Goal: Task Accomplishment & Management: Manage account settings

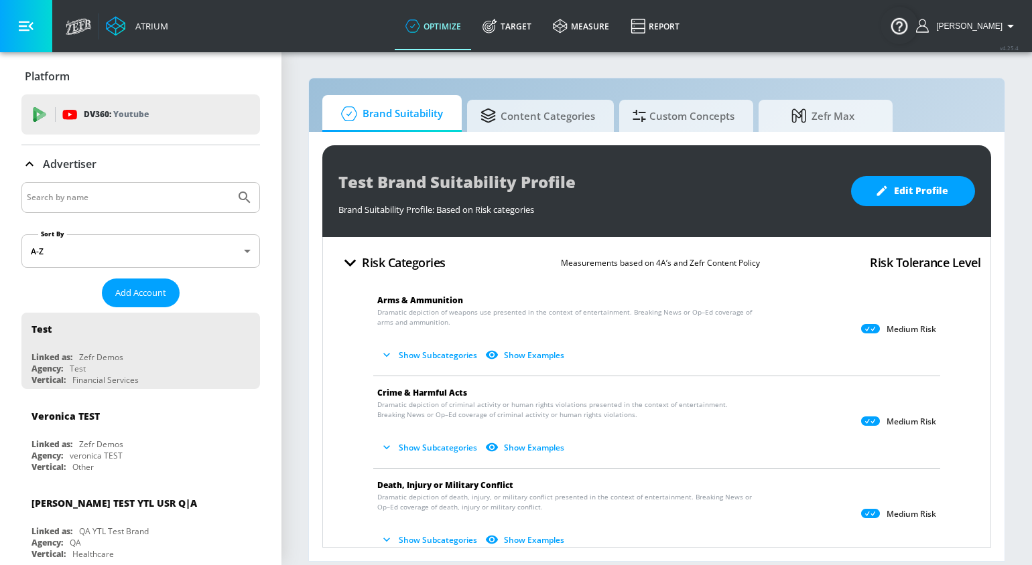
click at [76, 200] on input "Search by name" at bounding box center [128, 197] width 203 height 17
type input "hulu"
click at [230, 183] on button "Submit Search" at bounding box center [244, 197] width 29 height 29
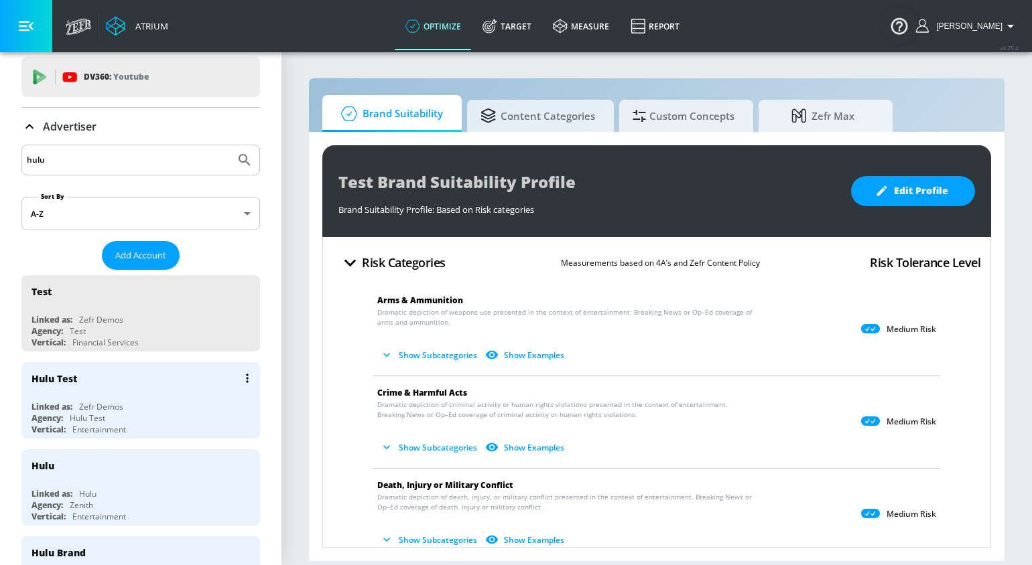
scroll to position [50, 0]
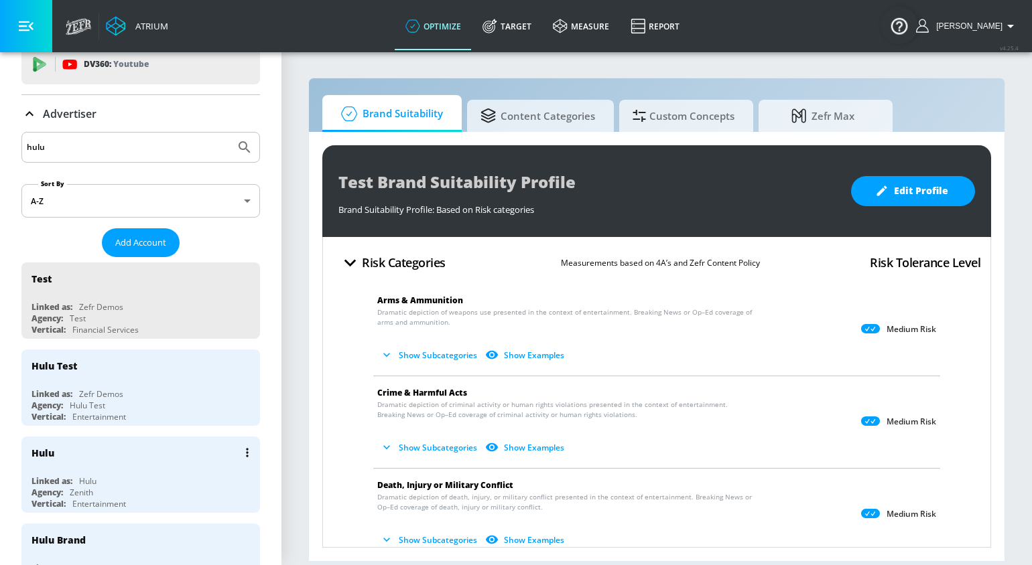
click at [80, 471] on div "Hulu Linked as: Hulu Agency: Zenith Vertical: Entertainment" at bounding box center [140, 475] width 238 height 76
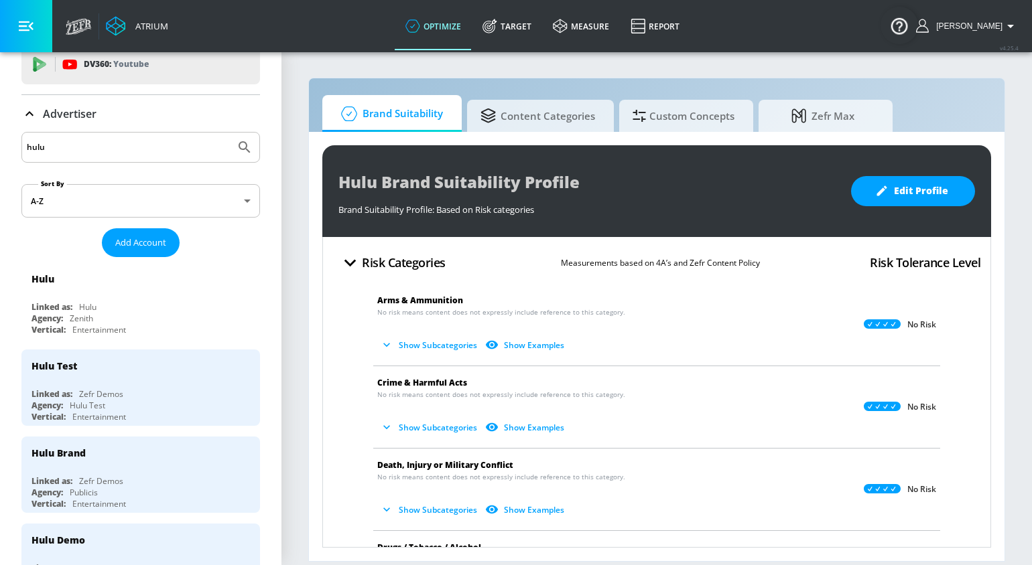
click at [56, 145] on input "hulu" at bounding box center [128, 147] width 203 height 17
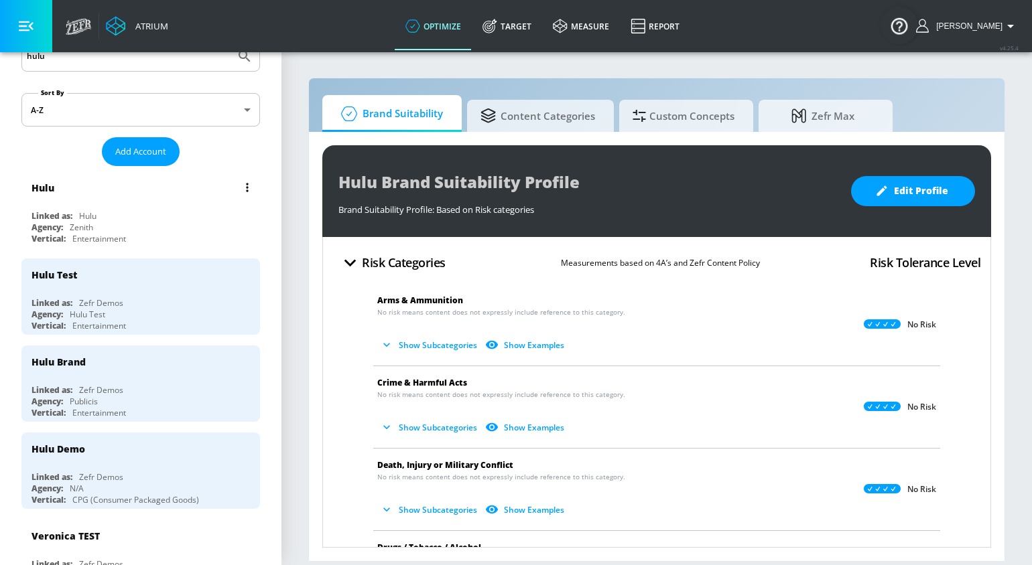
scroll to position [149, 0]
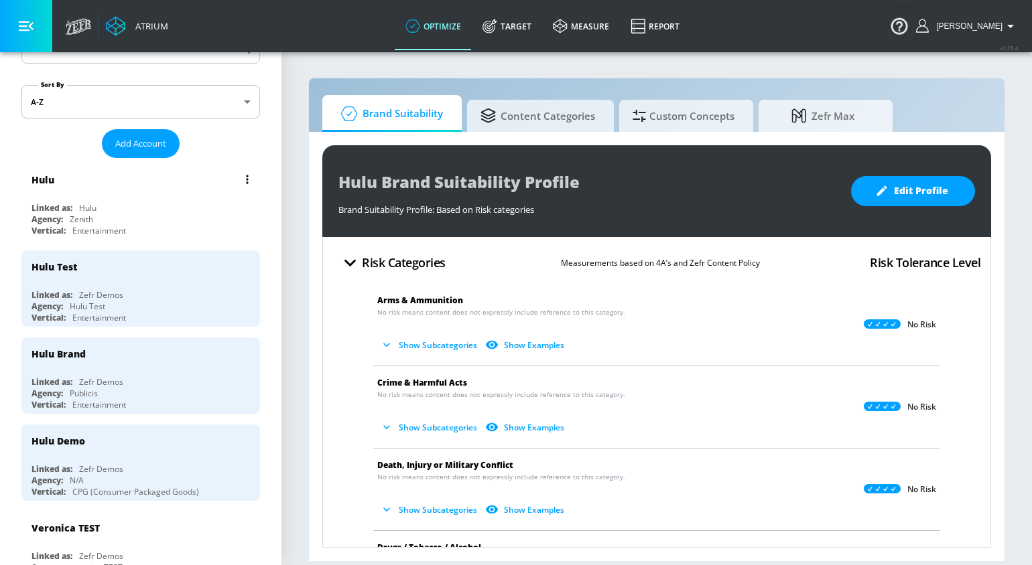
click at [44, 220] on div "Agency:" at bounding box center [46, 219] width 31 height 11
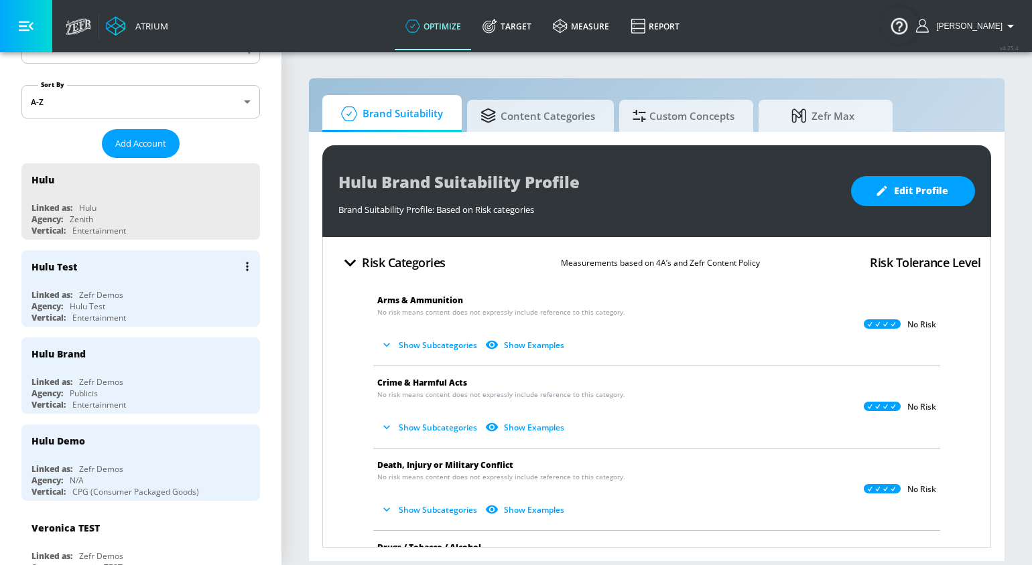
scroll to position [220, 0]
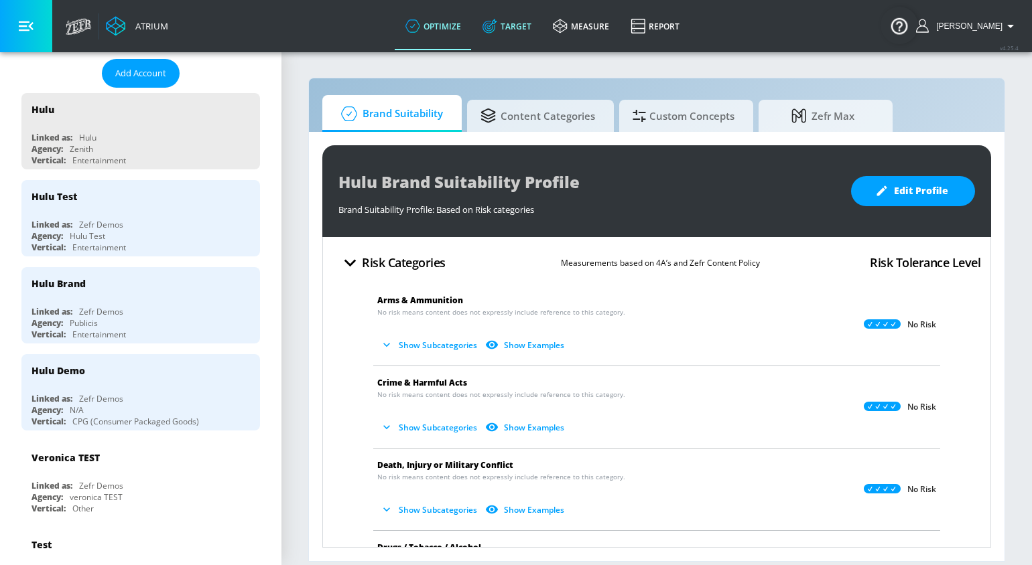
click at [516, 23] on link "Target" at bounding box center [507, 26] width 70 height 48
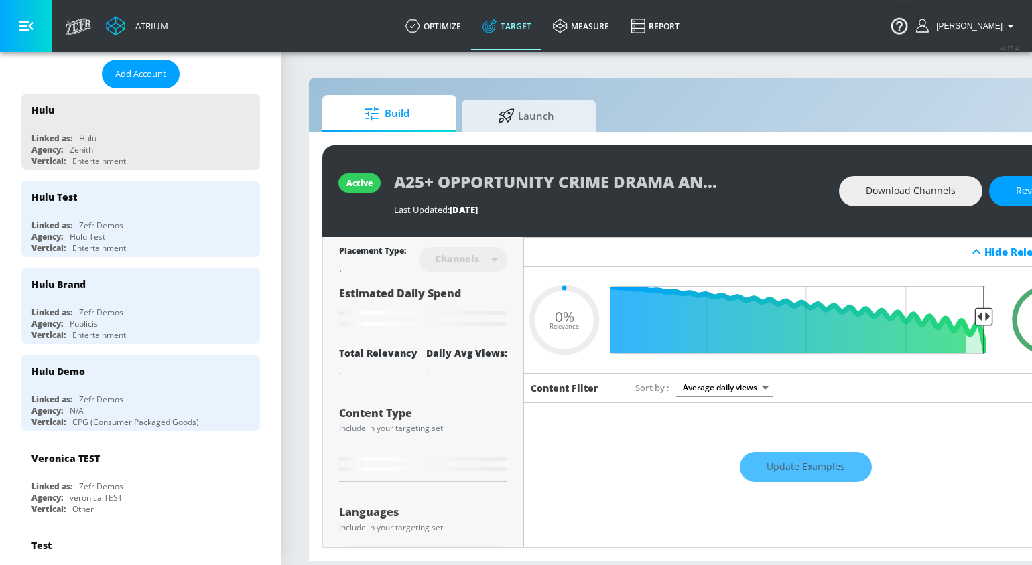
type input "0.05"
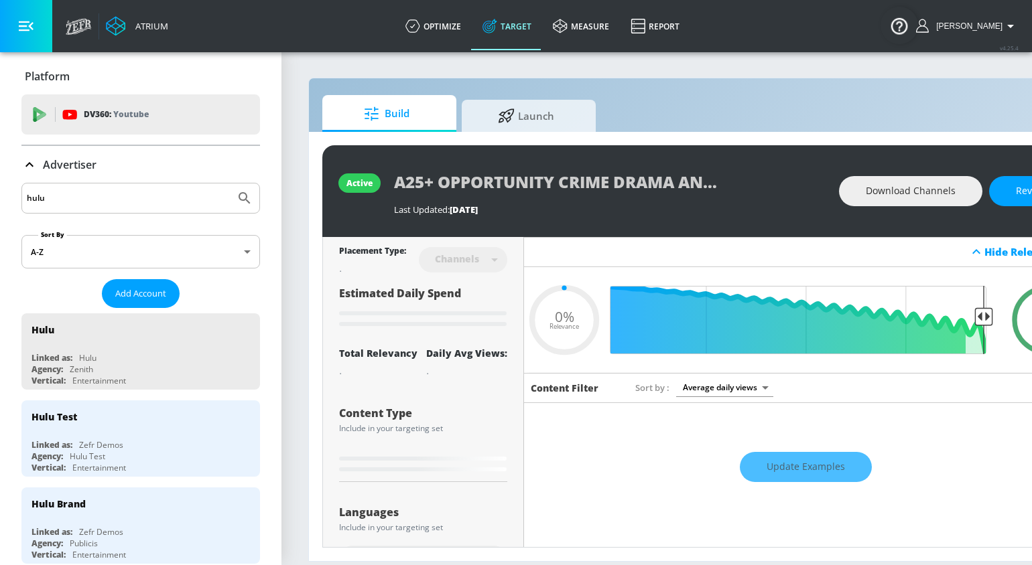
click at [76, 161] on p "Advertiser" at bounding box center [70, 164] width 54 height 15
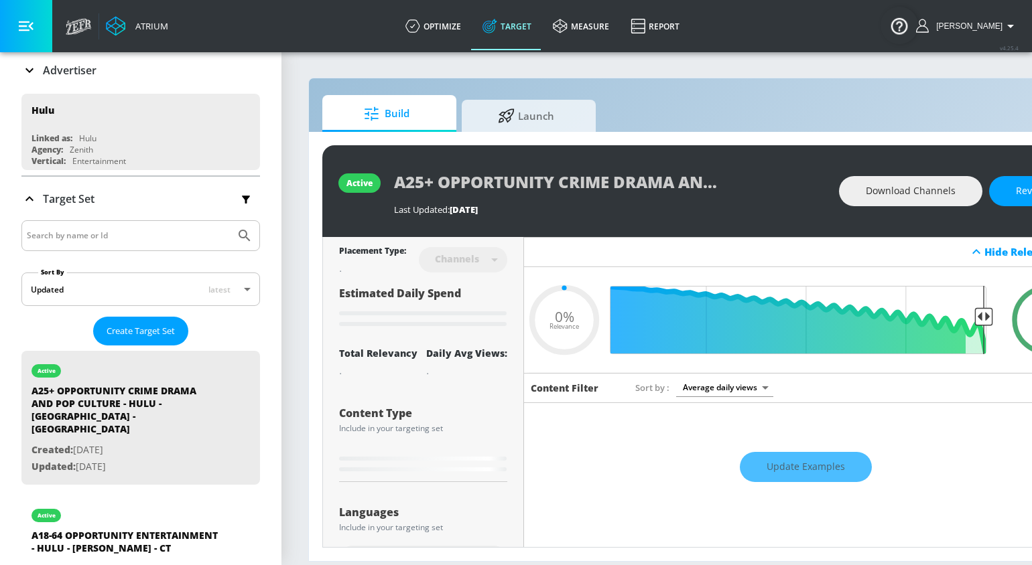
scroll to position [77, 0]
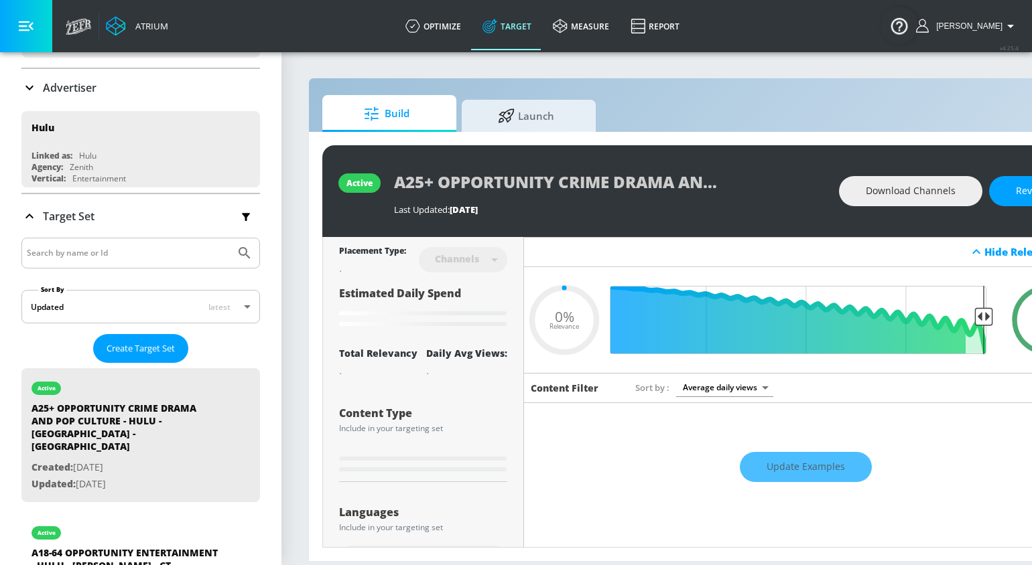
click at [68, 252] on input "Search by name or Id" at bounding box center [128, 252] width 203 height 17
click at [230, 238] on button "Submit Search" at bounding box center [244, 252] width 29 height 29
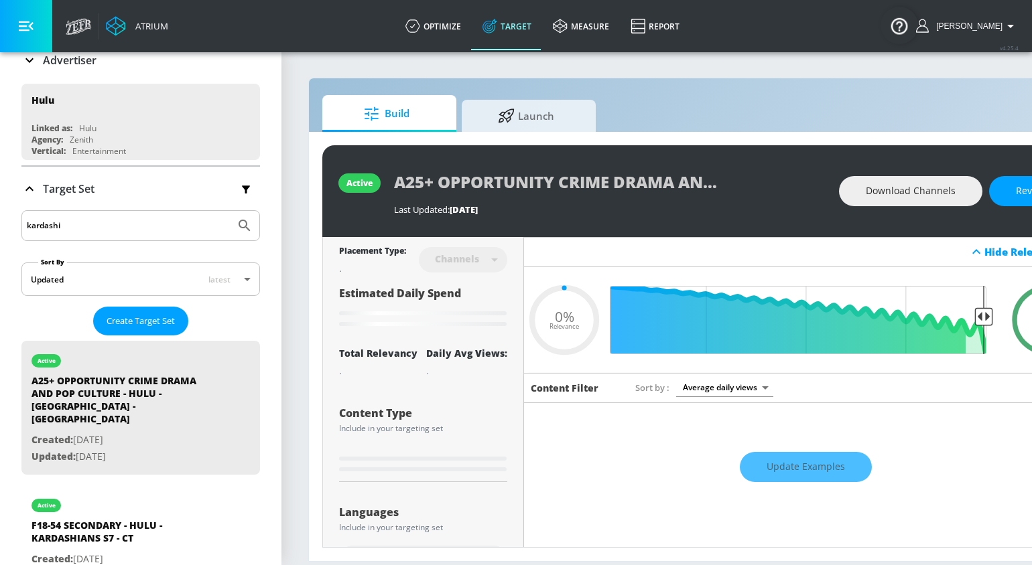
type input "kardash"
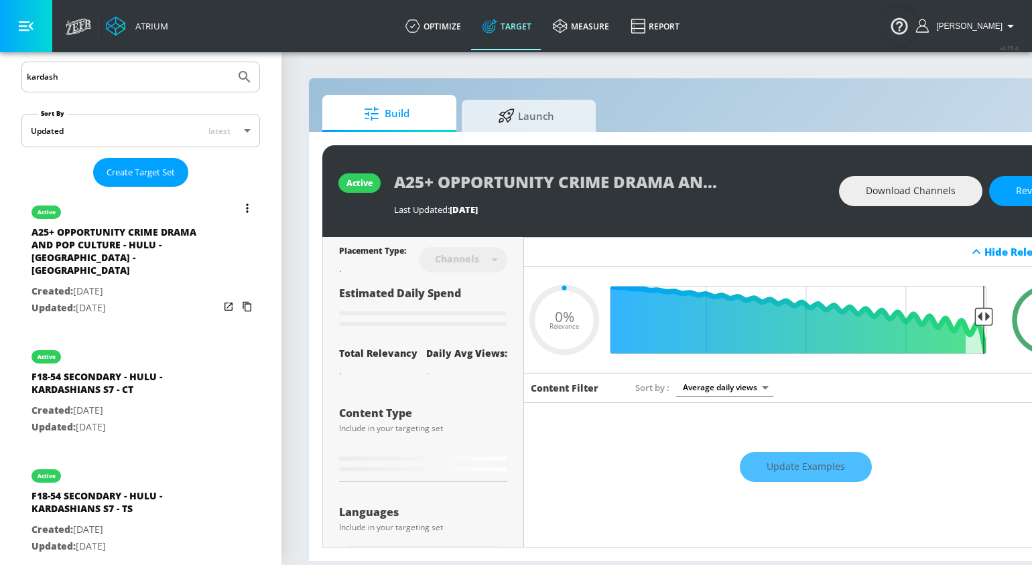
scroll to position [303, 0]
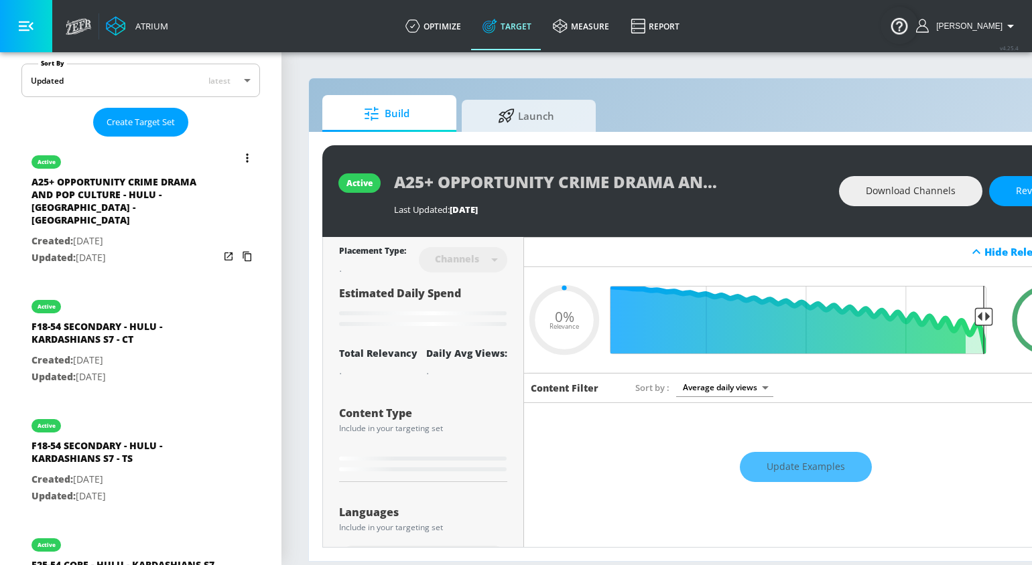
type input "0.6"
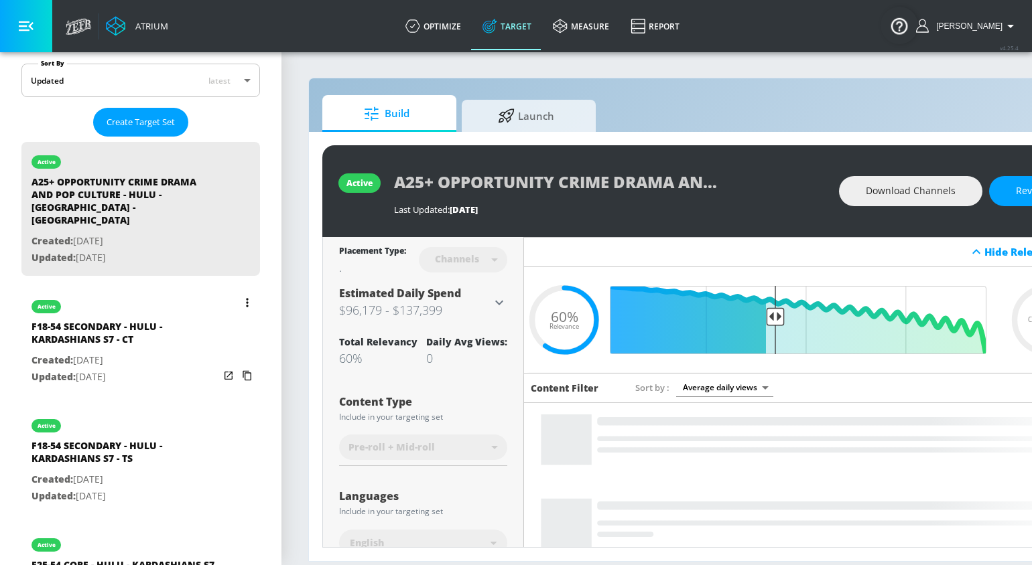
type input "kardash"
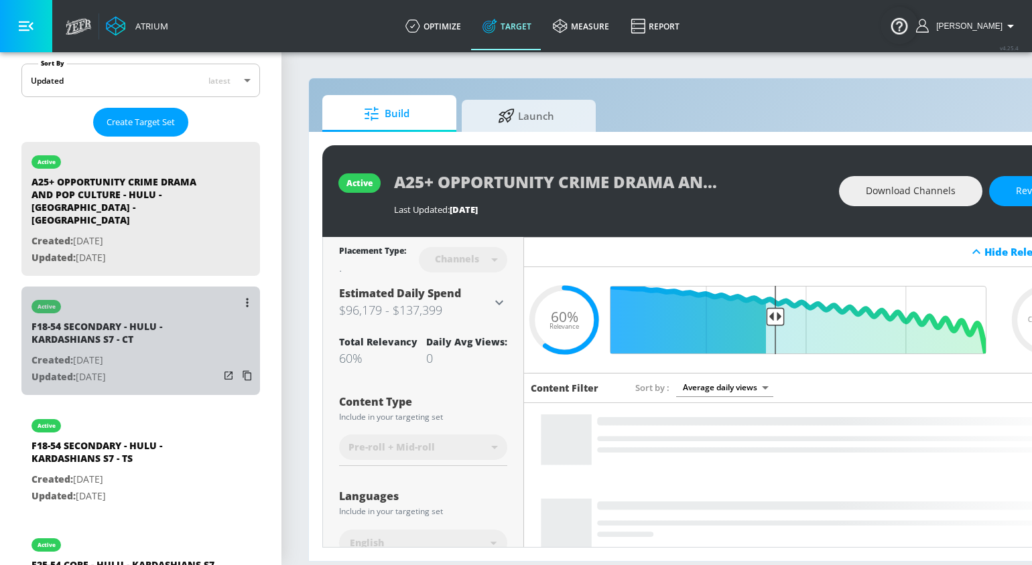
click at [91, 369] on p "Updated: Sep. 10, 2025" at bounding box center [125, 377] width 188 height 17
type input "F18-54 SECONDARY - HULU - KARDASHIANS S7 - CT"
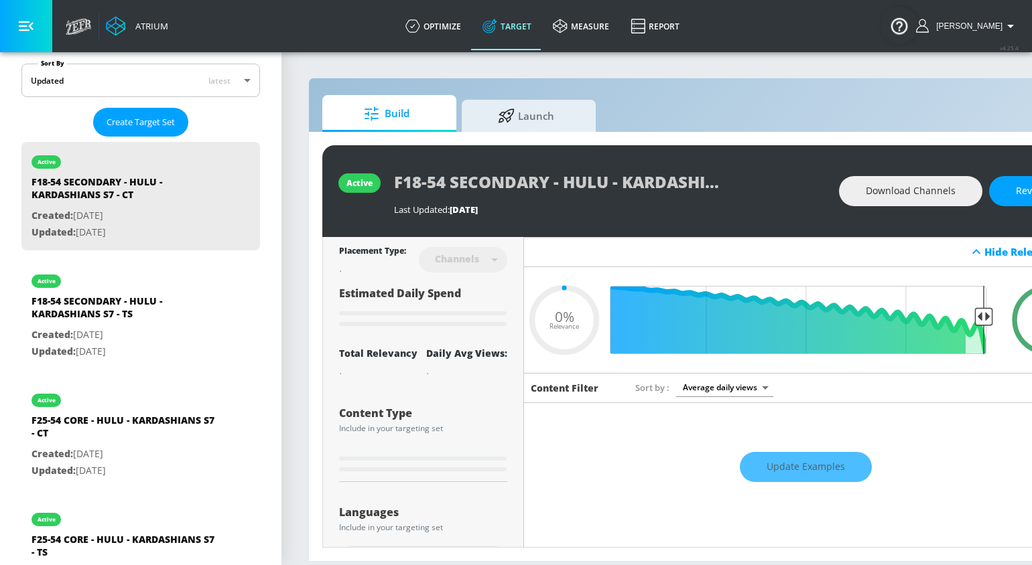
type input "0.6"
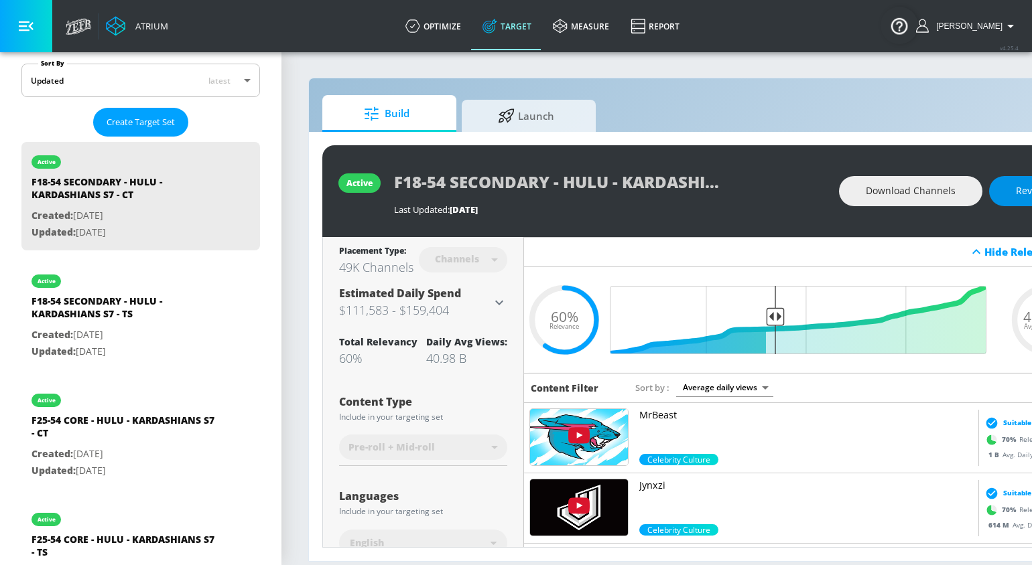
click at [998, 184] on button "Revise" at bounding box center [1030, 191] width 82 height 30
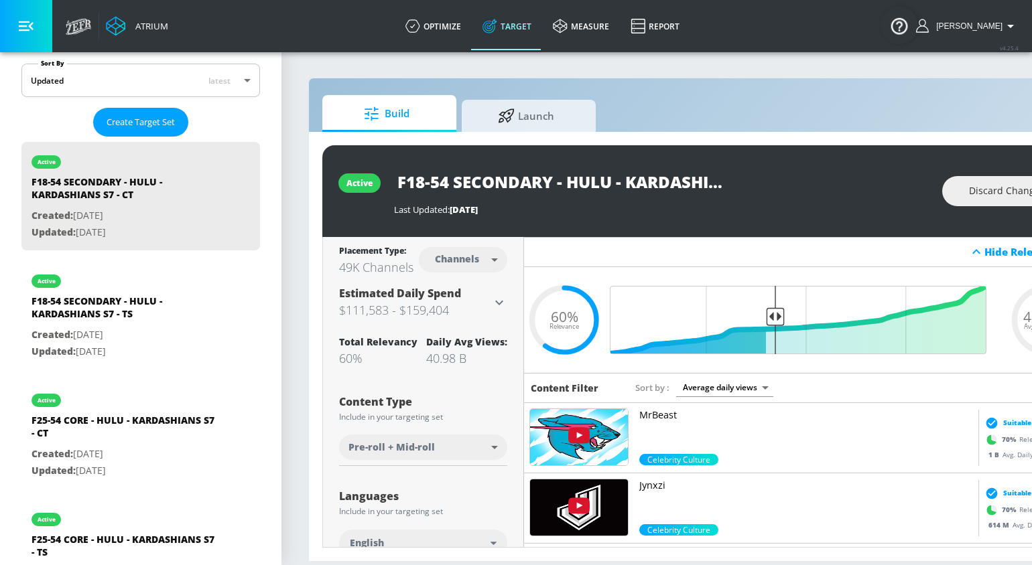
click at [384, 450] on body "Atrium optimize Target measure Report optimize Target measure Report v 4.25.4 R…" at bounding box center [516, 282] width 1032 height 565
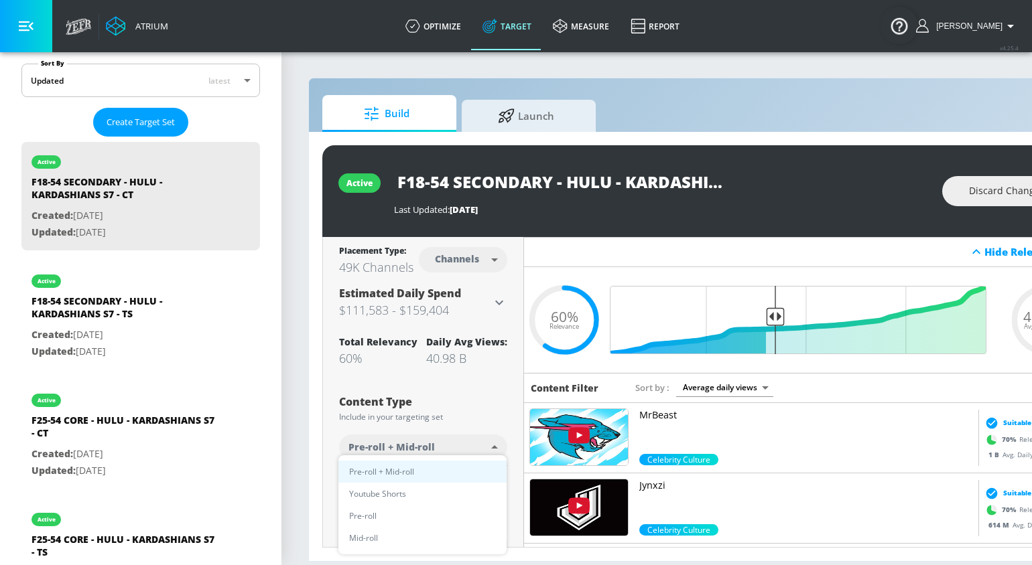
click at [312, 413] on div at bounding box center [516, 282] width 1032 height 565
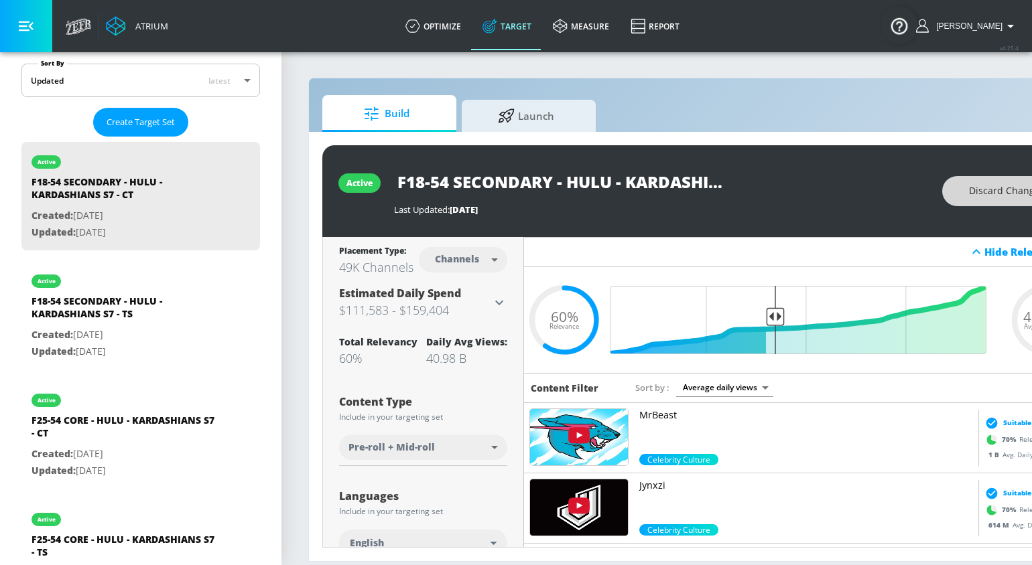
click at [977, 190] on span "Discard Changes" at bounding box center [1007, 191] width 76 height 17
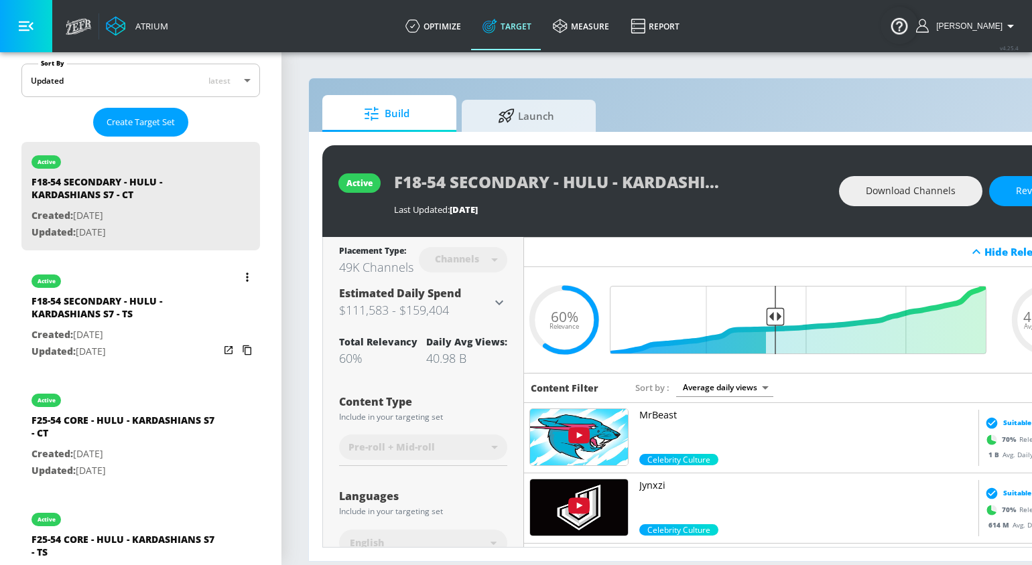
click at [157, 315] on div "F18-54 SECONDARY - HULU - KARDASHIANS S7 - TS" at bounding box center [125, 311] width 188 height 32
type input "F18-54 SECONDARY - HULU - KARDASHIANS S7 - TS"
type input "videos"
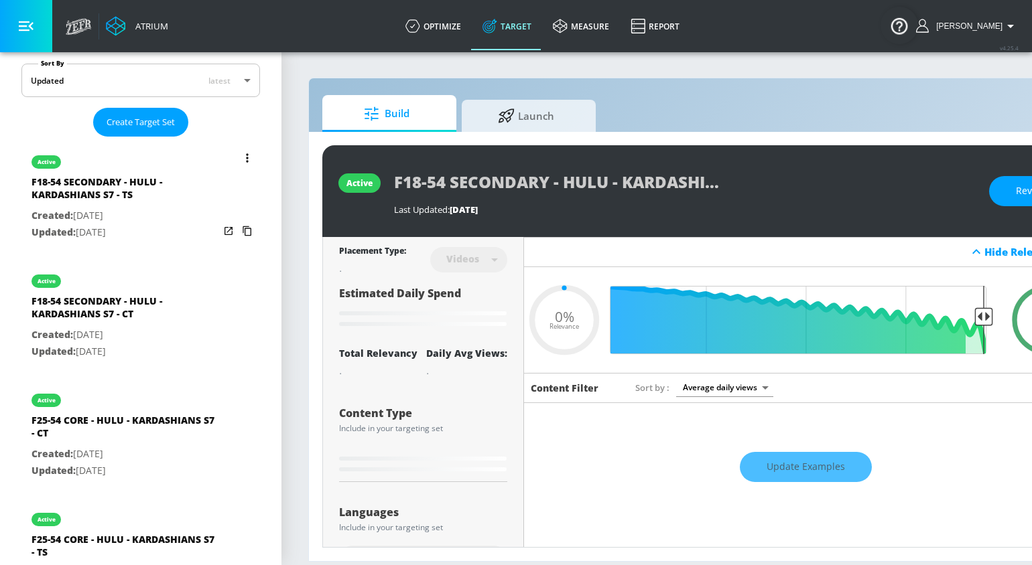
click at [248, 155] on icon "list of Target Set" at bounding box center [247, 157] width 2 height 9
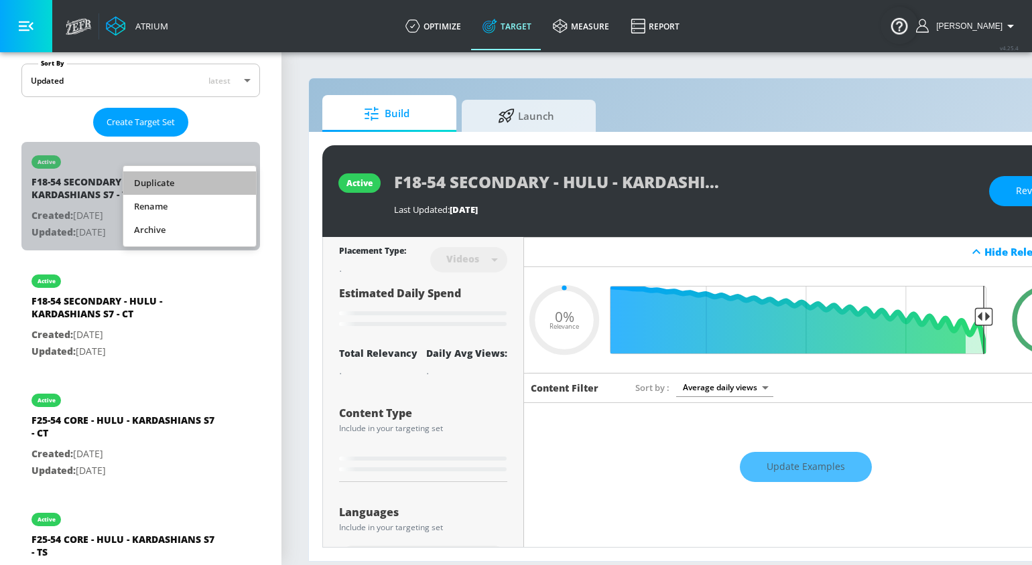
click at [196, 186] on li "Duplicate" at bounding box center [189, 182] width 133 height 23
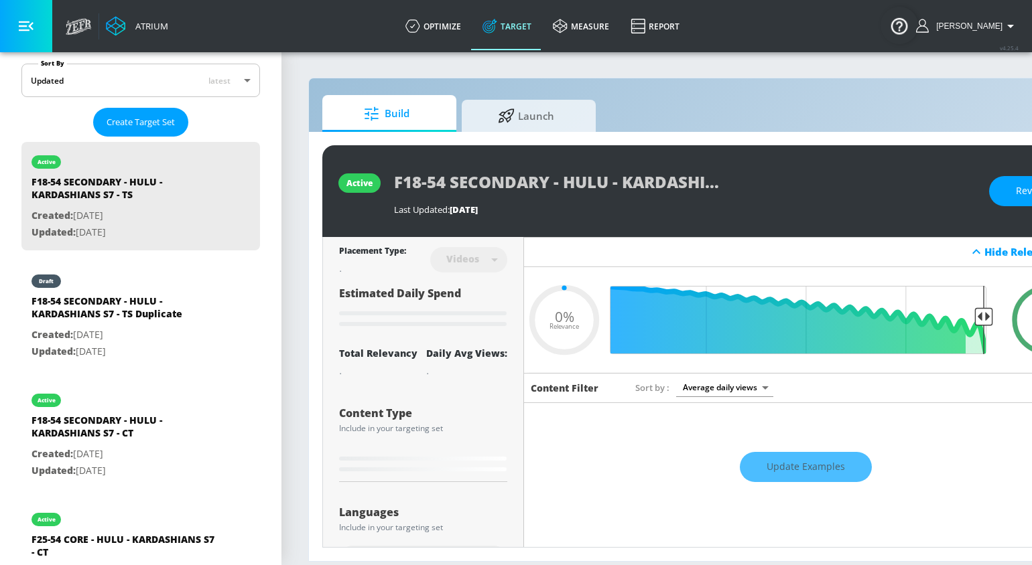
type input "0.6"
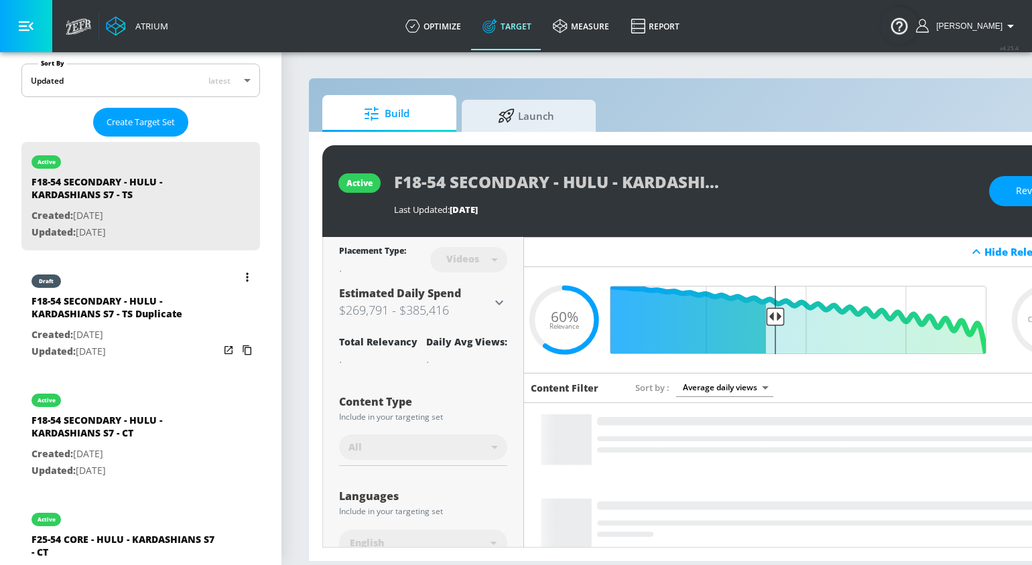
click at [155, 311] on div "F18-54 SECONDARY - HULU - KARDASHIANS S7 - TS Duplicate" at bounding box center [125, 311] width 188 height 32
type input "F18-54 SECONDARY - HULU - KARDASHIANS S7 - TS Duplicate"
type input "0.05"
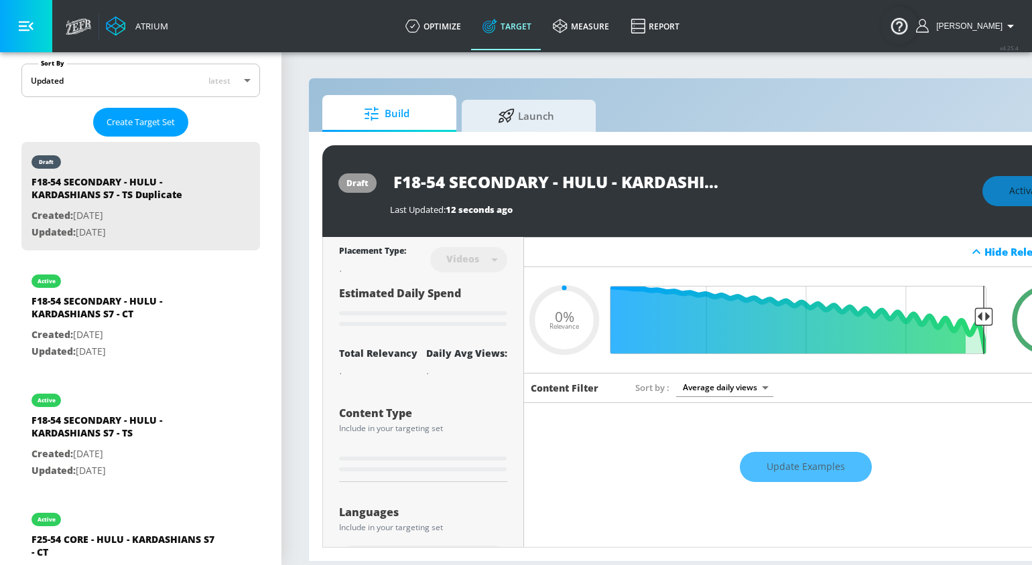
scroll to position [0, 157]
drag, startPoint x: 586, startPoint y: 182, endPoint x: 782, endPoint y: 180, distance: 195.6
click at [782, 180] on div "F18-54 SECONDARY - HULU - KARDASHIANS S7 - TS Duplicate" at bounding box center [679, 182] width 579 height 30
click at [621, 182] on input "F18-54 SECONDARY - HULU - KARDASHIANS S7 - TS Duplicate" at bounding box center [557, 182] width 335 height 30
drag, startPoint x: 619, startPoint y: 182, endPoint x: 810, endPoint y: 182, distance: 191.6
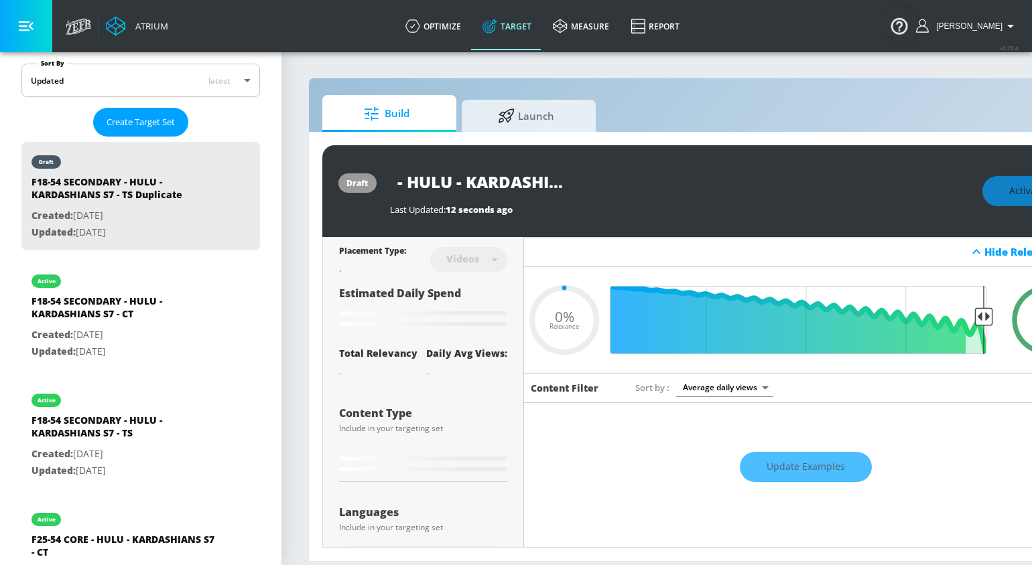
click at [810, 182] on div "F18-54 SECONDARY - HULU - KARDASHIANS S7 - TS Duplicate" at bounding box center [679, 182] width 579 height 30
type input "F18-54 SECONDARY - HULU - KARDASHIANS S7 - S"
type input "0.05"
type input "F18-54 SECONDARY - HULU - KARDASHIANS S7 - Sh"
type input "0.05"
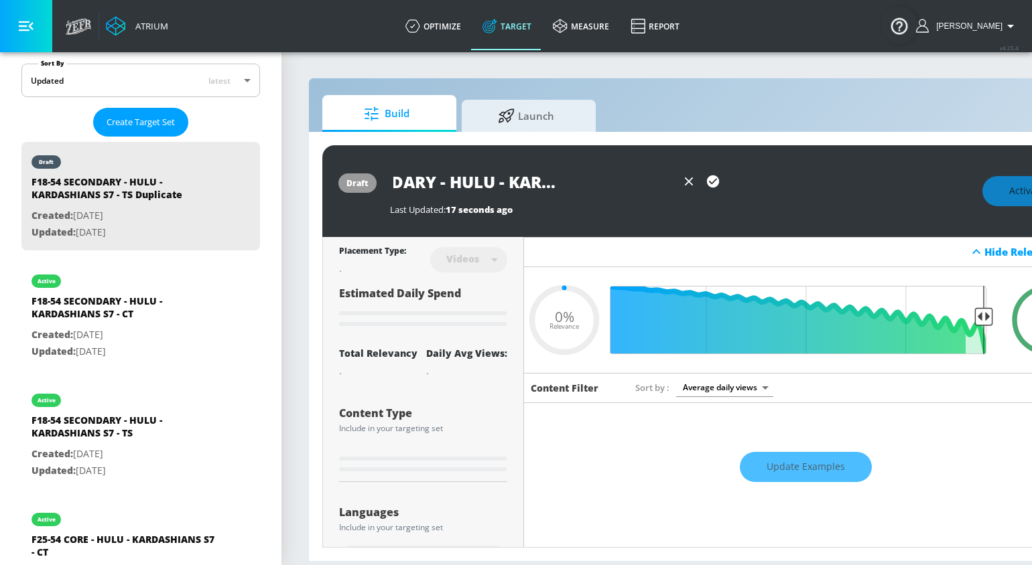
type input "F18-54 SECONDARY - HULU - KARDASHIANS S7 - Sho"
type input "0.05"
type input "F18-54 SECONDARY - HULU - KARDASHIANS S7 - Sh"
type input "0.05"
type input "F18-54 SECONDARY - HULU - KARDASHIANS S7 - S"
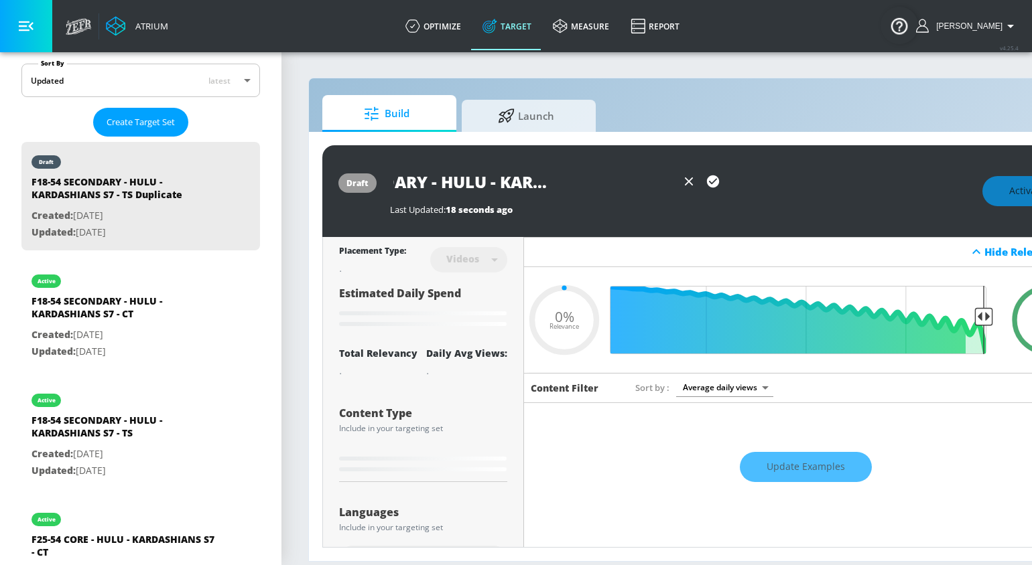
type input "0.05"
type input "F18-54 SECONDARY - HULU - KARDASHIANS S7 - SH"
type input "0.05"
type input "F18-54 SECONDARY - HULU - KARDASHIANS S7 - SHO"
type input "0.05"
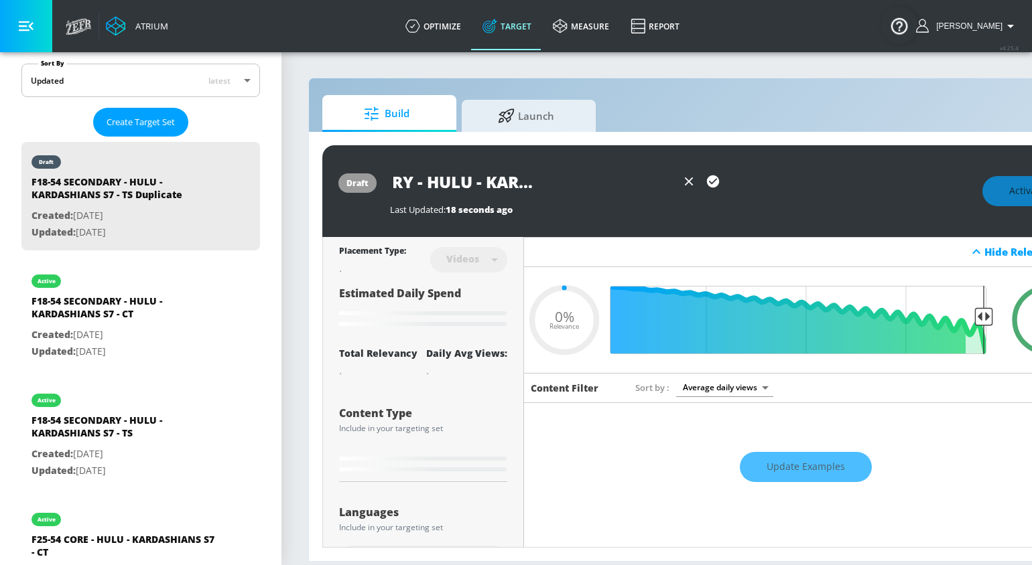
type input "F18-54 SECONDARY - HULU - KARDASHIANS S7 - SHOR"
type input "0.05"
type input "F18-54 SECONDARY - HULU - KARDASHIANS S7 - SHORT"
type input "0.05"
type input "F18-54 SECONDARY - HULU - KARDASHIANS S7 - SHORTY"
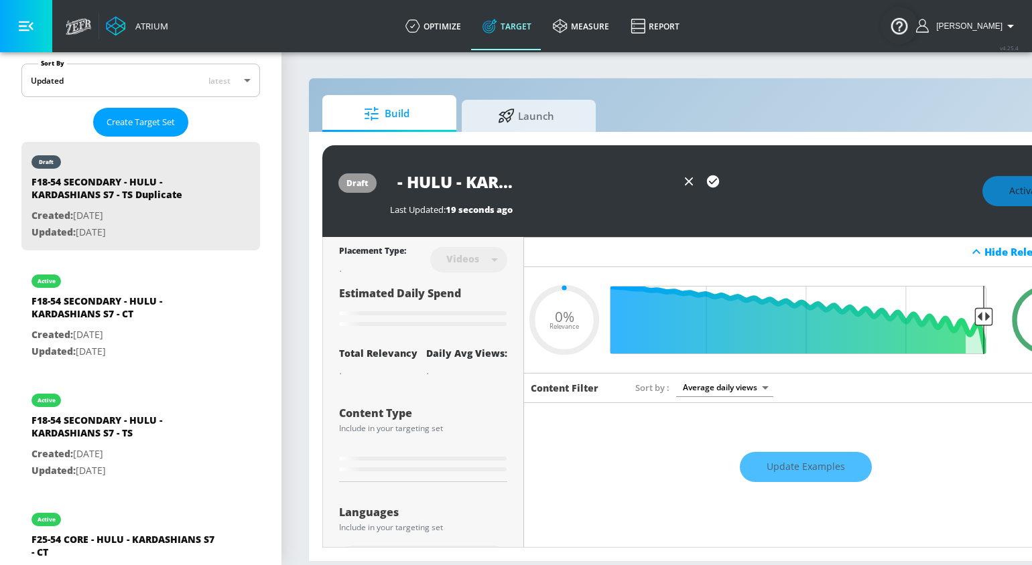
type input "0.05"
type input "F18-54 SECONDARY - HULU - KARDASHIANS S7 - SHORTYS"
type input "0.05"
type input "F18-54 SECONDARY - HULU - KARDASHIANS S7 - SHORTY"
type input "0.05"
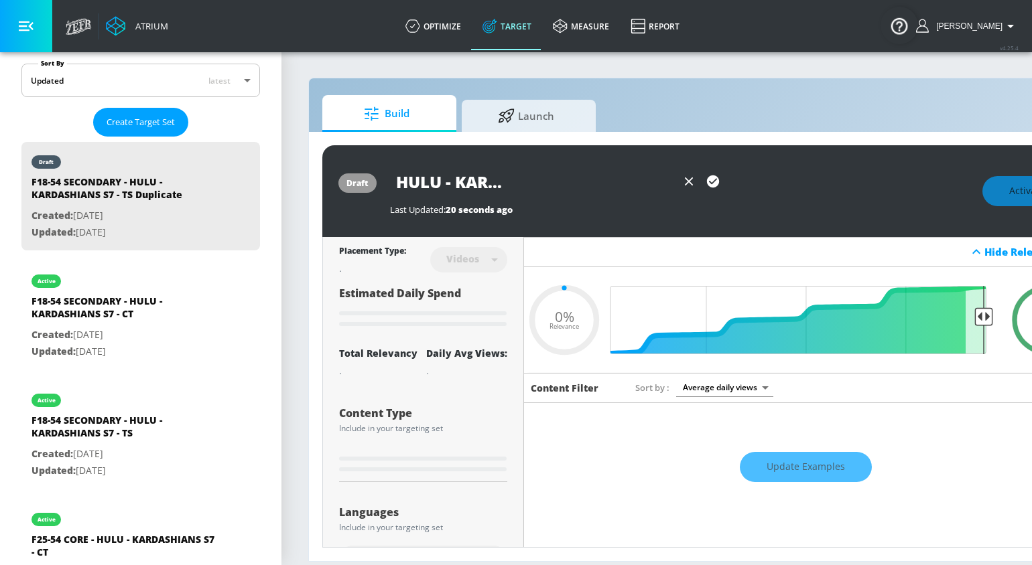
type input "F18-54 SECONDARY - HULU - KARDASHIANS S7 - SHORT"
type input "0.05"
type input "F18-54 SECONDARY - HULU - KARDASHIANS S7 - SHORTS"
type input "0.05"
type input "F18-54 SECONDARY - HULU - KARDASHIANS S7 - SHORTS"
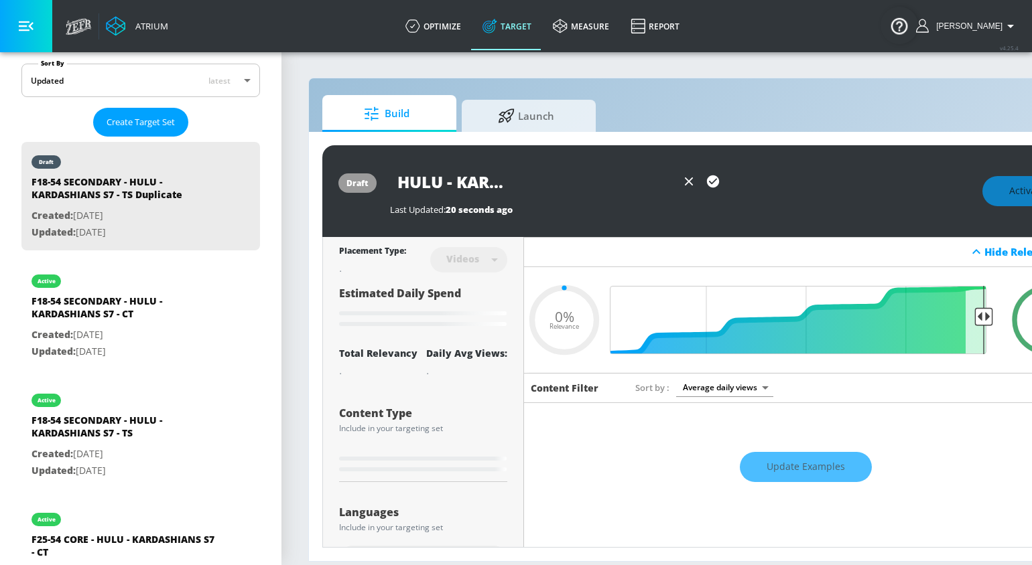
type input "0.05"
type input "F18-54 SECONDARY - HULU - KARDASHIANS S7 - SHORTS O"
type input "0.05"
type input "F18-54 SECONDARY - HULU - KARDASHIANS S7 - SHORTS ON"
type input "0.05"
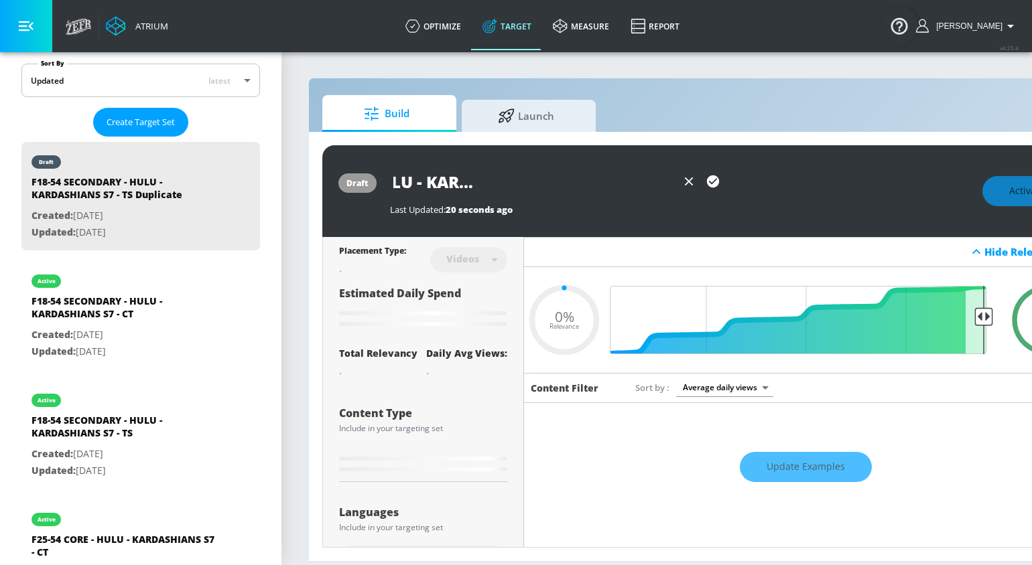
type input "F18-54 SECONDARY - HULU - KARDASHIANS S7 - SHORTS ONL"
type input "0.05"
type input "F18-54 SECONDARY - HULU - KARDASHIANS S7 - SHORTS ONLY"
type input "0.05"
type input "F18-54 SECONDARY - HULU - KARDASHIANS S7 - SHORTS ONLY"
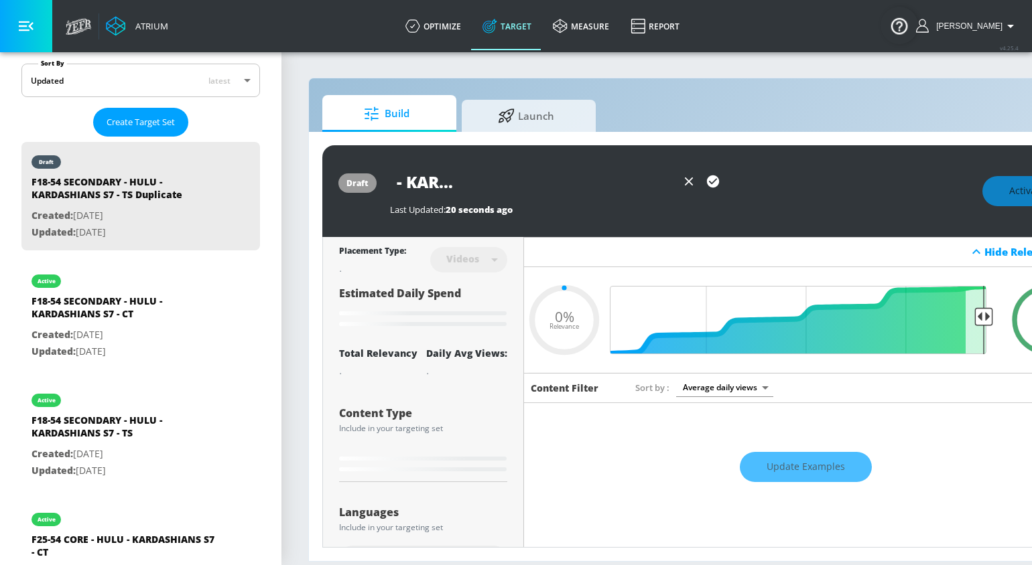
type input "0.05"
type input "F18-54 SECONDARY - HULU - KARDASHIANS S7 - SHORTS ONLY -"
type input "0.05"
type input "F18-54 SECONDARY - HULU - KARDASHIANS S7 - SHORTS ONLY -"
type input "0.05"
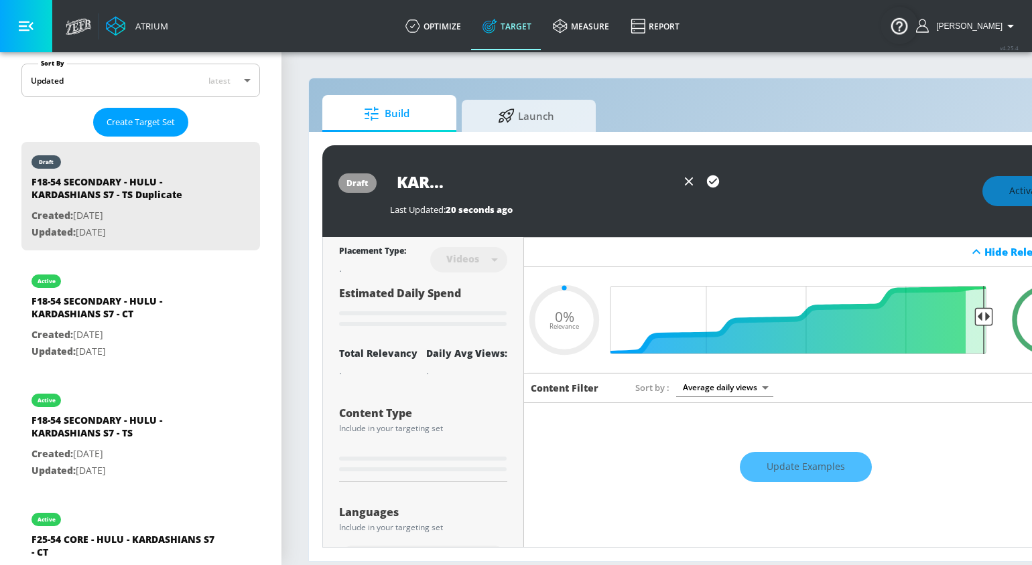
type input "F18-54 SECONDARY - HULU - KARDASHIANS S7 - SHORTS ONLY - T"
type input "0.05"
type input "F18-54 SECONDARY - HULU - KARDASHIANS S7 - SHORTS ONLY - TS"
type input "0.05"
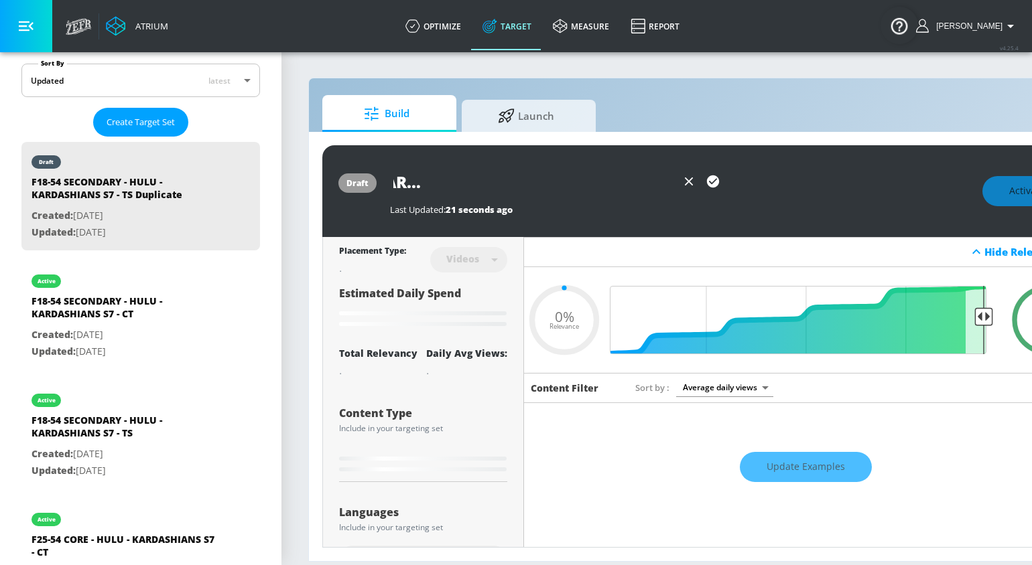
type input "F18-54 SECONDARY - HULU - KARDASHIANS S7 - SHORTS ONLY - TS"
click at [712, 180] on icon "button" at bounding box center [713, 181] width 12 height 12
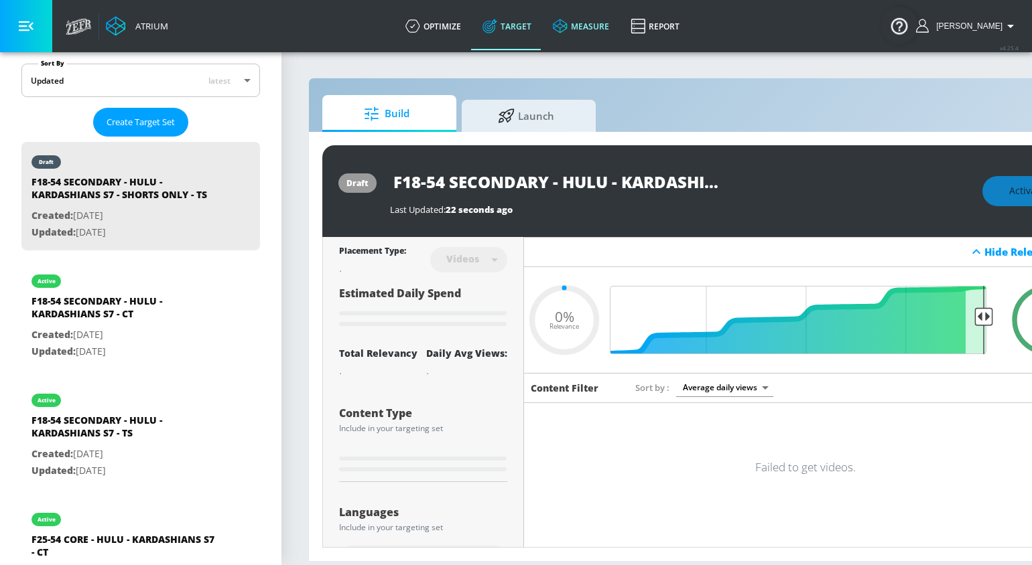
type input "0.05"
type input "F18-54 SECONDARY - HULU - KARDASHIANS S7 - TS Duplicate"
type input "0.6"
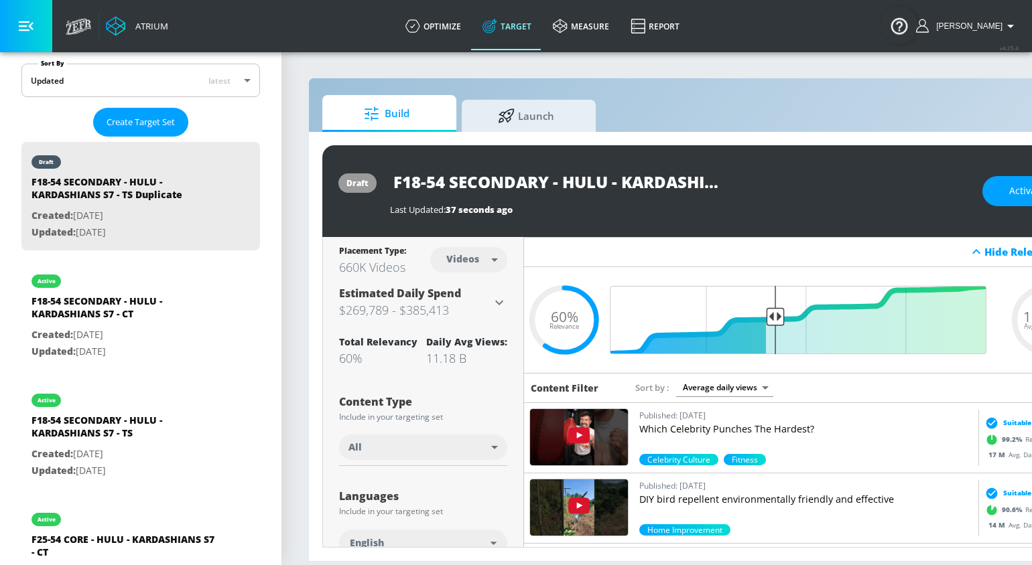
scroll to position [0, 157]
drag, startPoint x: 553, startPoint y: 186, endPoint x: 819, endPoint y: 186, distance: 265.3
click at [819, 186] on div "F18-54 SECONDARY - HULU - KARDASHIANS S7 - TS Duplicate" at bounding box center [679, 182] width 579 height 30
click at [616, 186] on input "F18-54 SECONDARY - HULU - KARDASHIANS S7 - TS Duplicate" at bounding box center [557, 182] width 335 height 30
drag, startPoint x: 616, startPoint y: 180, endPoint x: 824, endPoint y: 180, distance: 208.3
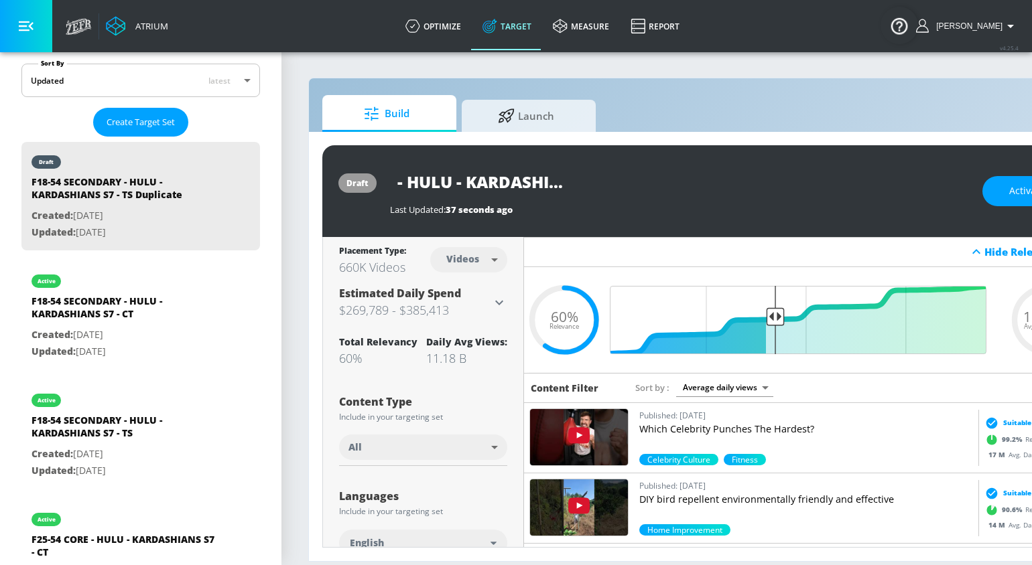
click at [824, 180] on div "F18-54 SECONDARY - HULU - KARDASHIANS S7 - TS Duplicate" at bounding box center [679, 182] width 579 height 30
type input "F18-54 SECONDARY - HULU - KARDASHIANS S7 - SHORTS ONLY - TS"
click at [709, 177] on icon "button" at bounding box center [713, 181] width 12 height 12
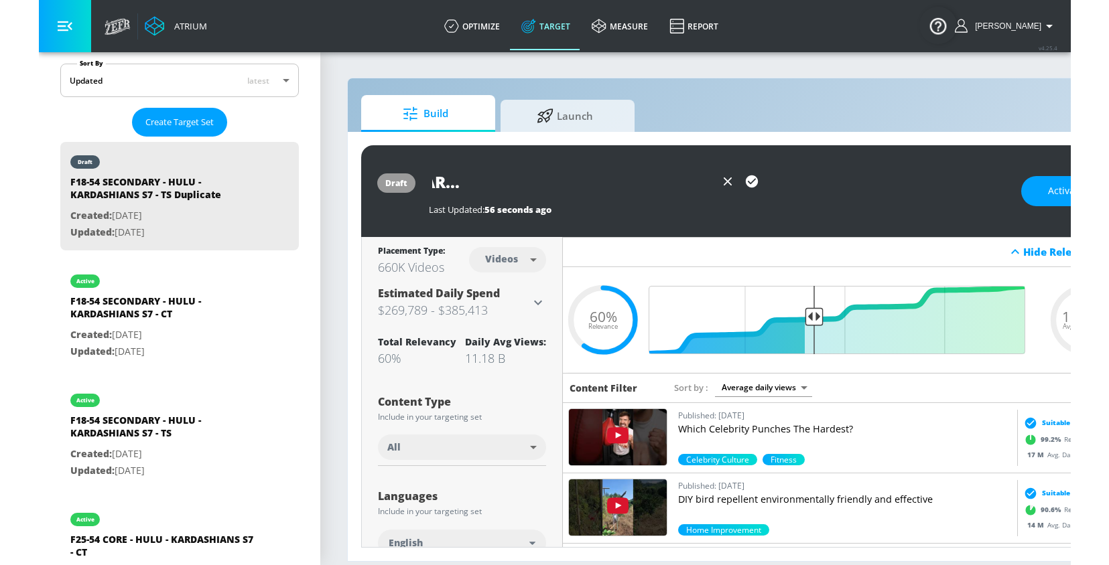
scroll to position [0, 0]
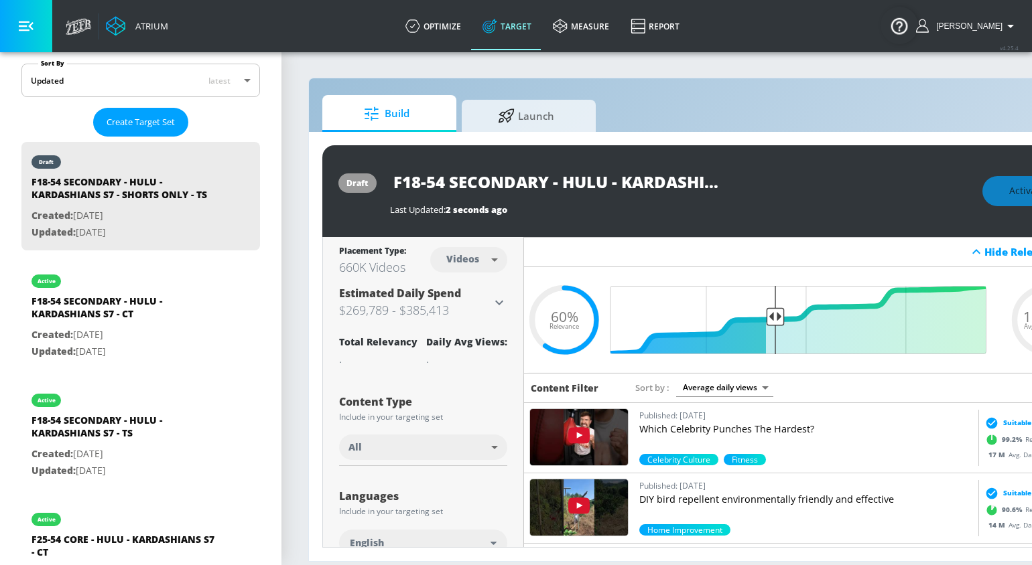
click at [403, 453] on body "Atrium optimize Target measure Report optimize Target measure Report v 4.25.4 R…" at bounding box center [516, 282] width 1032 height 565
click at [394, 494] on span "YouTube Shorts" at bounding box center [378, 499] width 59 height 14
type input "shorts"
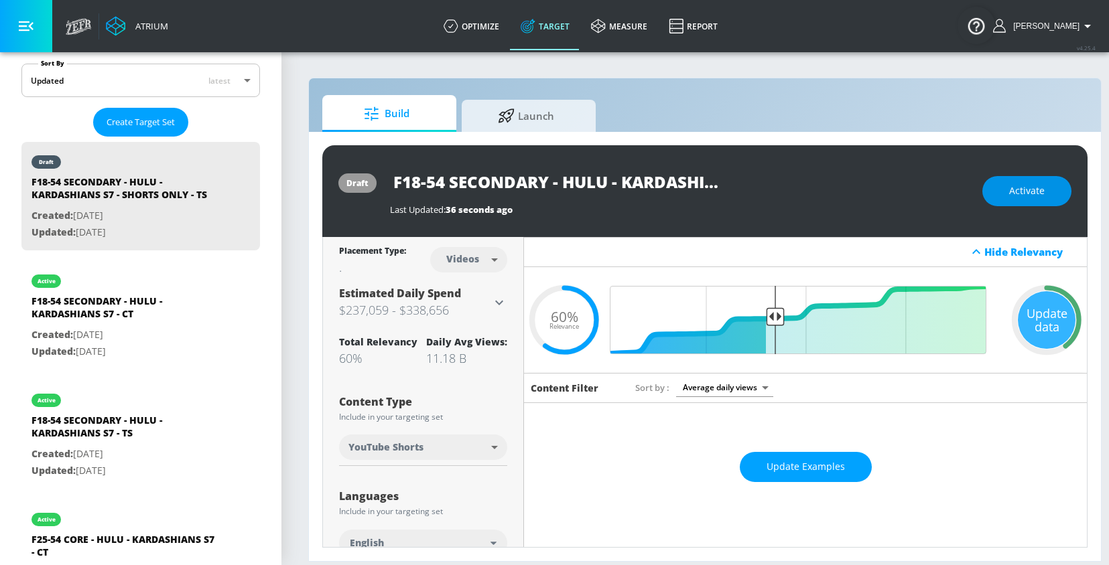
click at [1013, 193] on span "Activate" at bounding box center [1027, 191] width 36 height 17
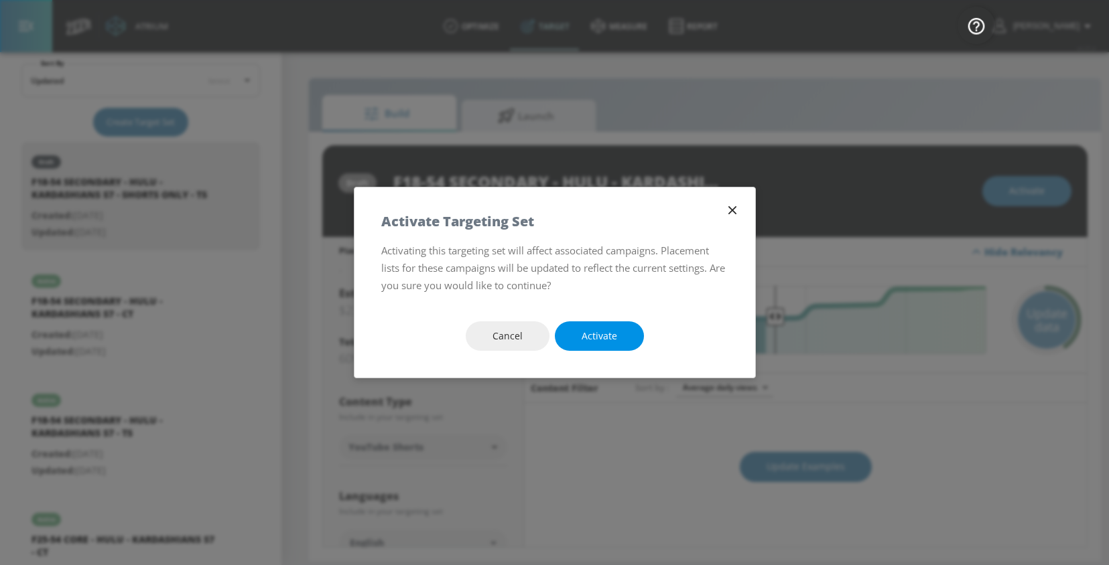
click at [586, 338] on span "Activate" at bounding box center [599, 336] width 36 height 17
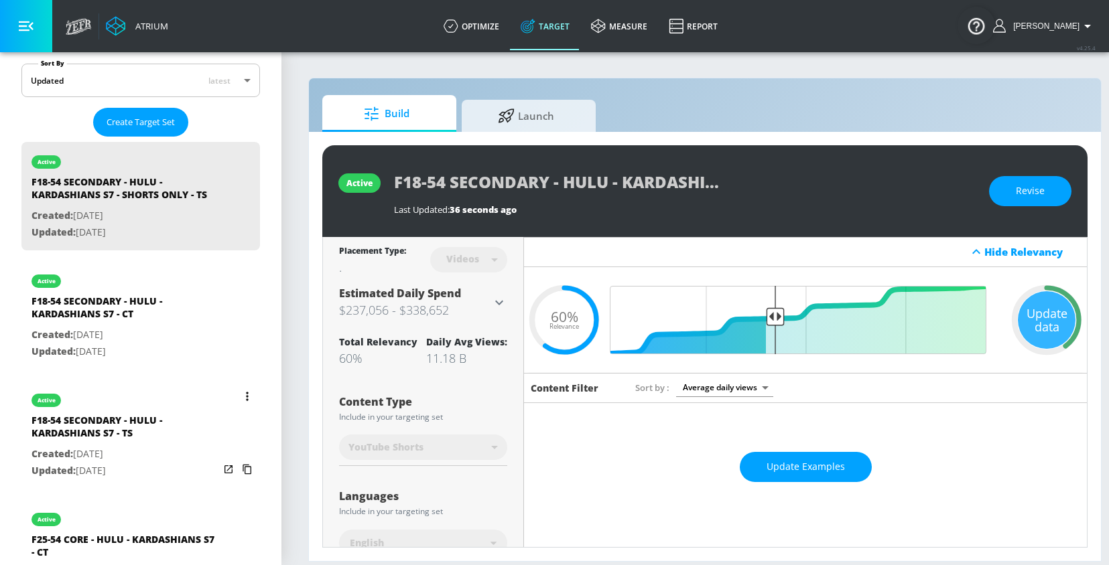
click at [155, 429] on div "F18-54 SECONDARY - HULU - KARDASHIANS S7 - TS" at bounding box center [125, 430] width 188 height 32
type input "F18-54 SECONDARY - HULU - KARDASHIANS S7 - TS"
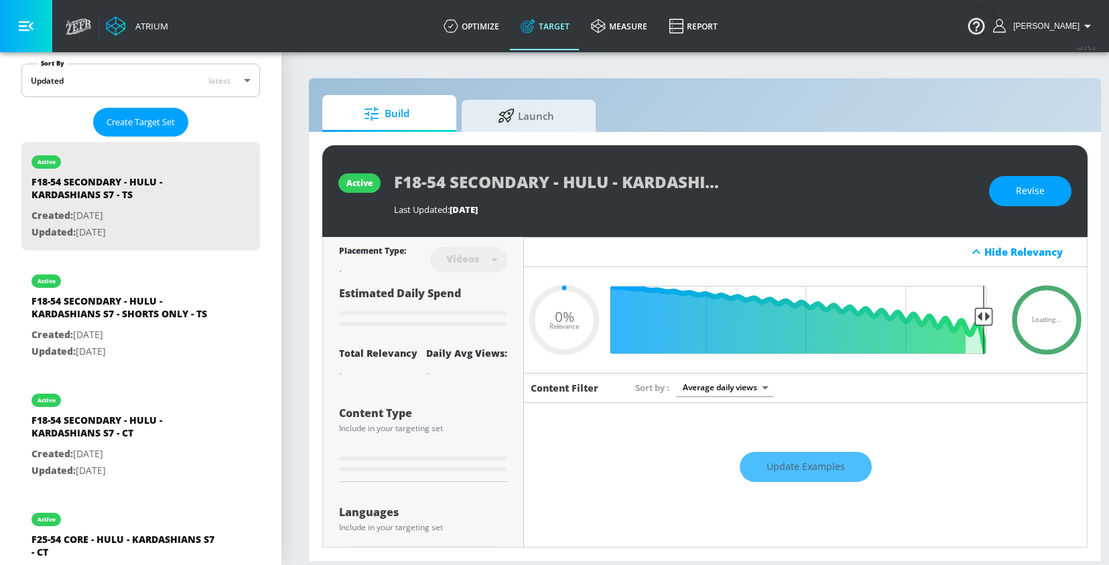
type input "0.6"
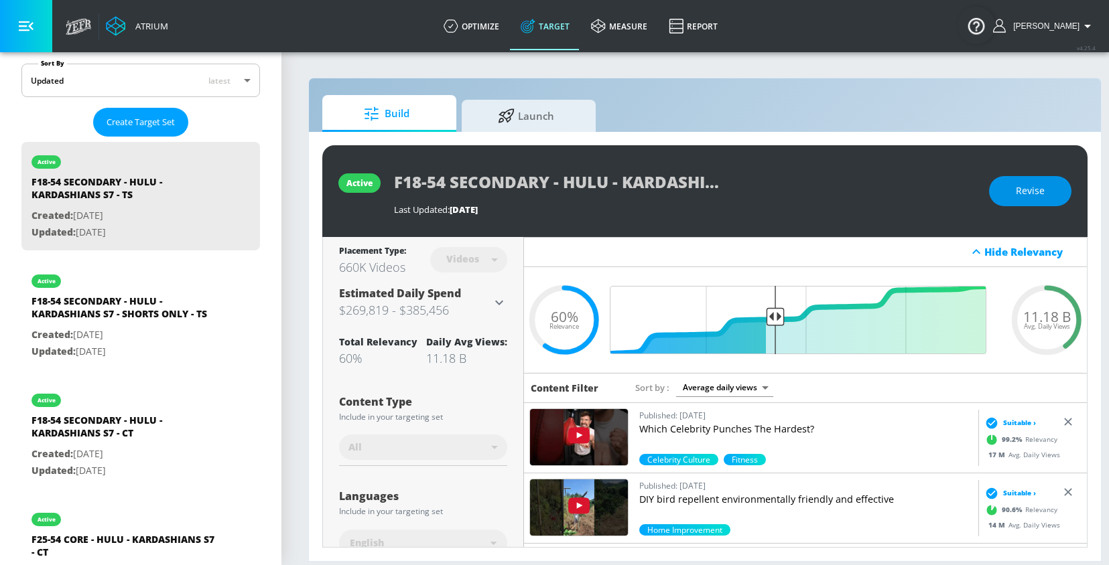
click at [1010, 192] on button "Revise" at bounding box center [1030, 191] width 82 height 30
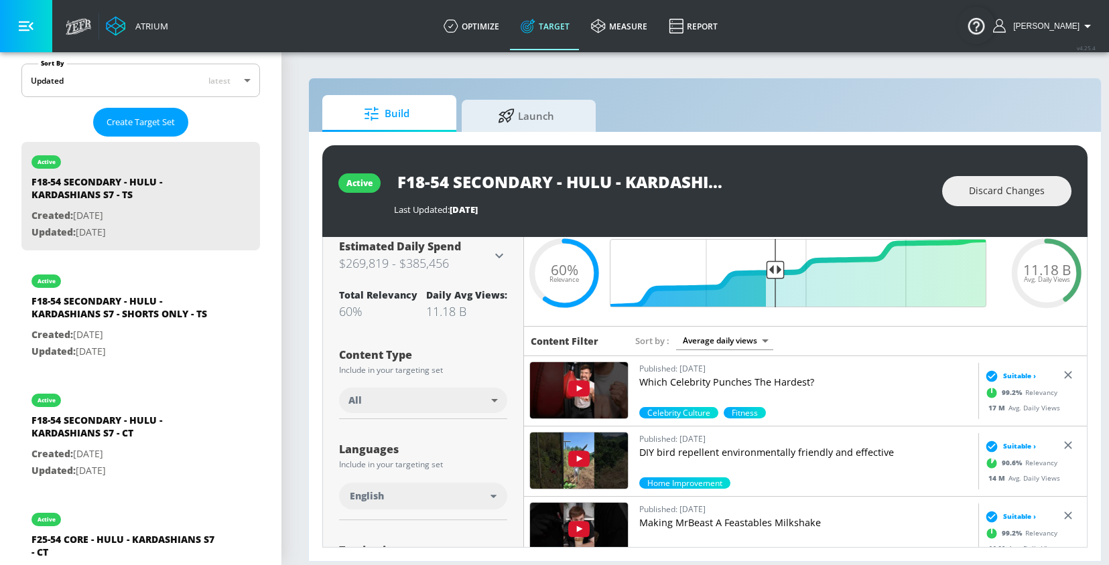
scroll to position [48, 0]
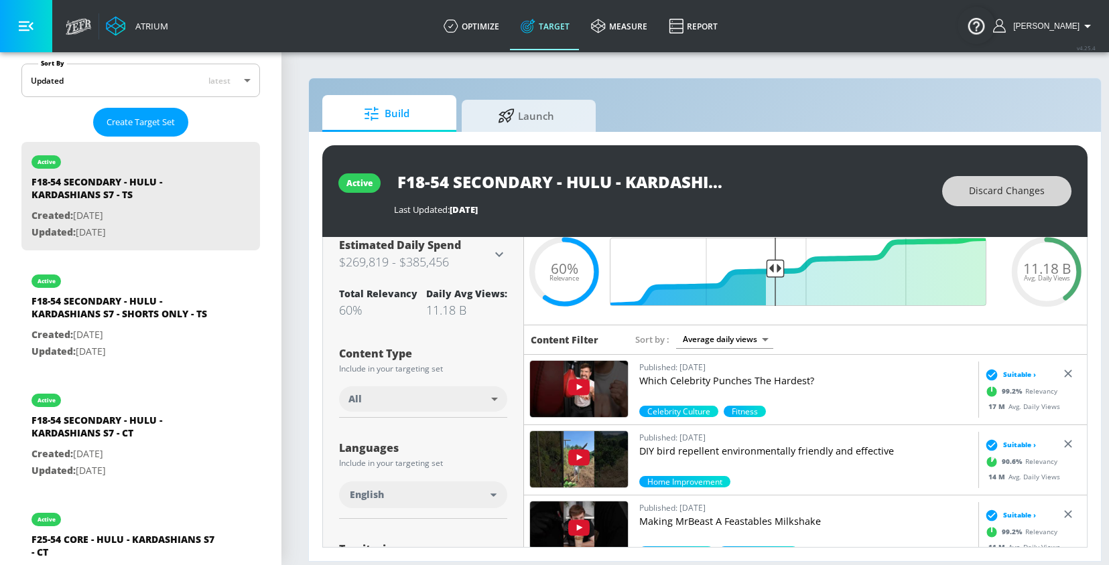
click at [961, 180] on button "Discard Changes" at bounding box center [1006, 191] width 129 height 30
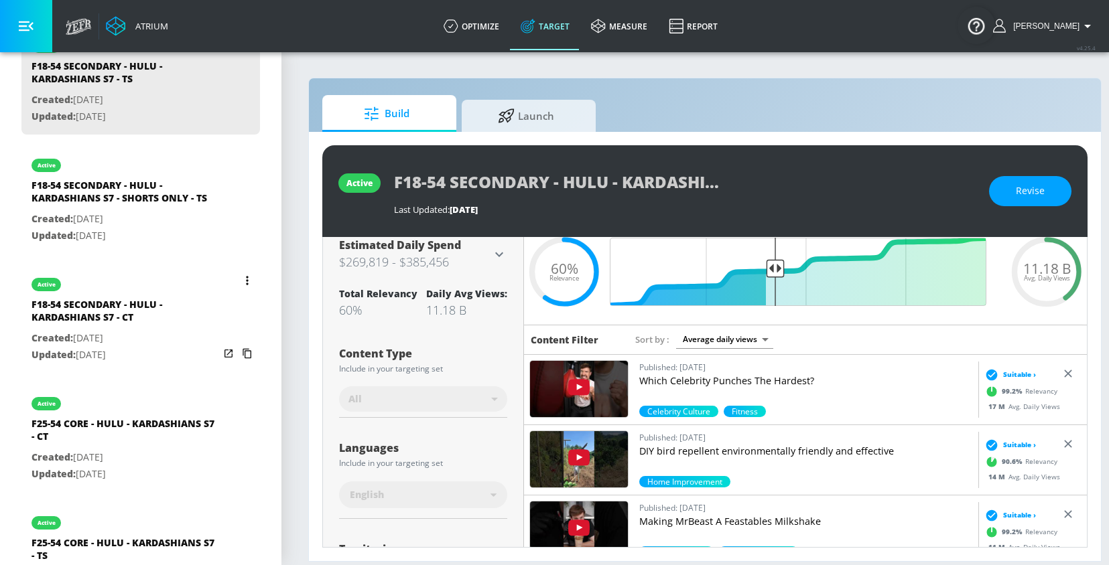
scroll to position [431, 0]
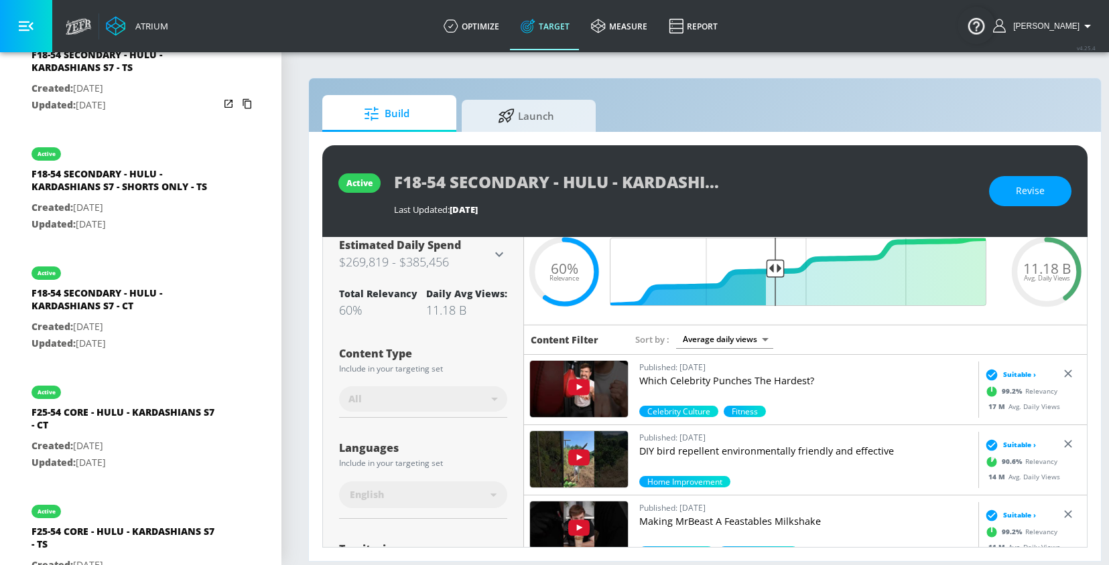
click at [96, 326] on p "Created: Sep. 10, 2025" at bounding box center [125, 327] width 188 height 17
type input "F18-54 SECONDARY - HULU - KARDASHIANS S7 - CT"
type input "channels"
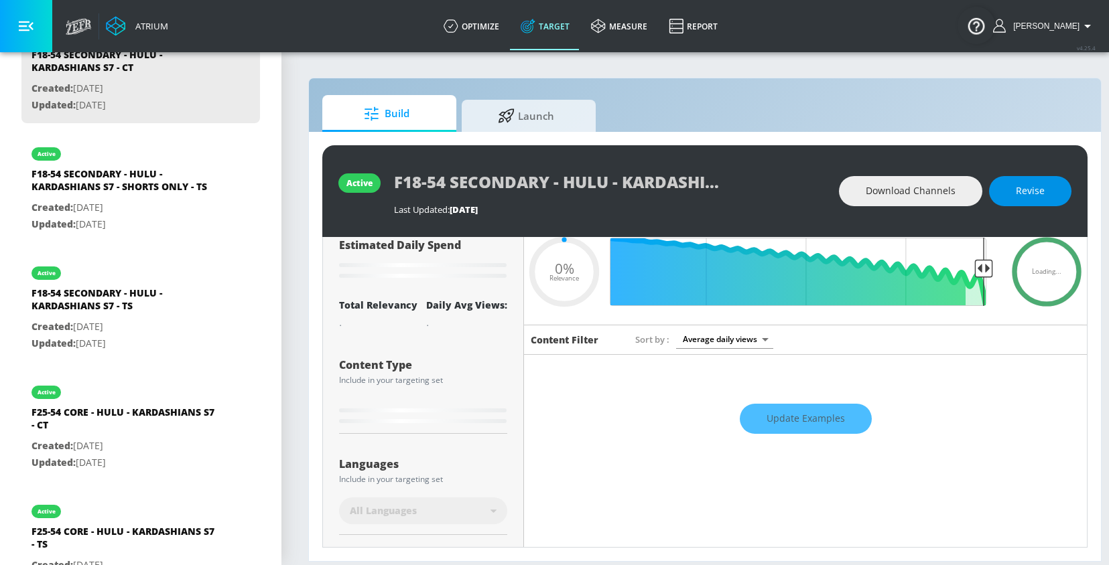
click at [1031, 200] on button "Revise" at bounding box center [1030, 191] width 82 height 30
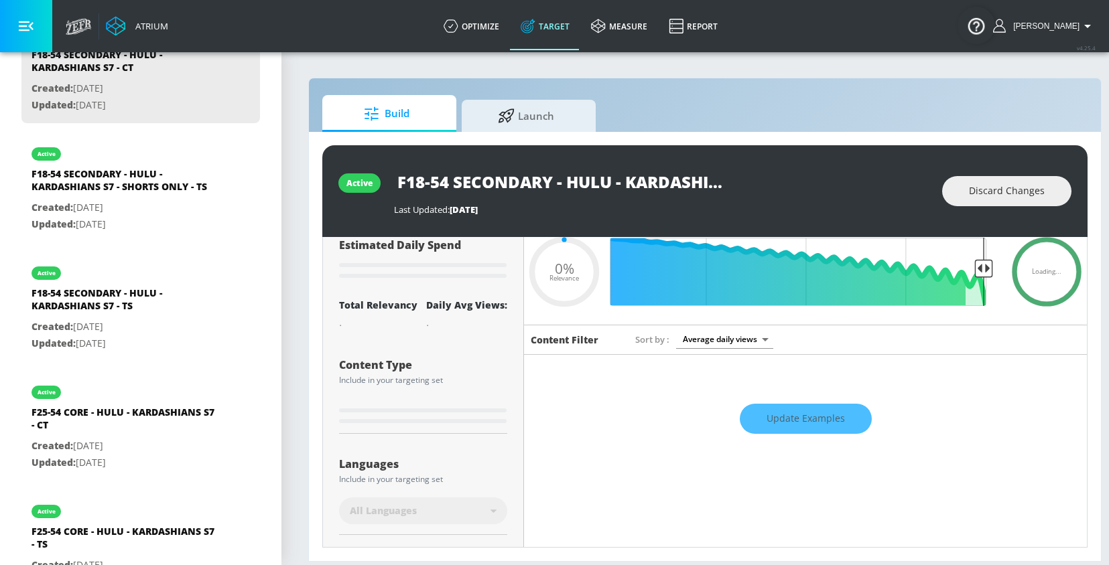
type input "0.6"
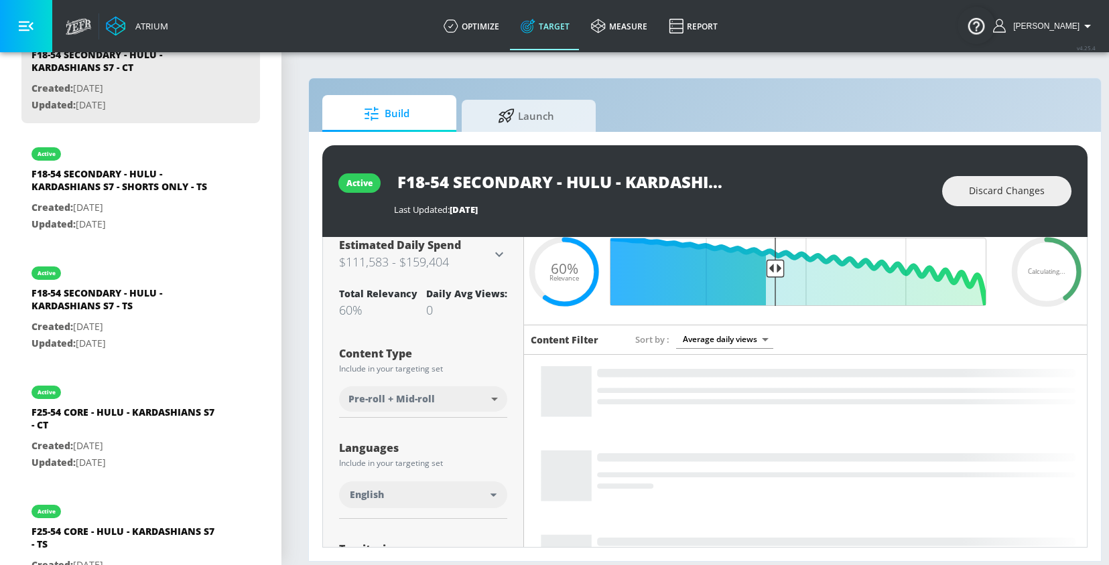
click at [437, 401] on body "Atrium optimize Target measure Report optimize Target measure Report v 4.25.4 R…" at bounding box center [554, 282] width 1109 height 565
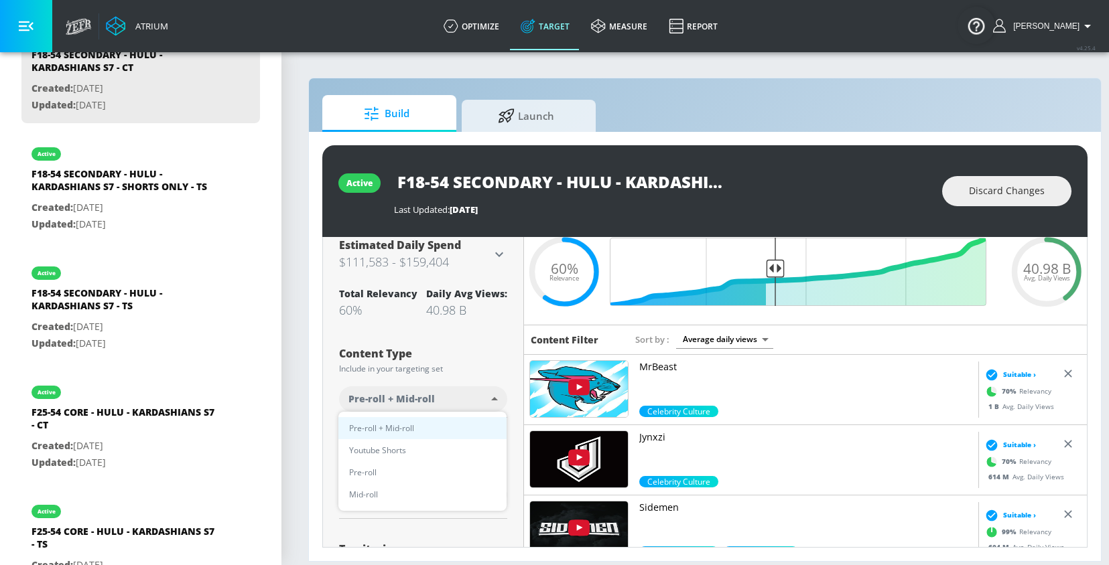
click at [981, 199] on div at bounding box center [554, 282] width 1109 height 565
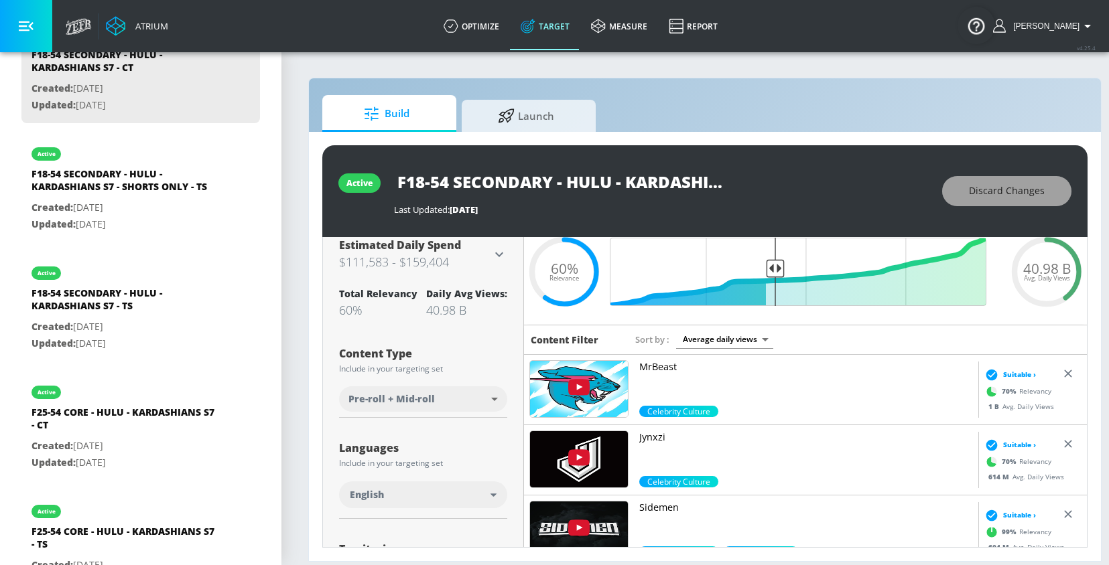
click at [1001, 194] on span "Discard Changes" at bounding box center [1007, 191] width 76 height 17
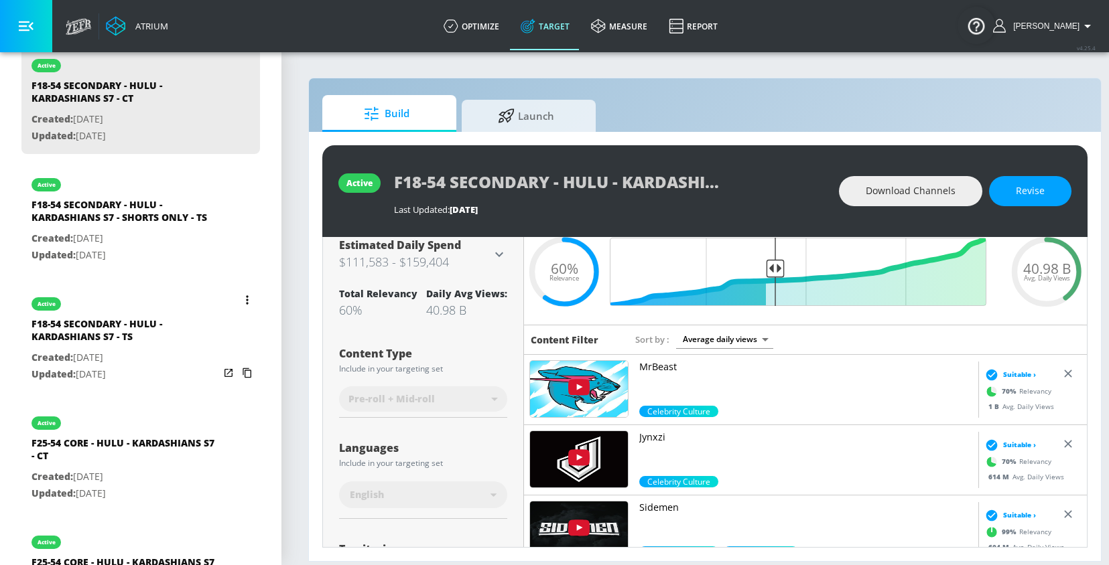
scroll to position [478, 0]
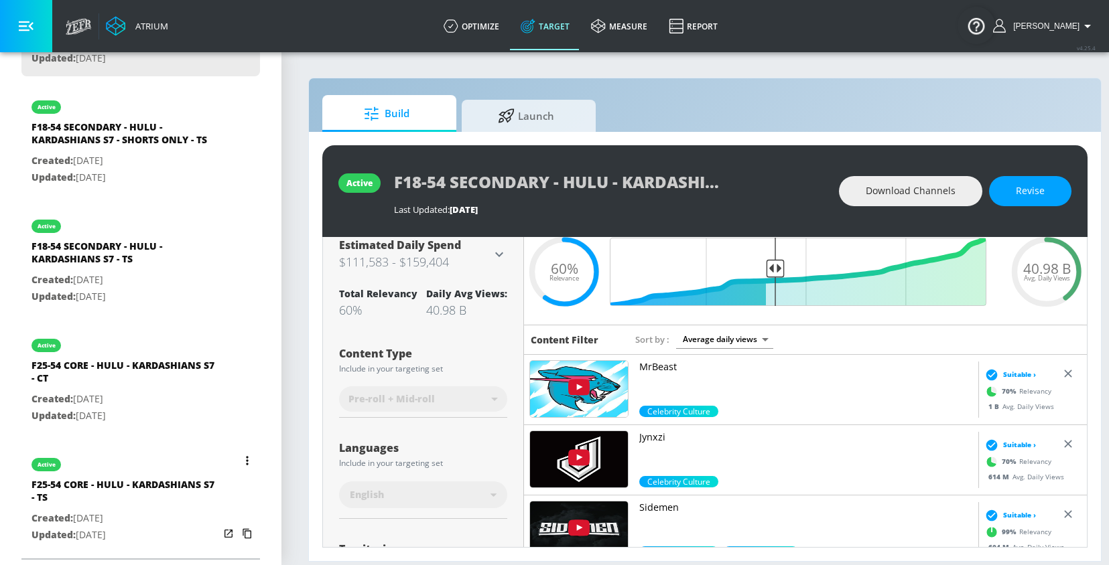
click at [129, 479] on div "F25-54 CORE - HULU - KARDASHIANS S7 - TS" at bounding box center [125, 494] width 188 height 32
type input "F25-54 CORE - HULU - KARDASHIANS S7 - TS"
type input "videos"
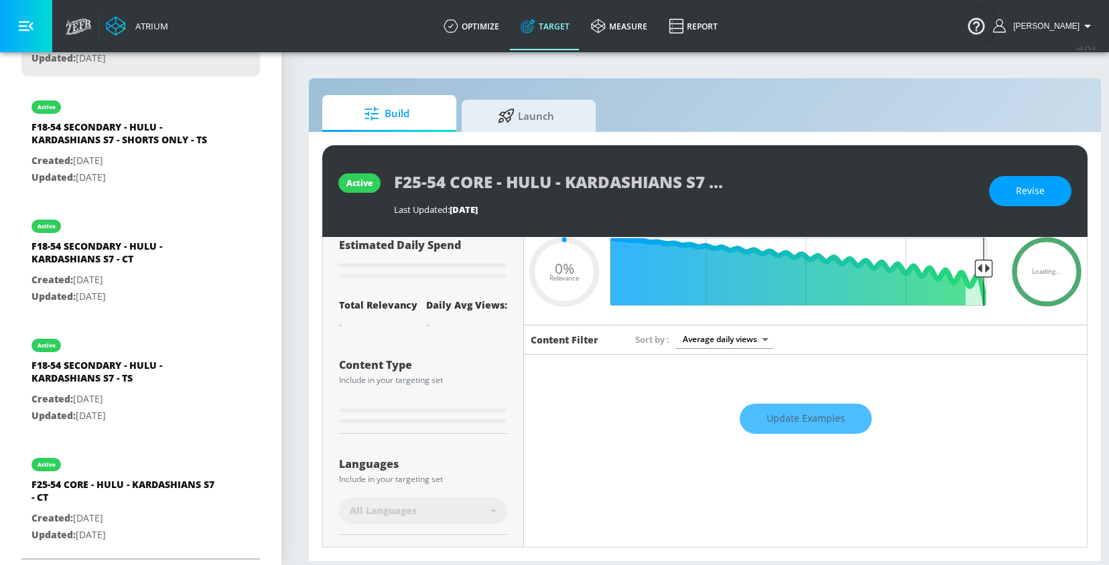
type input "0.6"
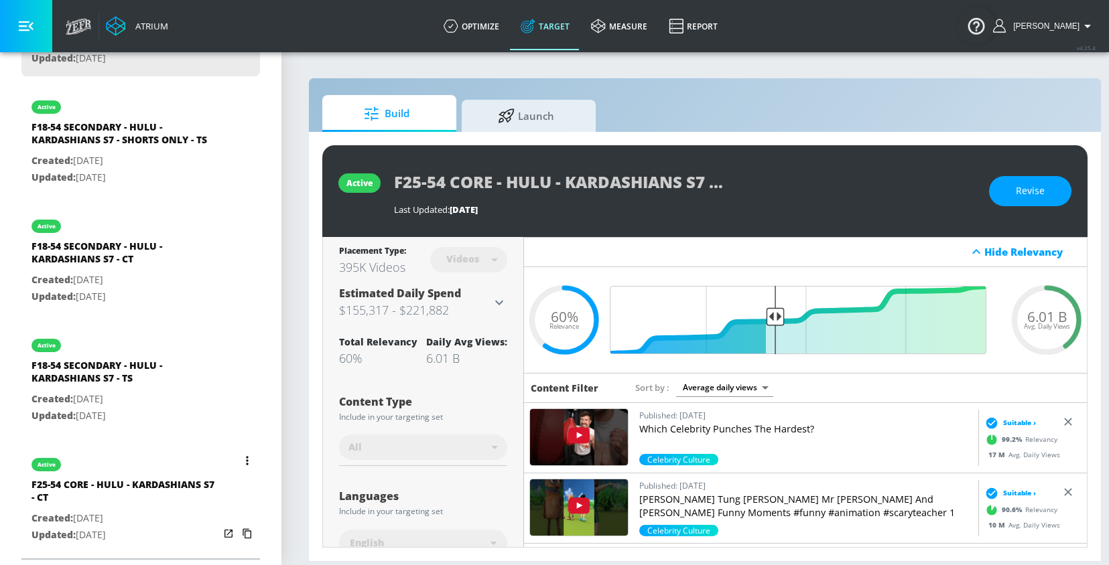
click at [244, 456] on button "list of Target Set" at bounding box center [247, 460] width 19 height 19
click at [196, 484] on li "Duplicate" at bounding box center [189, 487] width 133 height 23
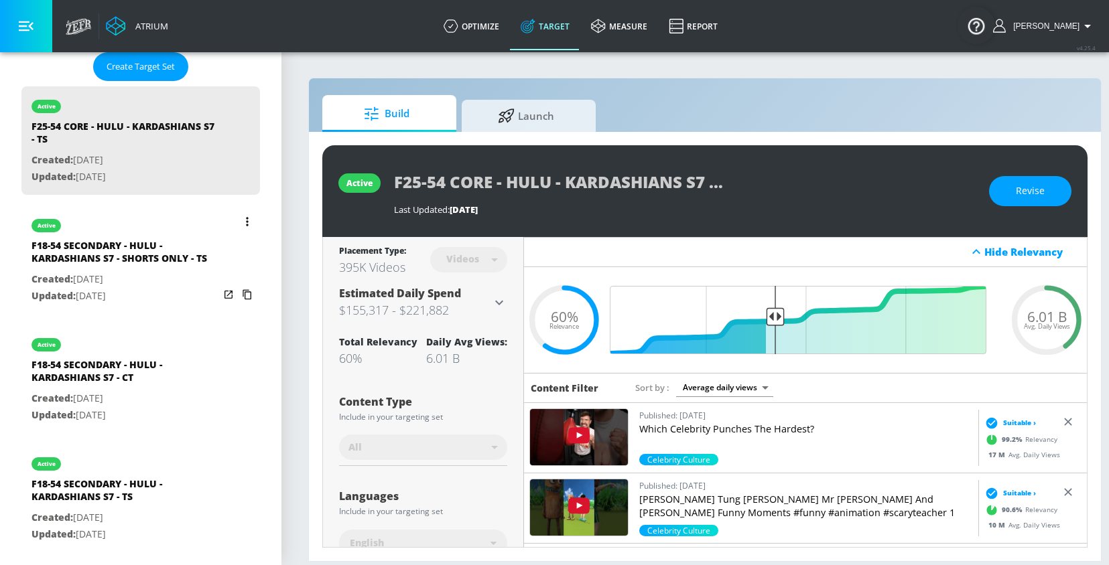
scroll to position [349, 0]
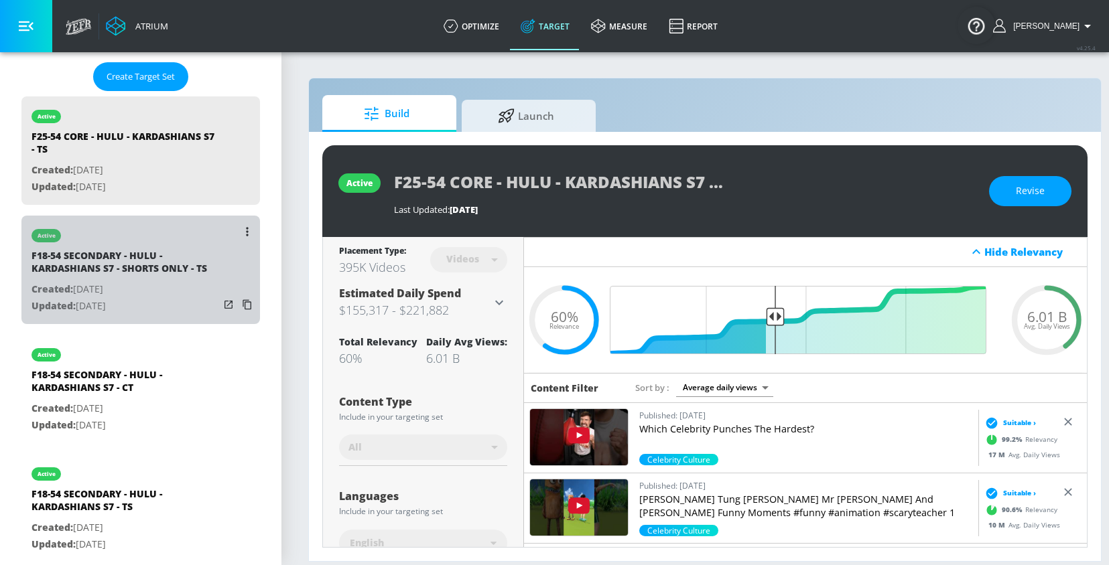
click at [159, 298] on p "Updated: Sep. 24, 2025" at bounding box center [125, 306] width 188 height 17
type input "F18-54 SECONDARY - HULU - KARDASHIANS S7 - SHORTS ONLY - TS"
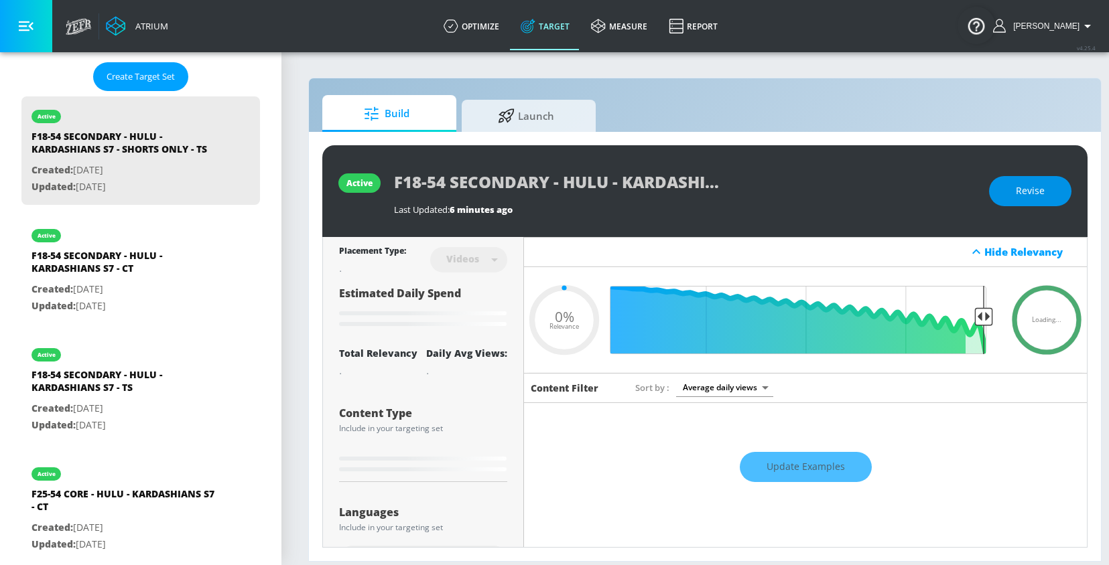
click at [1026, 196] on span "Revise" at bounding box center [1029, 191] width 29 height 17
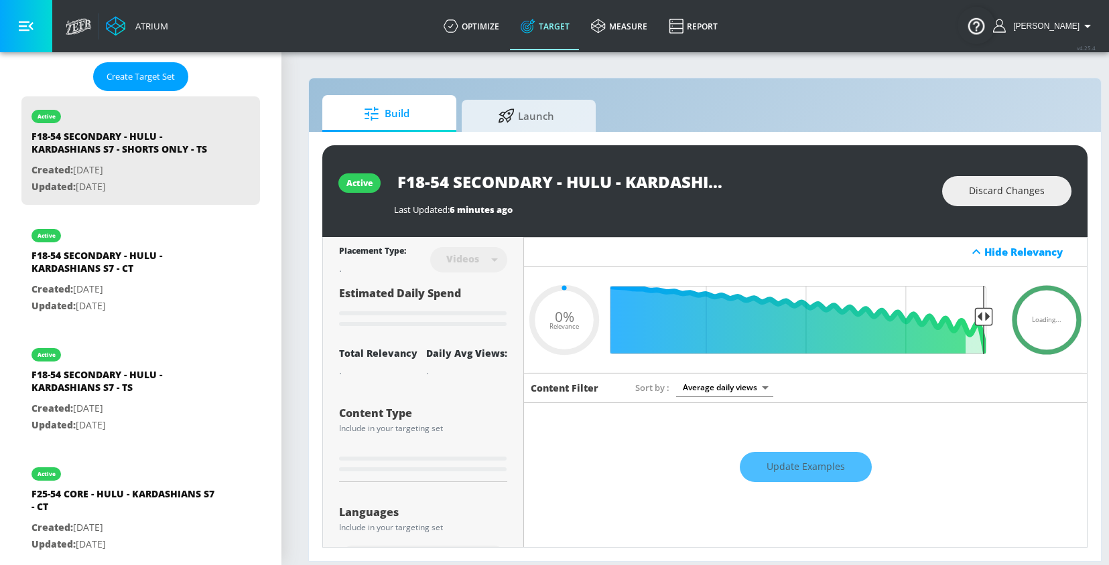
type input "0.05"
drag, startPoint x: 624, startPoint y: 191, endPoint x: 900, endPoint y: 189, distance: 276.6
click at [900, 189] on div "F18-54 SECONDARY - HULU - KARDASHIANS S7 - SHORTS ONLY - TS" at bounding box center [661, 182] width 535 height 30
type input "F18-54 SECONDARY - HULU - KARDASHIANS S7 - SHORTS ONLY - T"
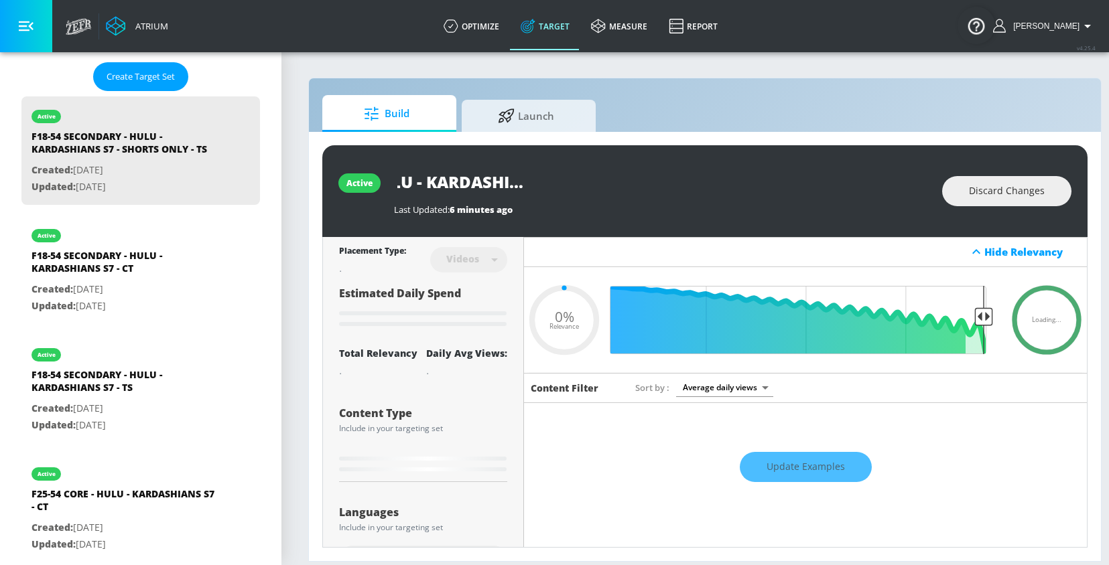
type input "0.05"
type input "F18-54 SECONDARY - HULU - KARDASHIANS S7 - SHORTS ONLY -"
type input "0.05"
type input "F18-54 SECONDARY - HULU - KARDASHIANS S7 - SHORTS ONLY - C"
type input "0.05"
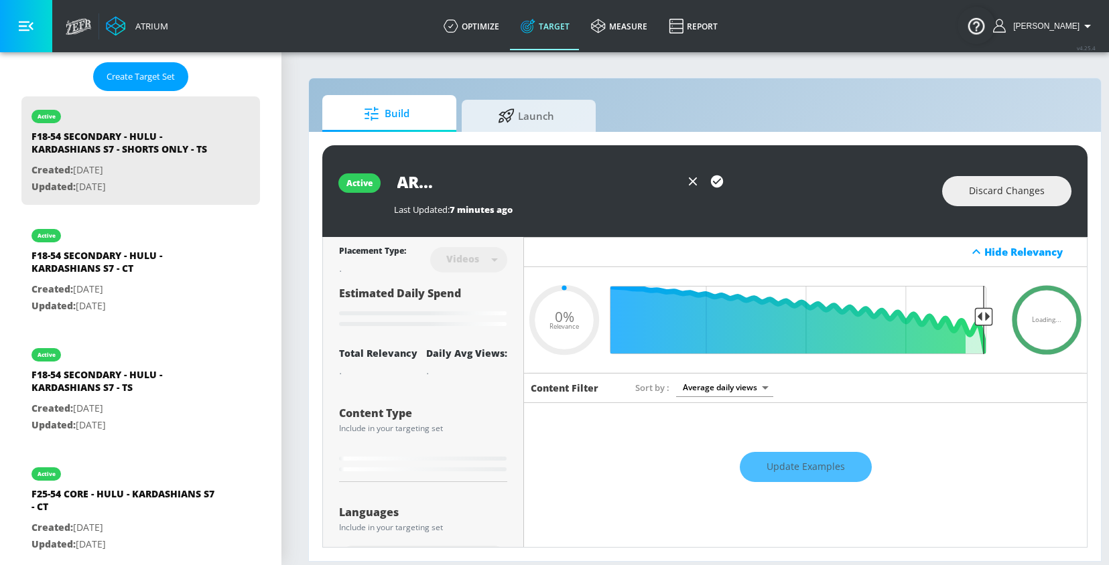
type input "F18-54 SECONDARY - HULU - KARDASHIANS S7 - SHORTS ONLY - CT"
type input "0.05"
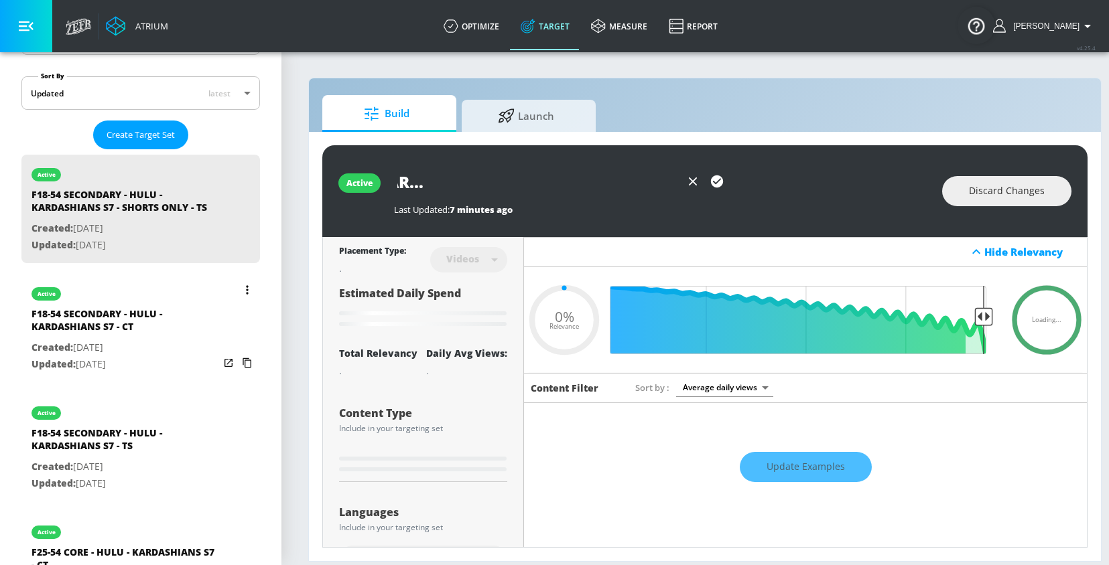
scroll to position [288, 0]
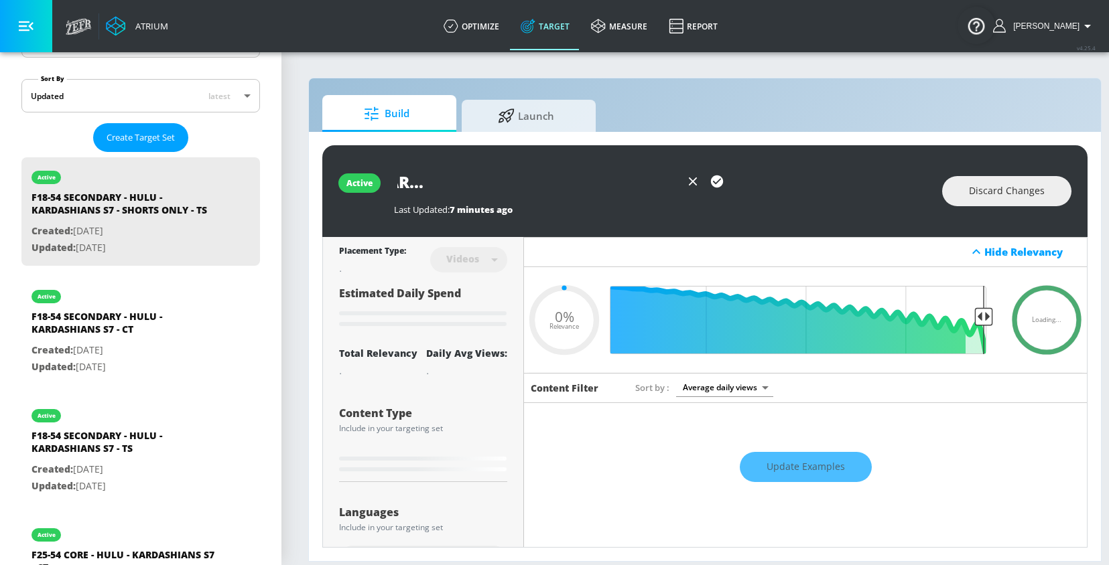
type input "F18-54 SECONDARY - HULU - KARDASHIANS S7 - SHORTS ONLY - CT"
drag, startPoint x: 576, startPoint y: 182, endPoint x: 776, endPoint y: 182, distance: 200.3
click at [776, 182] on div "F18-54 SECONDARY - HULU - KARDASHIANS S7 - SHORTS ONLY - CT" at bounding box center [661, 182] width 535 height 30
click at [647, 180] on input "F18-54 SECONDARY - HULU - KARDASHIANS S7 - SHORTS ONLY - CT" at bounding box center [537, 182] width 287 height 30
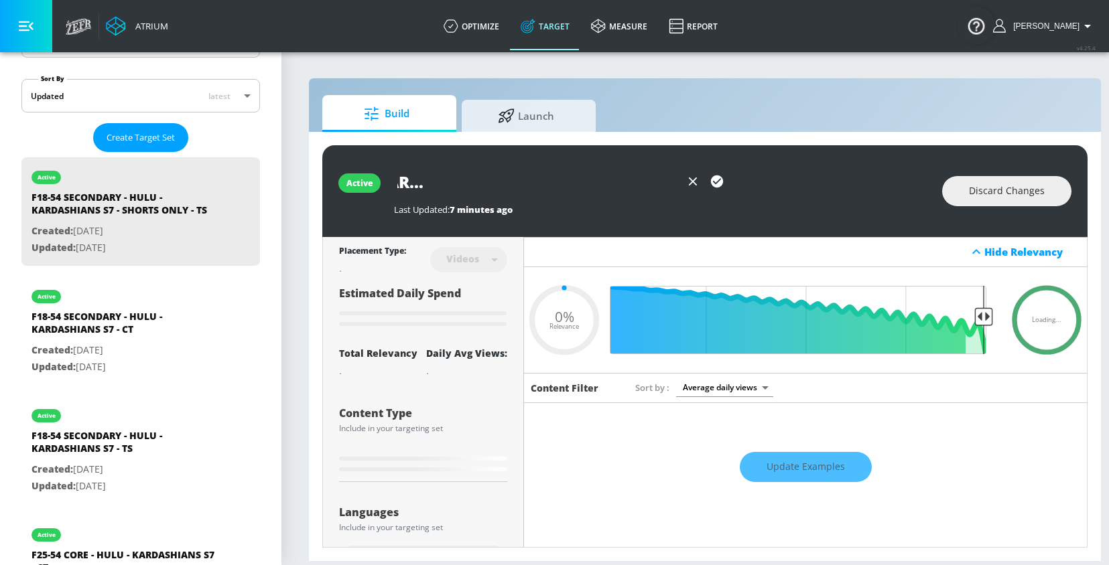
drag, startPoint x: 524, startPoint y: 185, endPoint x: 717, endPoint y: 185, distance: 192.9
click at [717, 185] on div "F18-54 SECONDARY - HULU - KARDASHIANS S7 - SHORTS ONLY - CT" at bounding box center [561, 182] width 335 height 30
click at [565, 169] on input "F18-54 SECONDARY - HULU - KARDASHIANS S7 - SHORTS ONLY - CT" at bounding box center [537, 182] width 287 height 30
type input "0.6"
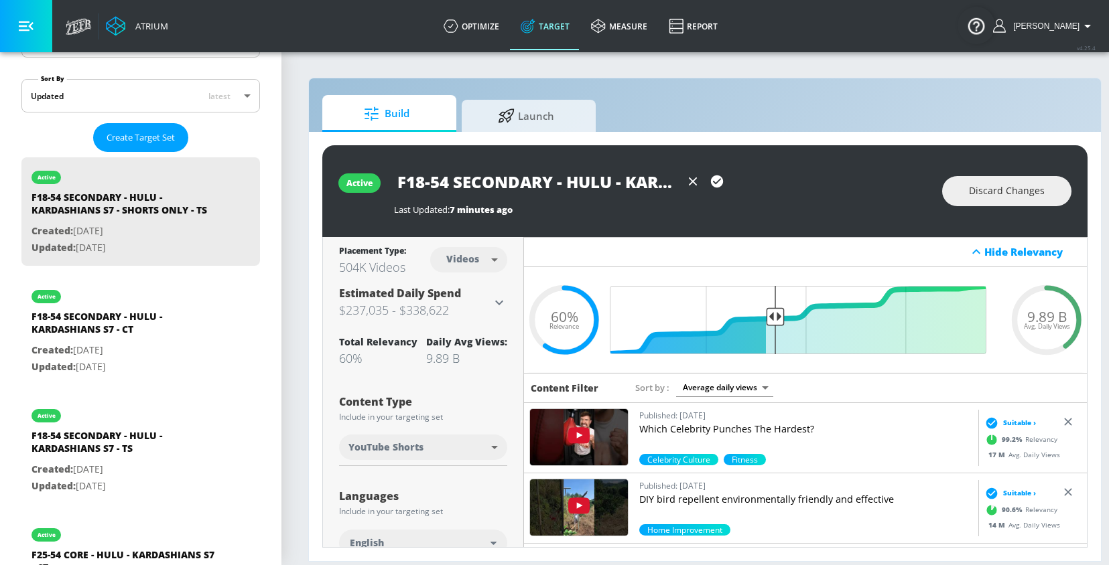
scroll to position [0, 251]
drag, startPoint x: 519, startPoint y: 177, endPoint x: 821, endPoint y: 176, distance: 301.4
click at [821, 176] on div "F18-54 SECONDARY - HULU - KARDASHIANS S7 - SHORTS ONLY - CT" at bounding box center [661, 182] width 535 height 30
click at [649, 179] on input "F18-54 SECONDARY - HULU - KARDASHIANS S7 - SHORTS ONLY - CT" at bounding box center [537, 182] width 287 height 30
click at [482, 262] on body "Atrium optimize Target measure Report optimize Target measure Report v 4.25.4 R…" at bounding box center [554, 282] width 1109 height 565
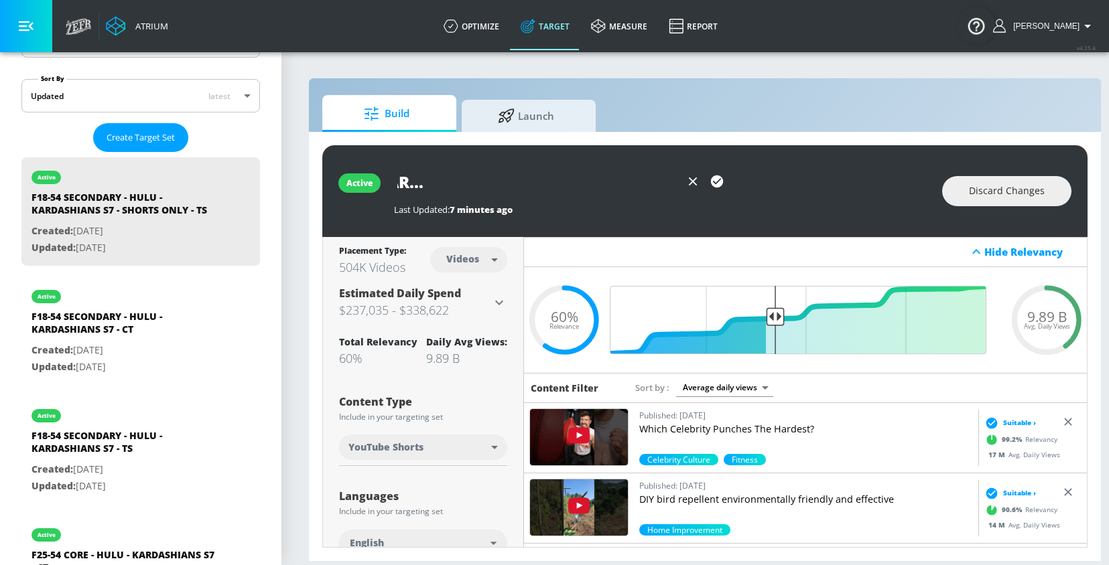
scroll to position [0, 0]
click at [471, 289] on div "Channels" at bounding box center [469, 288] width 48 height 14
type input "channels"
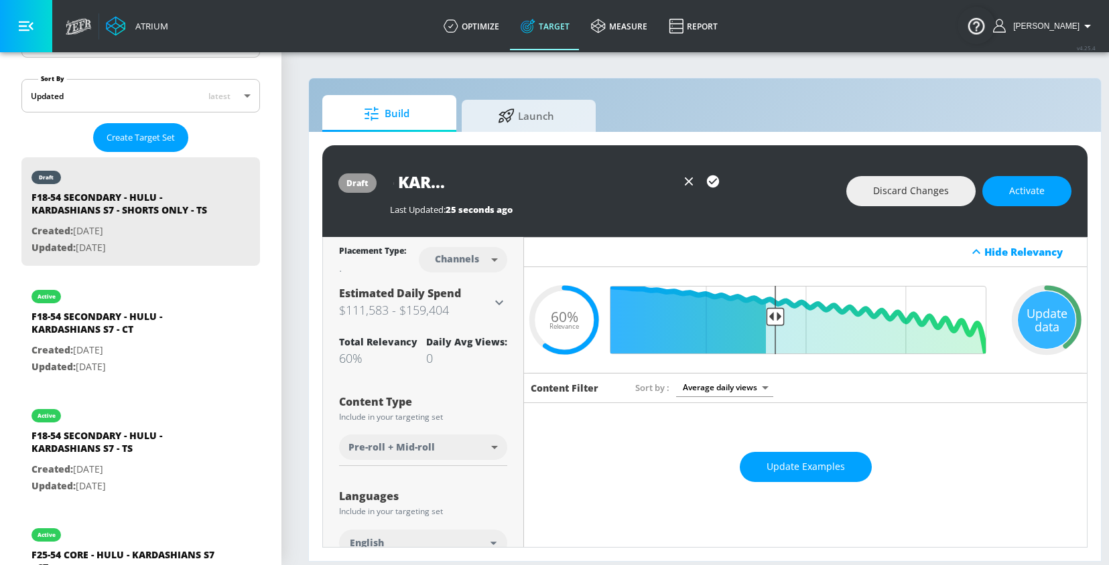
scroll to position [0, 251]
drag, startPoint x: 505, startPoint y: 182, endPoint x: 744, endPoint y: 182, distance: 238.5
click at [744, 182] on div "F18-54 SECONDARY - HULU - KARDASHIANS S7 - SHORTS ONLY - CT" at bounding box center [611, 182] width 443 height 30
click at [588, 182] on input "F18-54 SECONDARY - HULU - KARDASHIANS S7 - SHORTS ONLY - CT" at bounding box center [533, 182] width 287 height 30
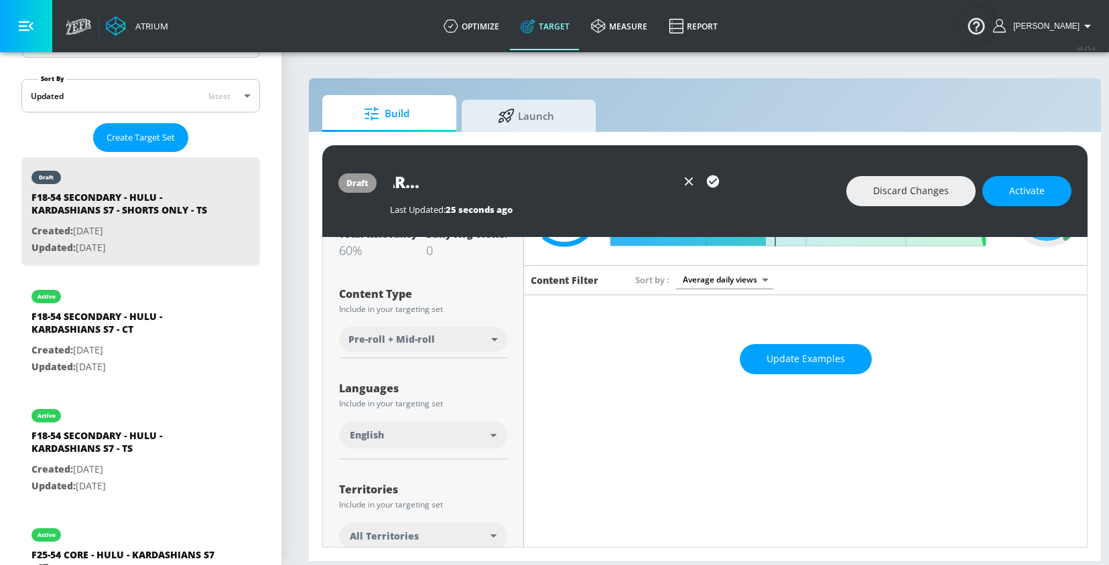
scroll to position [85, 0]
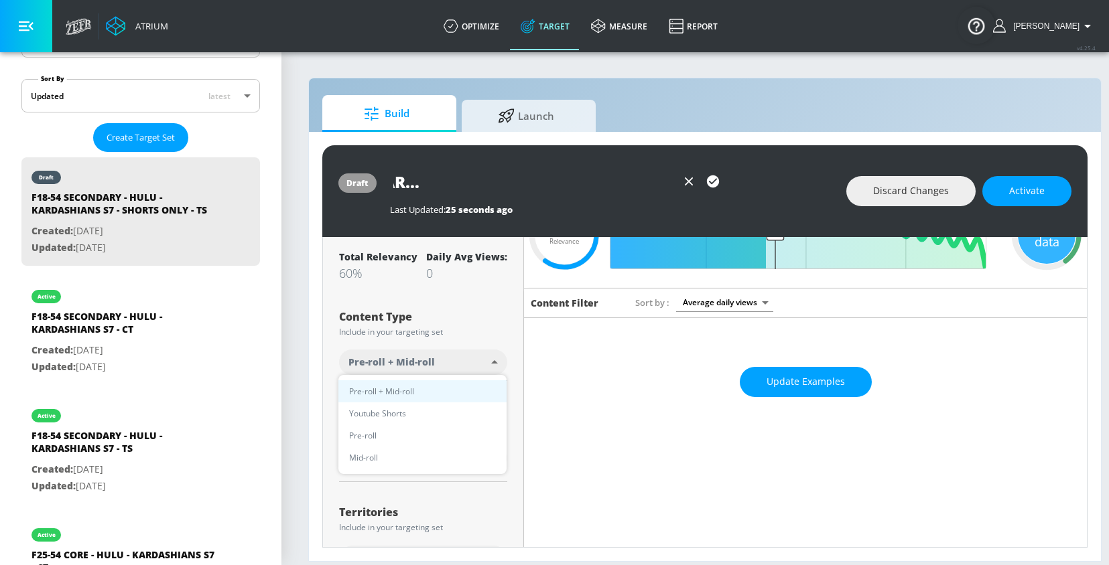
click at [449, 360] on body "Atrium optimize Target measure Report optimize Target measure Report v 4.25.4 R…" at bounding box center [554, 282] width 1109 height 565
click at [407, 414] on li "Youtube Shorts" at bounding box center [422, 414] width 168 height 22
type input "short_video"
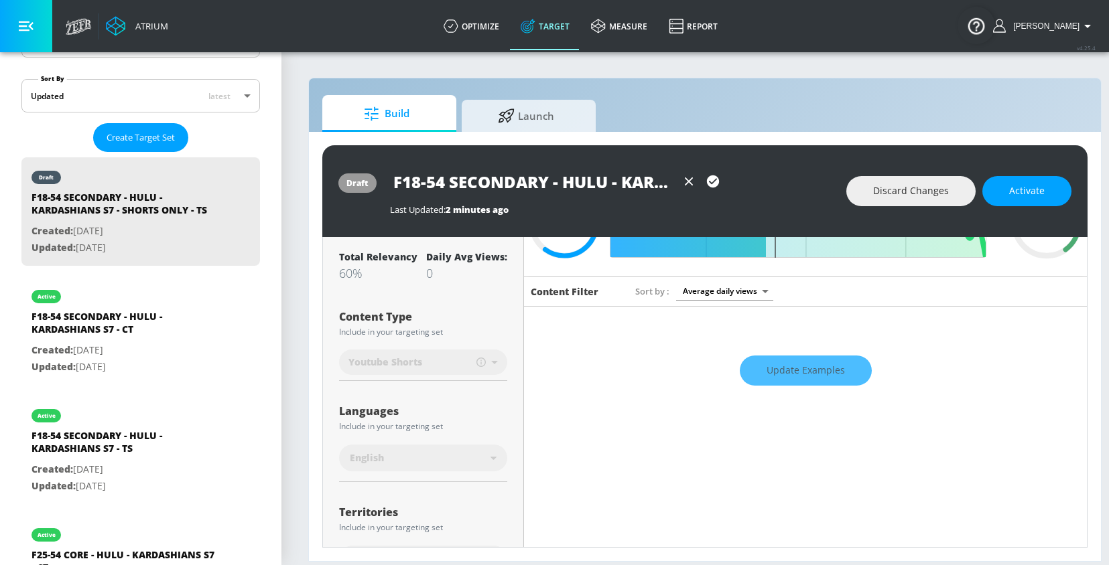
scroll to position [0, 251]
drag, startPoint x: 493, startPoint y: 181, endPoint x: 733, endPoint y: 181, distance: 239.8
click at [733, 181] on div "F18-54 SECONDARY - HULU - KARDASHIANS S7 - SHORTS ONLY - CT" at bounding box center [611, 182] width 443 height 30
click at [713, 180] on icon "button" at bounding box center [712, 181] width 15 height 15
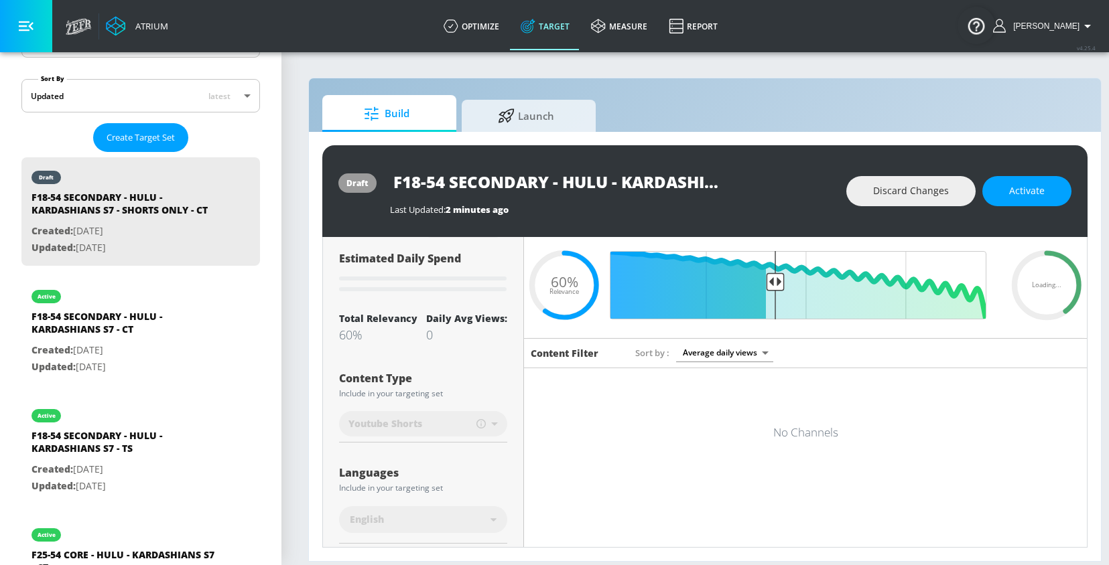
scroll to position [0, 0]
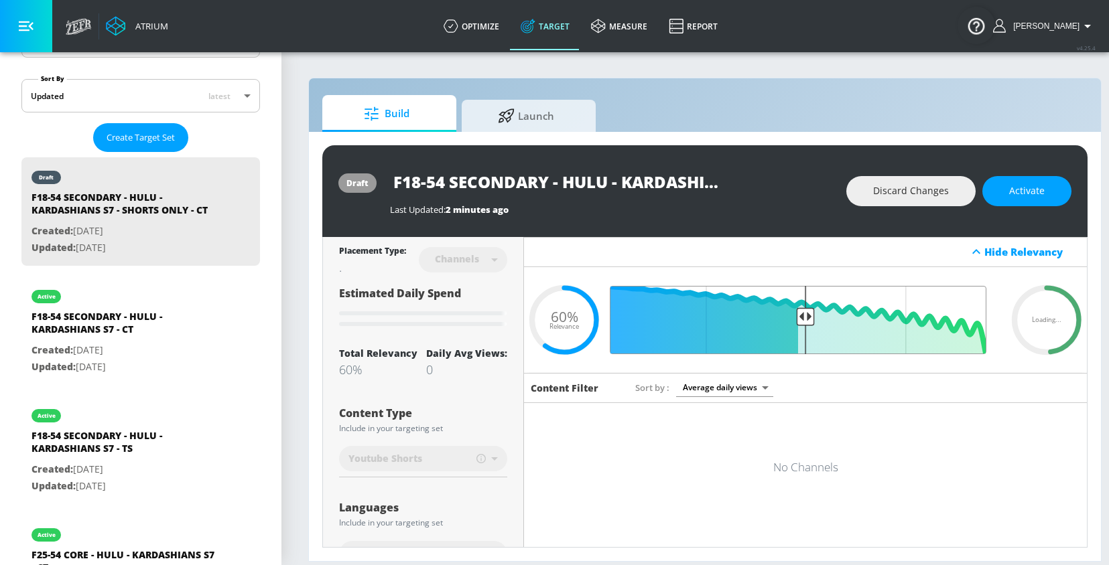
drag, startPoint x: 785, startPoint y: 315, endPoint x: 805, endPoint y: 315, distance: 20.1
type input "0.52"
click at [805, 315] on input "Final Threshold" at bounding box center [805, 320] width 375 height 68
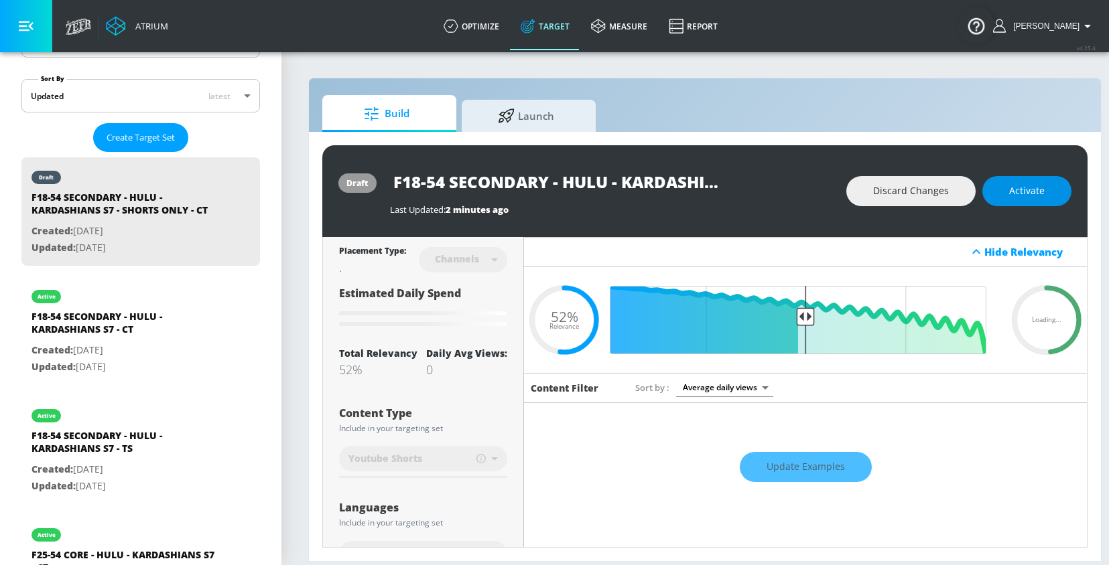
click at [1026, 197] on span "Activate" at bounding box center [1027, 191] width 36 height 17
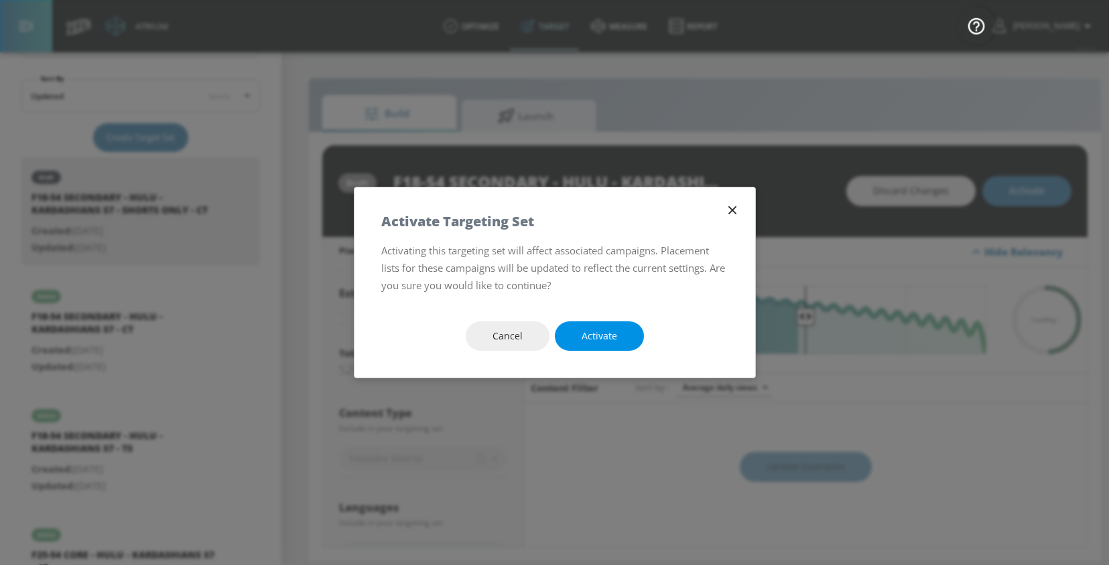
click at [615, 346] on button "Activate" at bounding box center [599, 337] width 89 height 30
click at [593, 334] on span "Activate" at bounding box center [599, 336] width 36 height 17
click at [584, 336] on span "Activate" at bounding box center [599, 336] width 36 height 17
click at [597, 331] on span "Activate" at bounding box center [599, 336] width 36 height 17
click at [731, 206] on icon "button" at bounding box center [732, 210] width 15 height 15
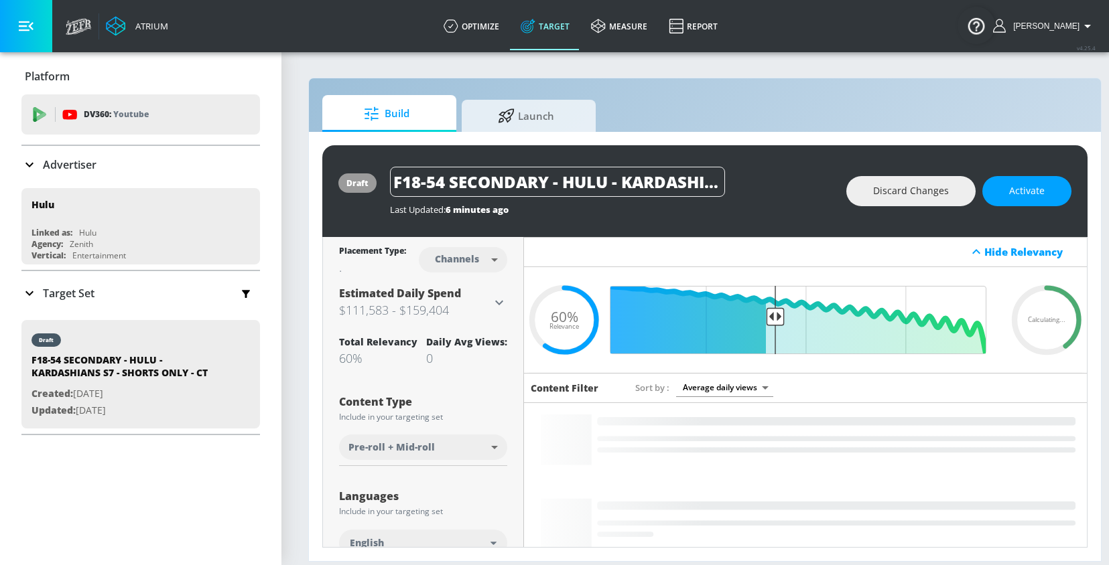
click at [48, 285] on div "Target Set" at bounding box center [57, 293] width 73 height 16
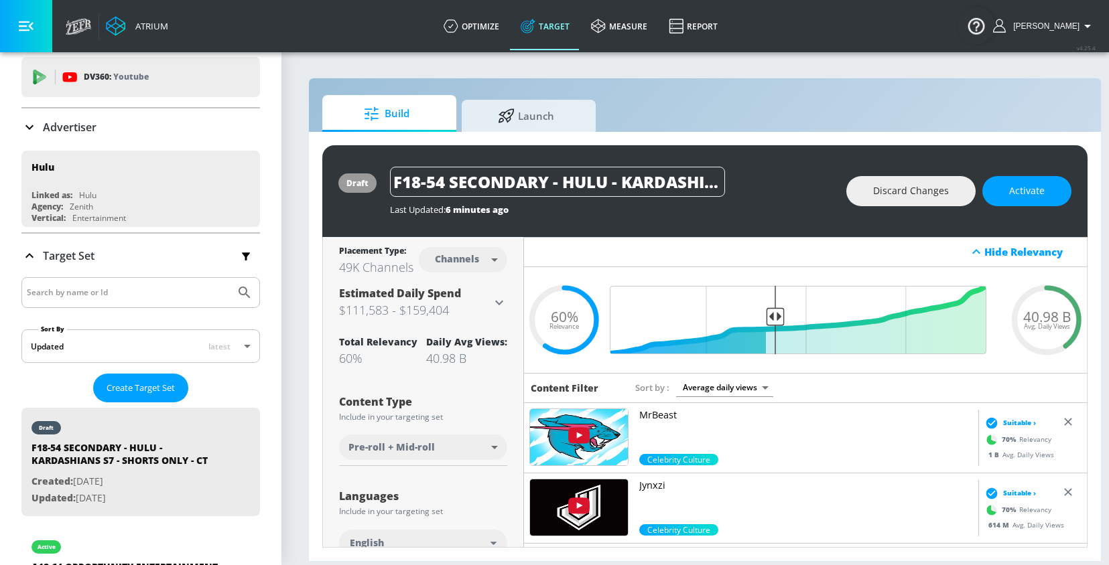
scroll to position [0, 203]
drag, startPoint x: 567, startPoint y: 182, endPoint x: 849, endPoint y: 182, distance: 281.3
click at [849, 182] on div "draft F18-54 SECONDARY - HULU - KARDASHIANS S7 - SHORTS ONLY - CT Last Updated:…" at bounding box center [704, 191] width 765 height 92
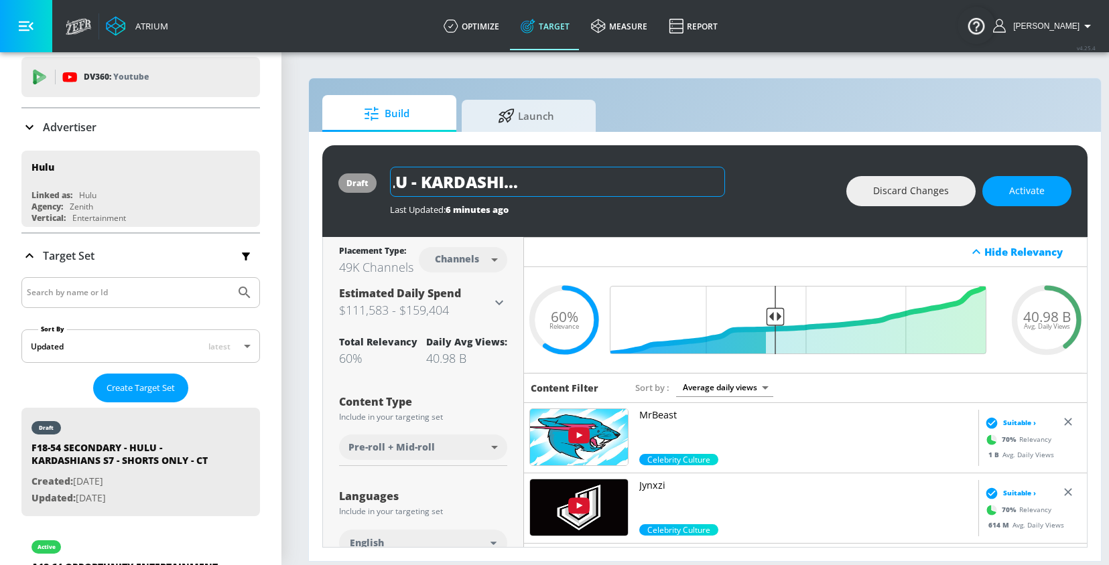
click at [686, 182] on input "F18-54 SECONDARY - HULU - KARDASHIANS S7 - SHORTS ONLY - CT" at bounding box center [557, 182] width 335 height 30
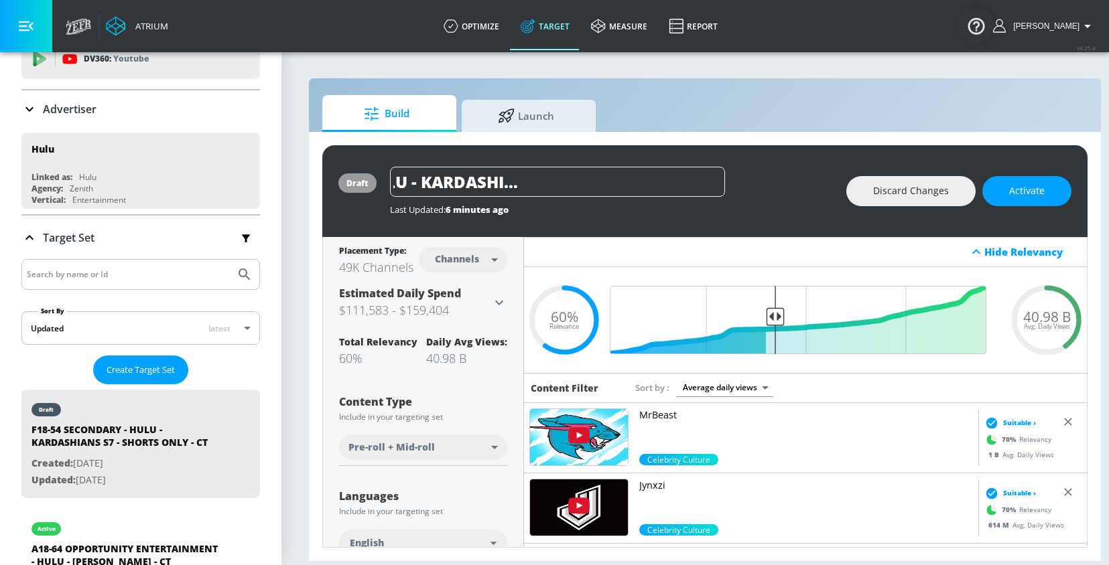
drag, startPoint x: 475, startPoint y: 176, endPoint x: 799, endPoint y: 176, distance: 324.2
click at [799, 176] on div "F18-54 SECONDARY - HULU - KARDASHIANS S7 - SHORTS ONLY - CT" at bounding box center [611, 182] width 443 height 30
click at [644, 174] on input "F18-54 SECONDARY - HULU - KARDASHIANS S7 - SHORTS ONLY - CT" at bounding box center [557, 182] width 335 height 30
drag, startPoint x: 669, startPoint y: 180, endPoint x: 371, endPoint y: 179, distance: 298.1
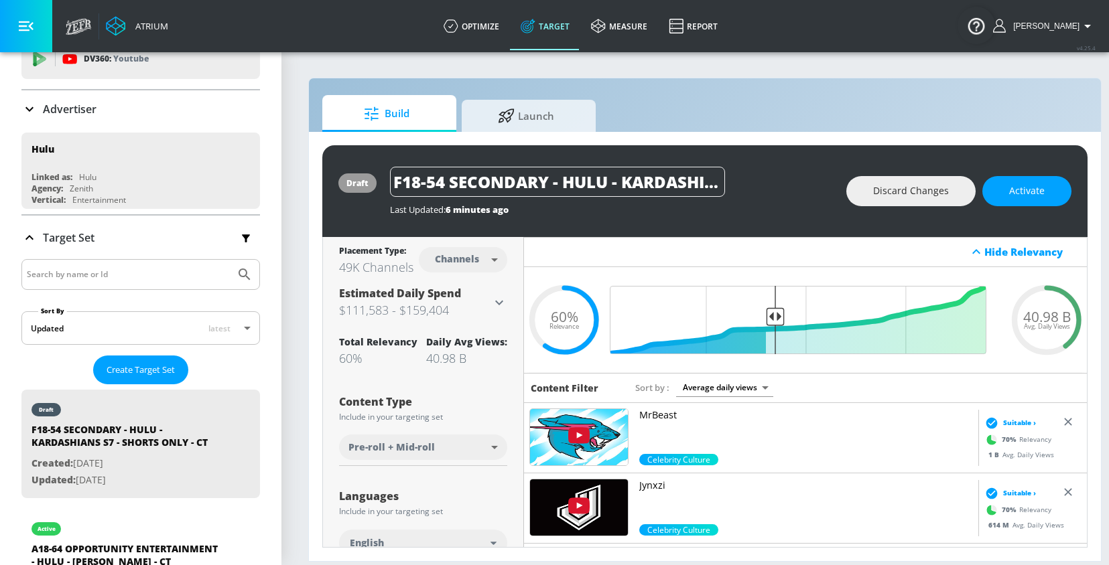
click at [371, 179] on div "draft F18-54 SECONDARY - HULU - KARDASHIANS S7 - SHORTS ONLY - CT Last Updated:…" at bounding box center [704, 191] width 765 height 92
click at [488, 191] on input "F18-54 SECONDARY - HULU - KARDASHIANS S7 - SHORTS ONLY - CT" at bounding box center [557, 182] width 335 height 30
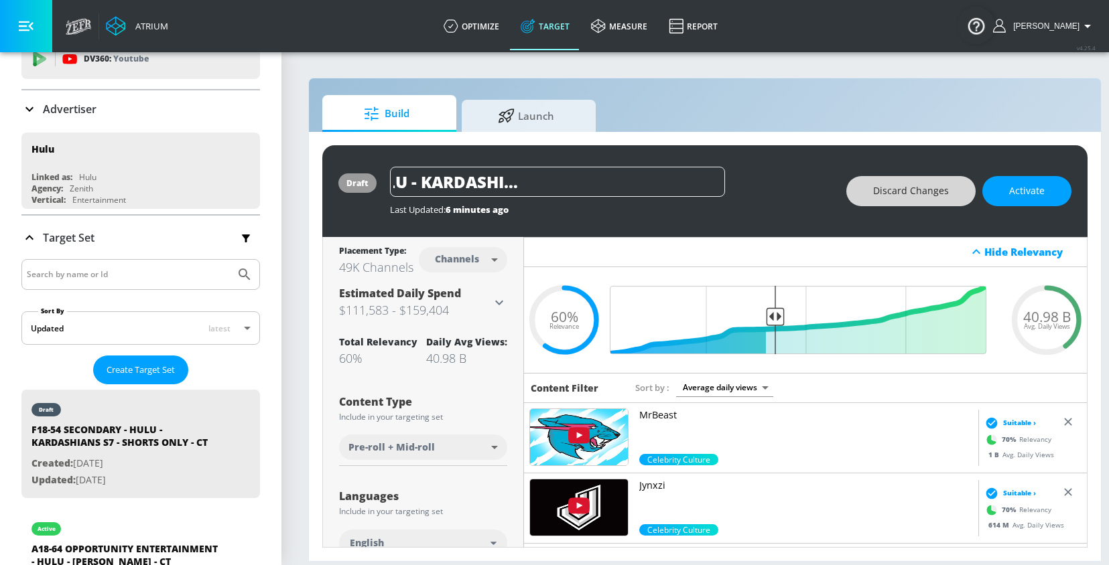
drag, startPoint x: 413, startPoint y: 185, endPoint x: 909, endPoint y: 185, distance: 495.7
click at [909, 185] on div "draft F18-54 SECONDARY - HULU - KARDASHIANS S7 - SHORTS ONLY - CT Last Updated:…" at bounding box center [704, 191] width 765 height 92
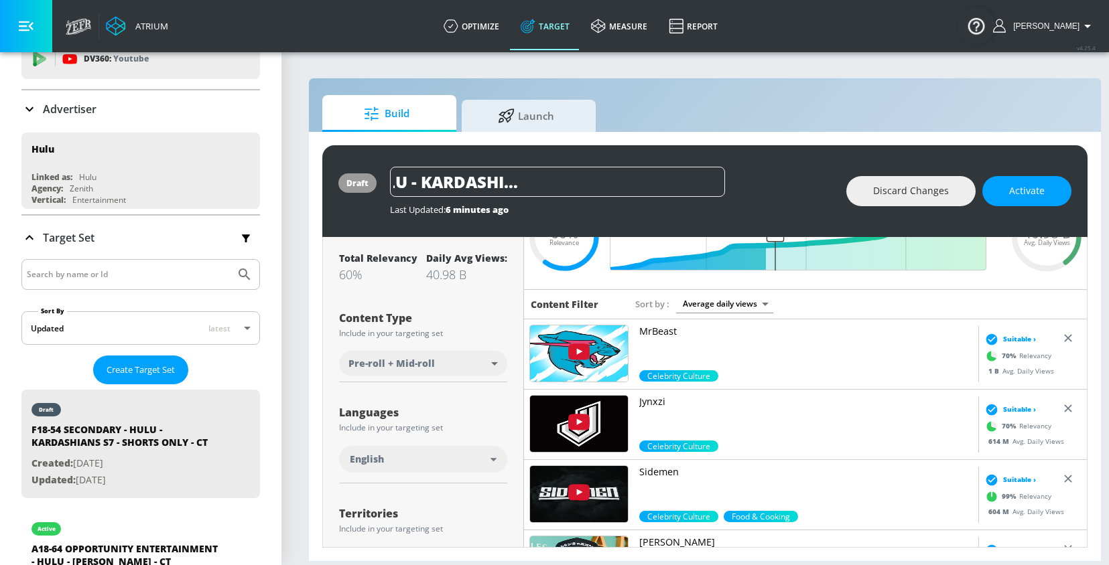
scroll to position [84, 0]
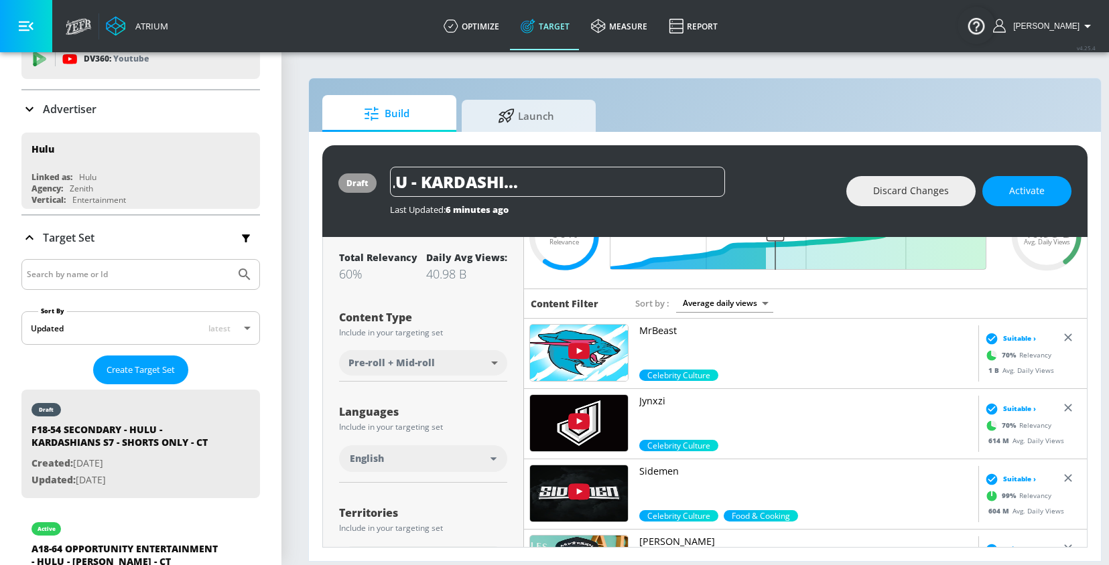
click at [397, 362] on body "Atrium optimize Target measure Report optimize Target measure Report v 4.25.4 […" at bounding box center [554, 282] width 1109 height 565
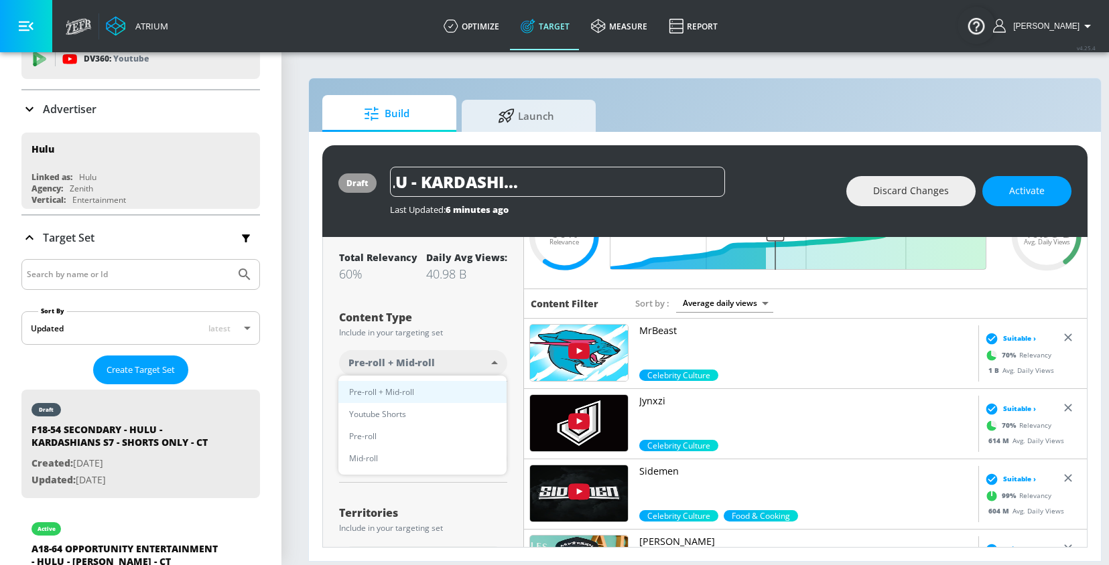
scroll to position [0, 0]
click at [391, 417] on span "Youtube Shorts" at bounding box center [377, 414] width 57 height 14
type input "short_video"
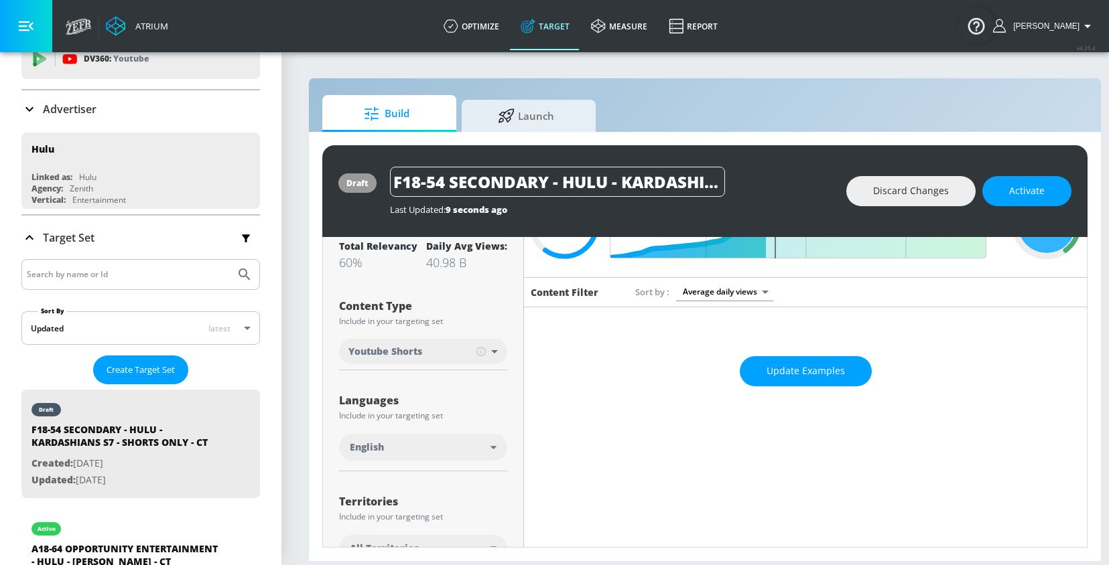
scroll to position [84, 0]
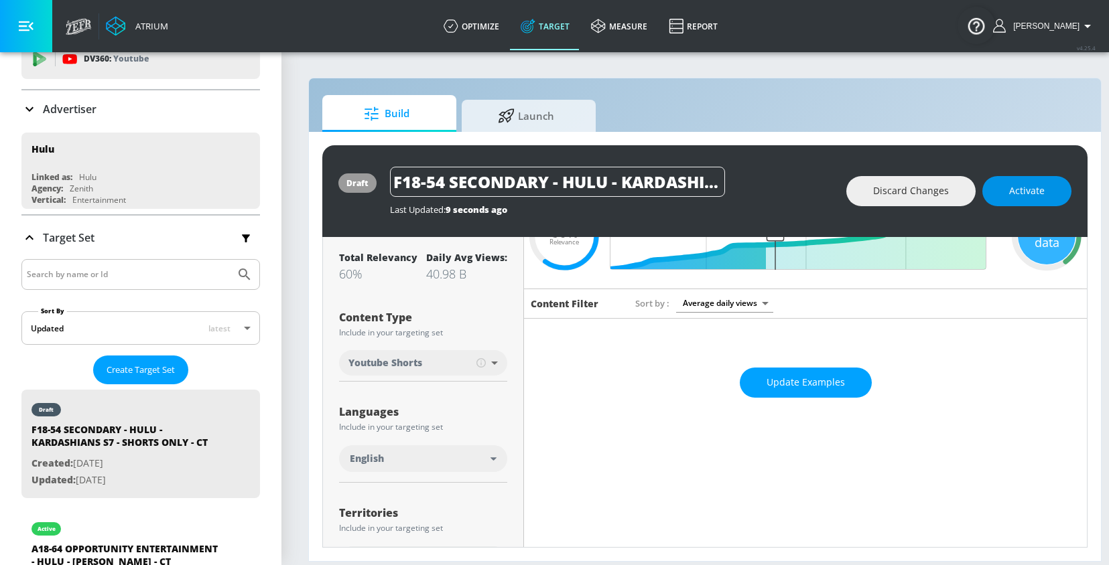
click at [999, 200] on button "Activate" at bounding box center [1026, 191] width 89 height 30
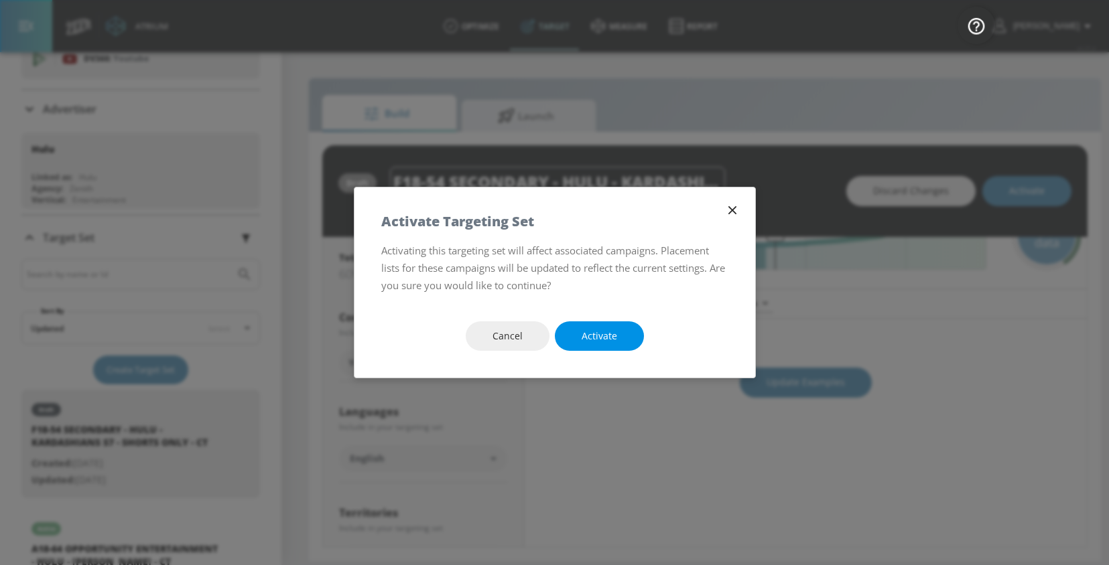
click at [602, 333] on span "Activate" at bounding box center [599, 336] width 36 height 17
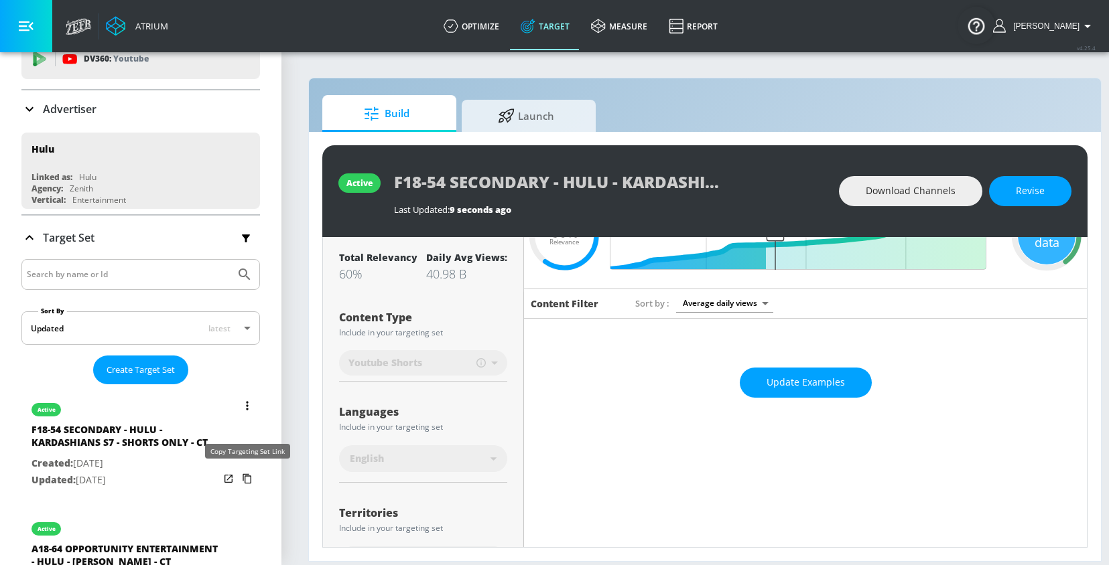
click at [244, 484] on icon "list of Target Set" at bounding box center [246, 478] width 21 height 21
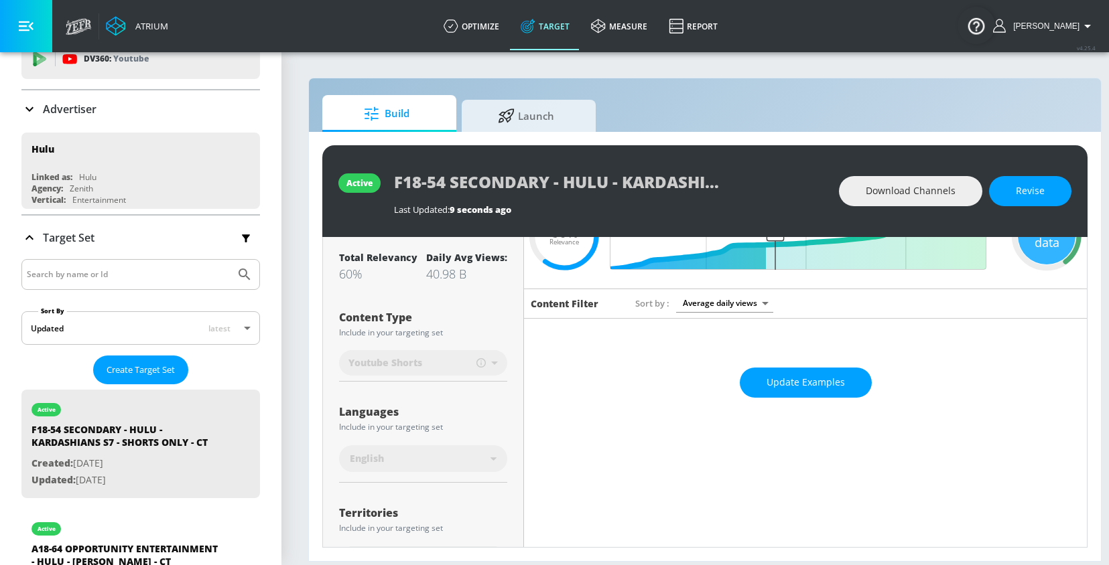
click at [71, 273] on input "Search by name or Id" at bounding box center [128, 274] width 203 height 17
type input "emmys"
click at [230, 260] on button "Submit Search" at bounding box center [244, 274] width 29 height 29
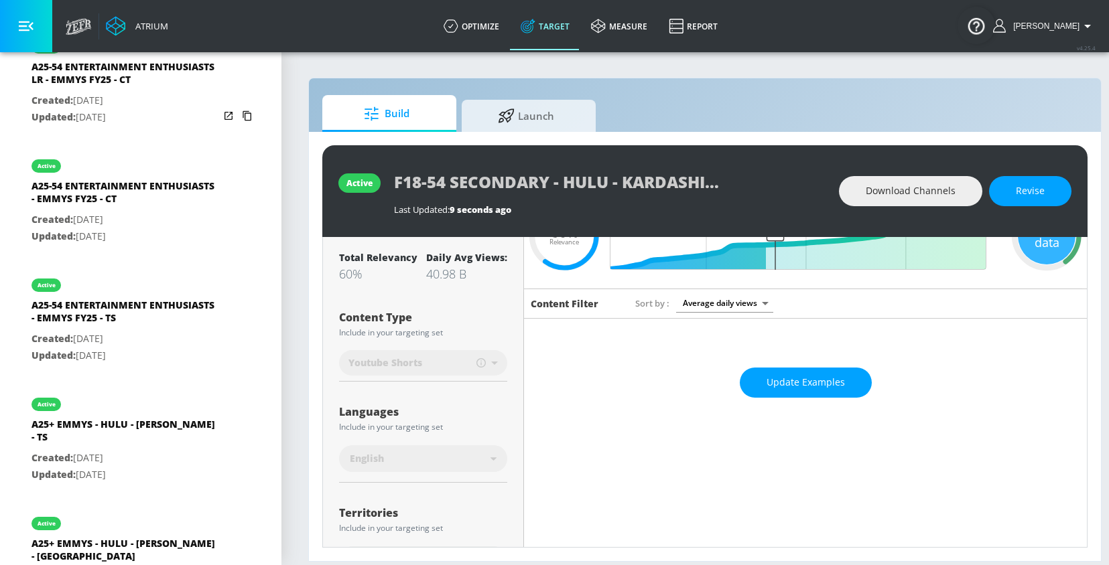
scroll to position [550, 0]
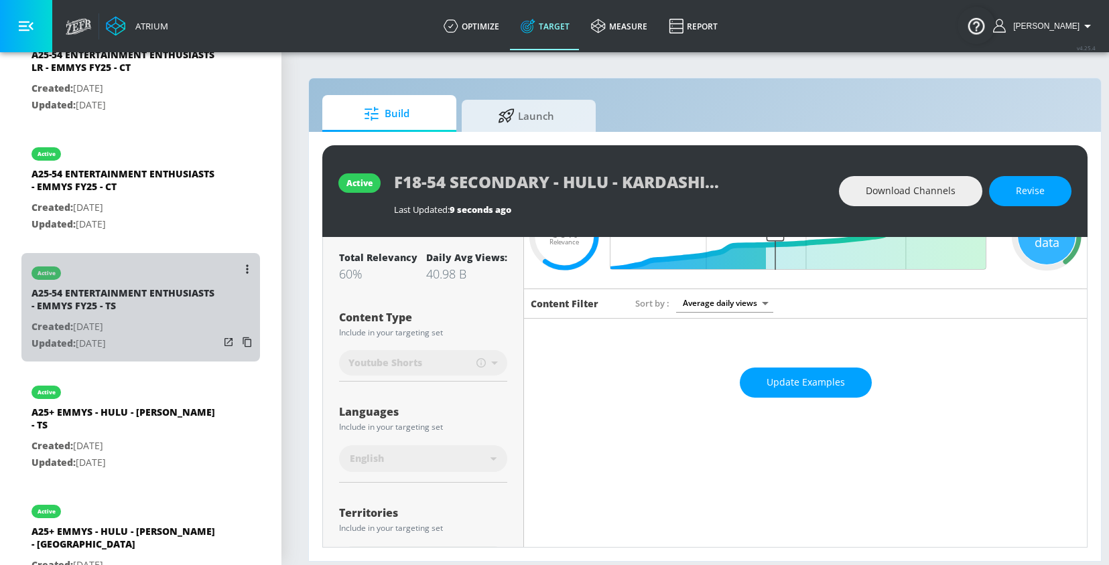
click at [124, 320] on p "Created: [DATE]" at bounding box center [125, 327] width 188 height 17
type input "A25-54 ENTERTAINMENT ENTHUSIASTS - EMMYS FY25 - TS"
type input "videos"
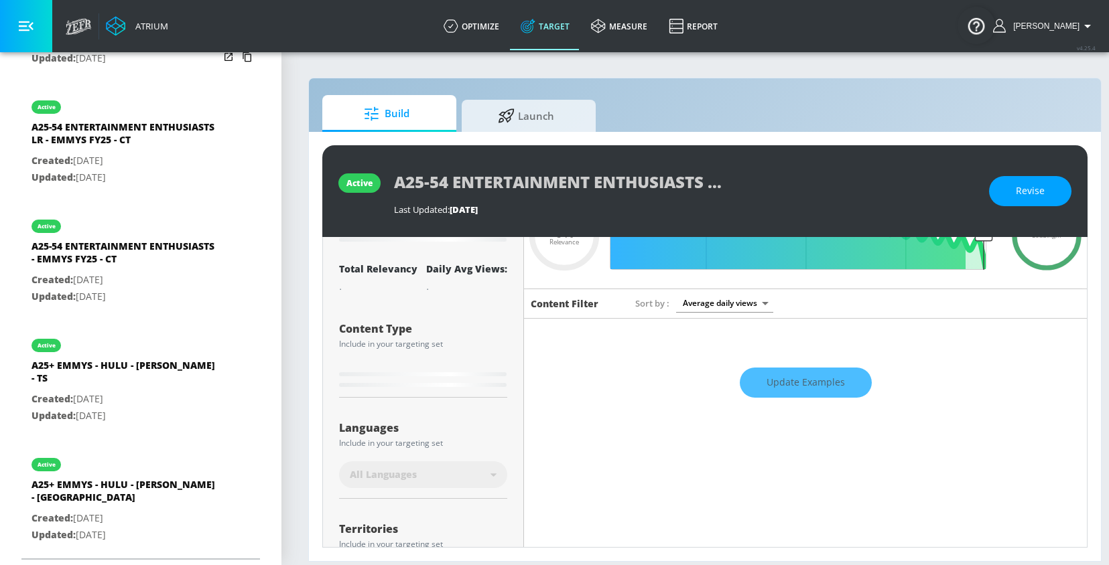
scroll to position [452, 0]
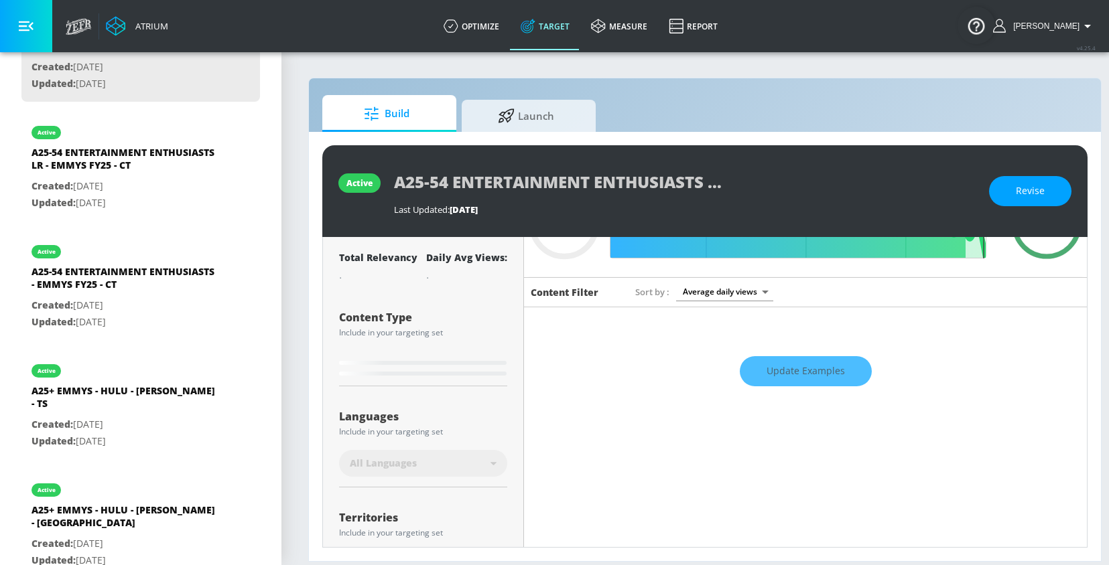
type input "0.5"
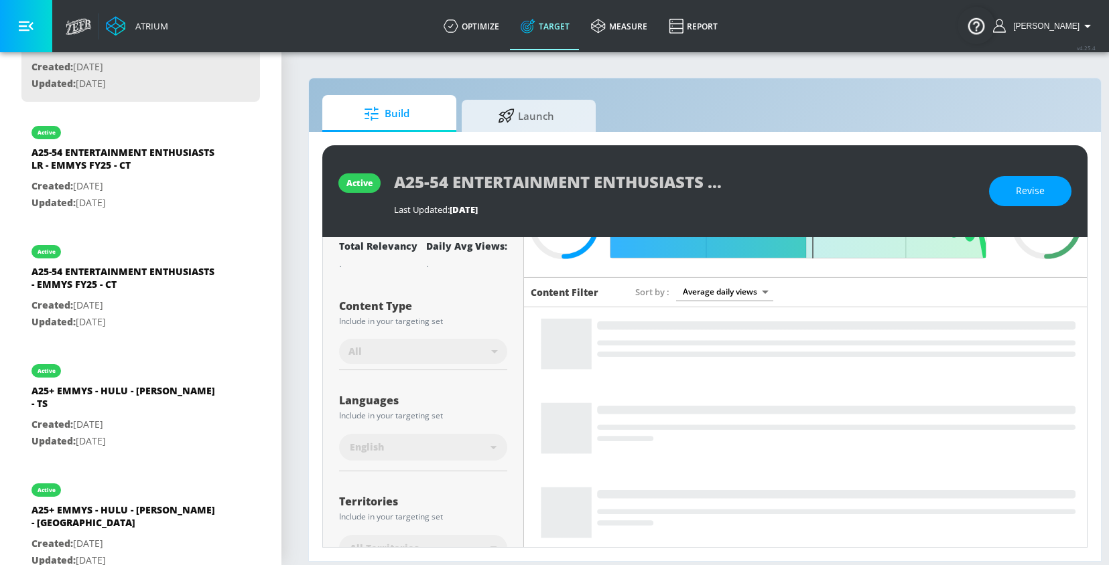
scroll to position [84, 0]
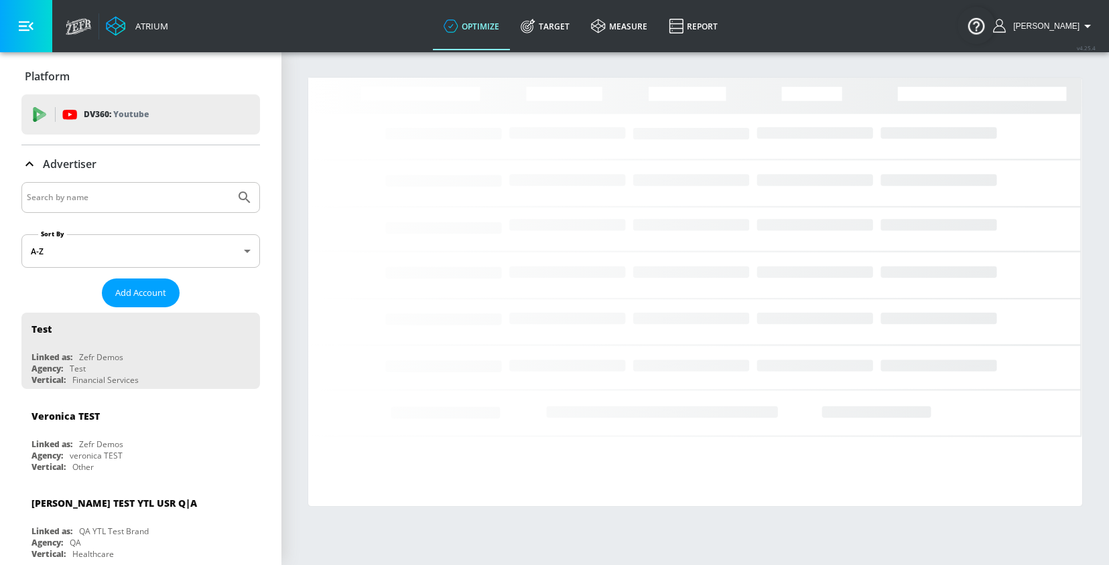
click at [139, 200] on input "Search by name" at bounding box center [128, 197] width 203 height 17
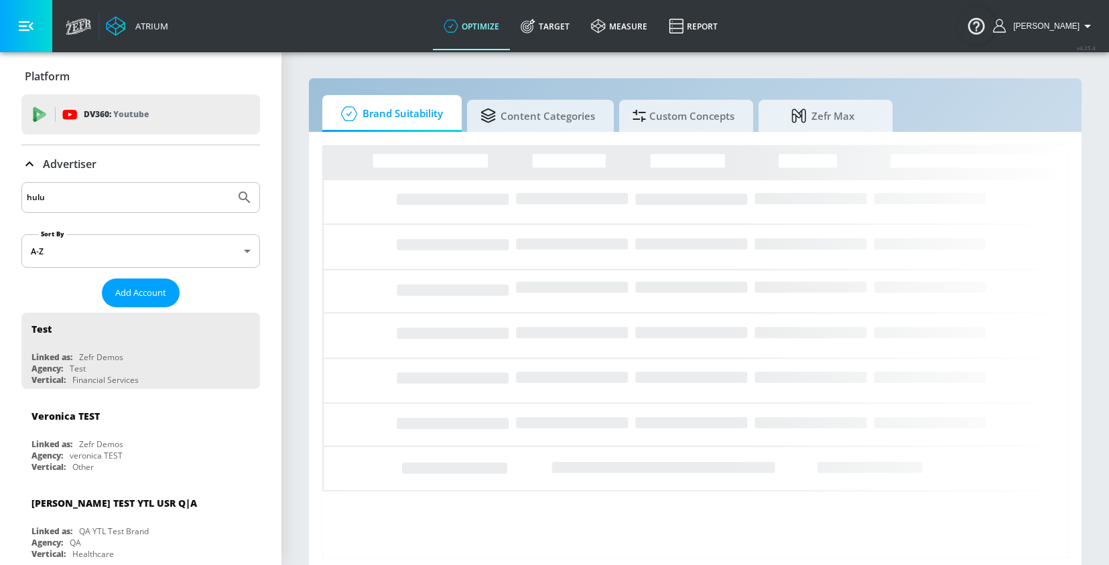
type input "hulu"
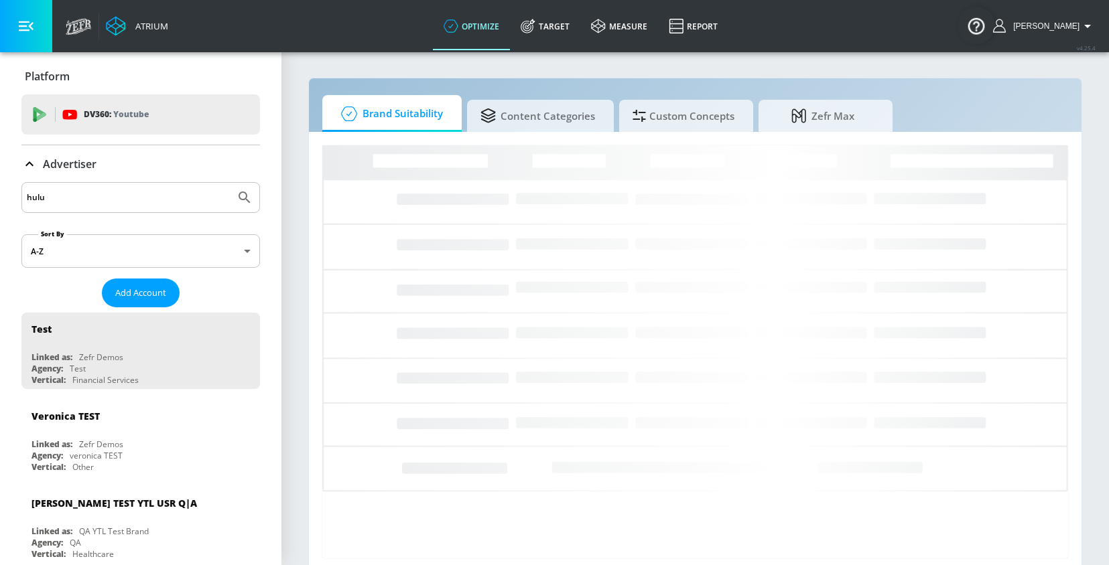
click at [230, 183] on button "Submit Search" at bounding box center [244, 197] width 29 height 29
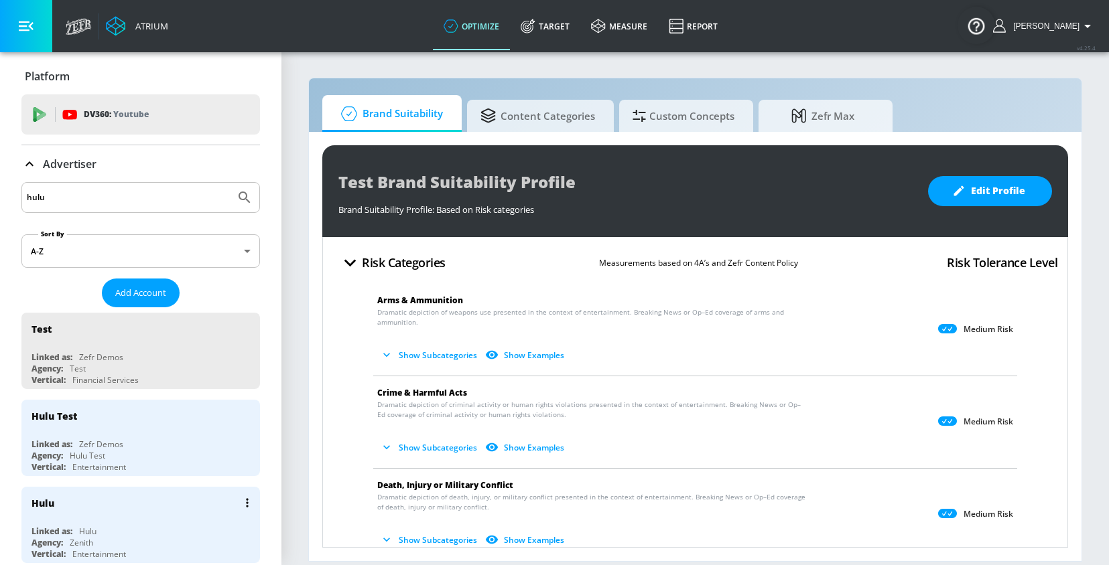
click at [111, 496] on div "Hulu" at bounding box center [143, 503] width 225 height 32
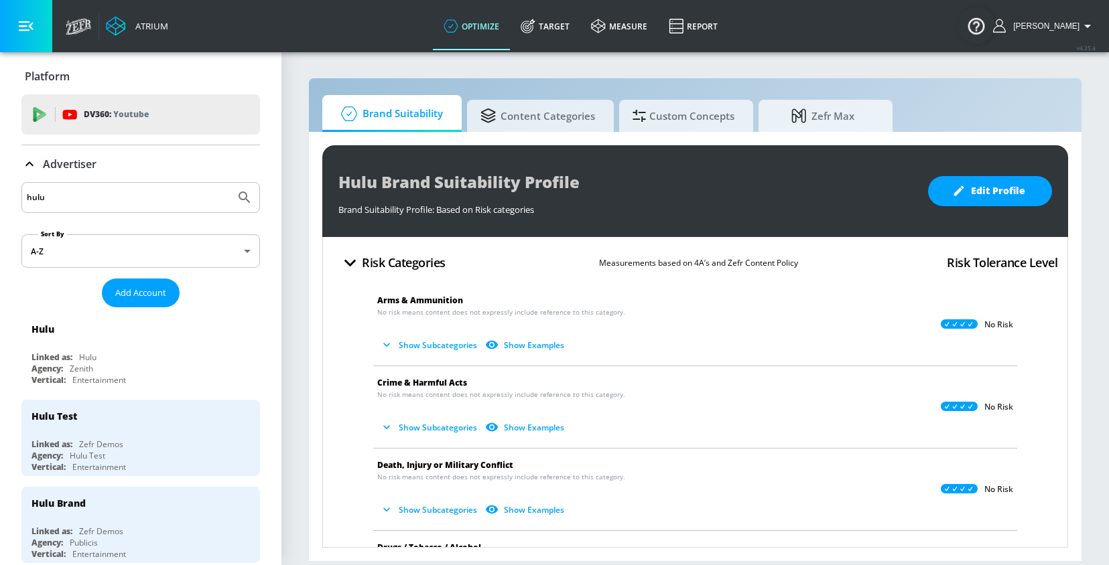
scroll to position [37, 0]
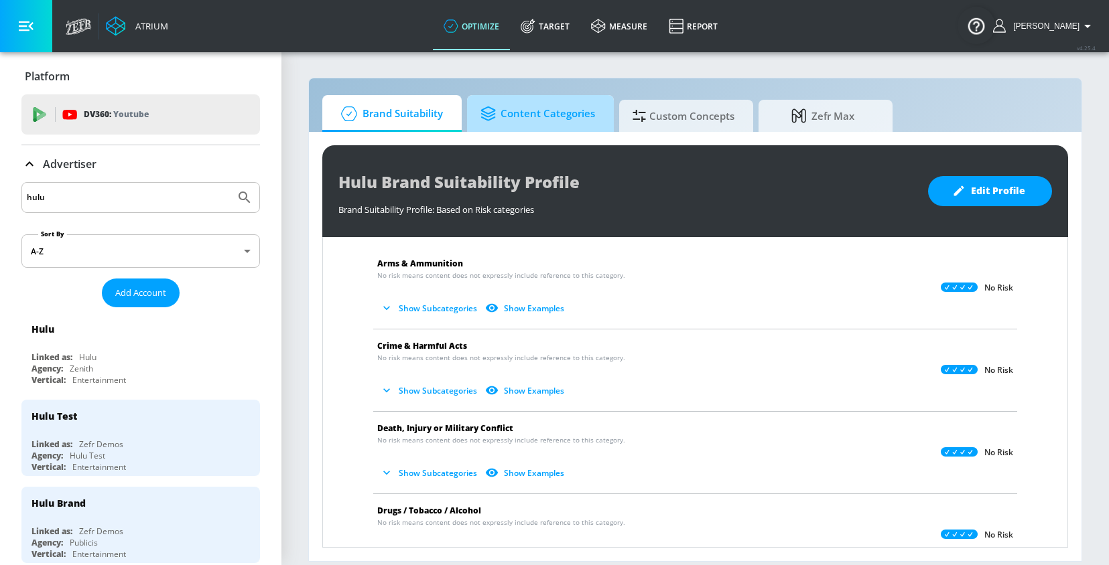
click at [505, 127] on span "Content Categories" at bounding box center [537, 114] width 115 height 32
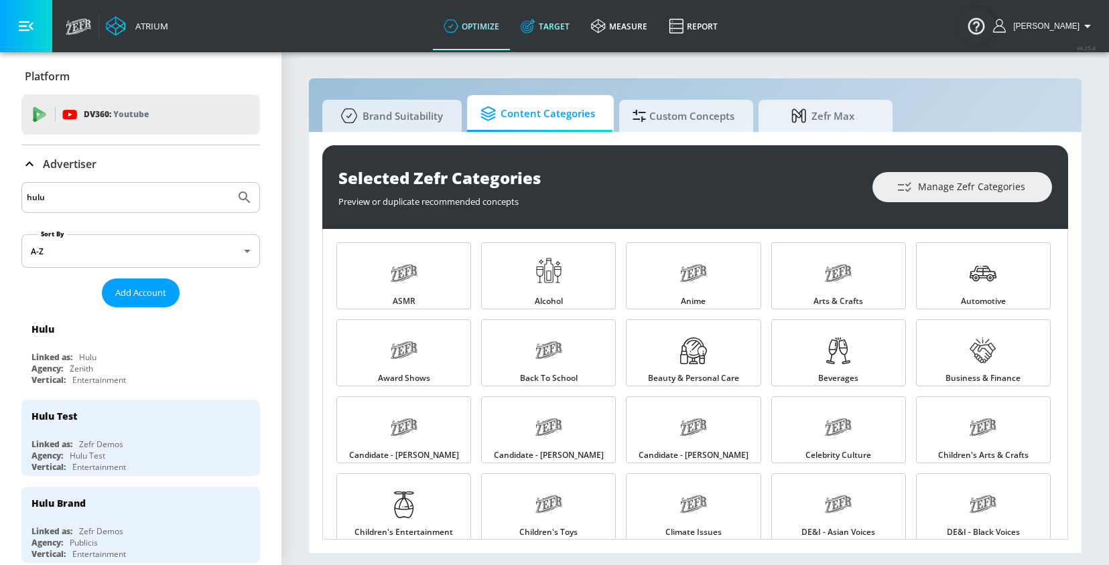
click at [550, 28] on link "Target" at bounding box center [545, 26] width 70 height 48
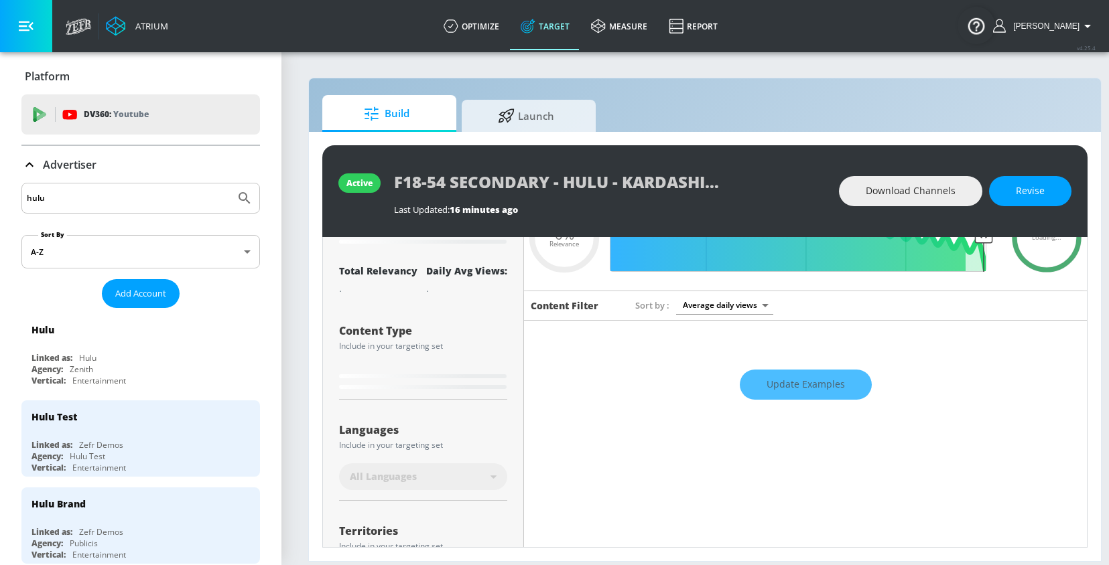
scroll to position [84, 0]
click at [81, 210] on div "hulu" at bounding box center [140, 198] width 238 height 31
click at [56, 171] on p "Advertiser" at bounding box center [70, 164] width 54 height 15
type input "0.6"
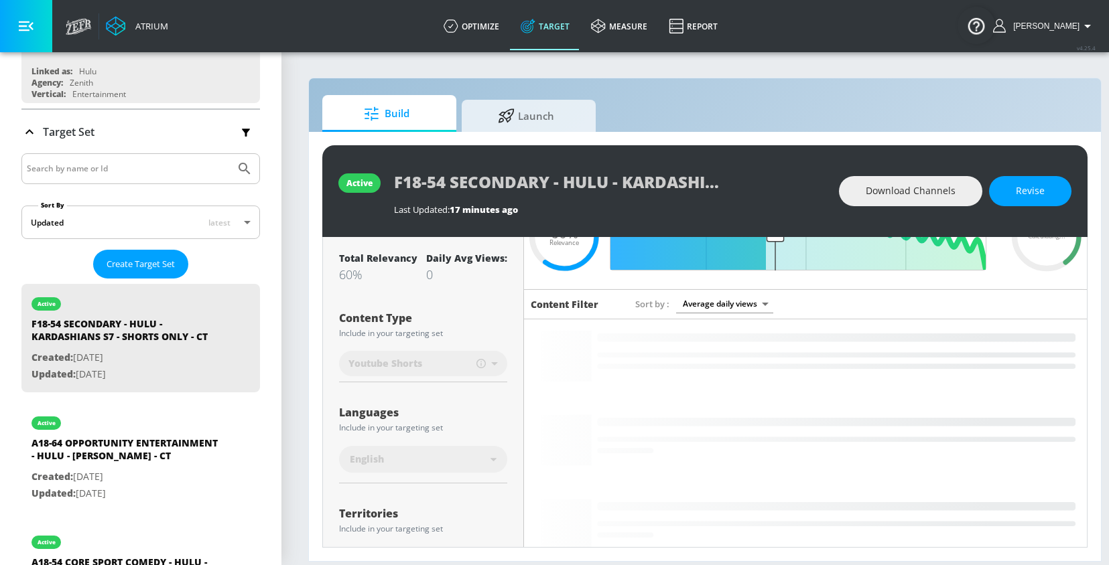
scroll to position [165, 0]
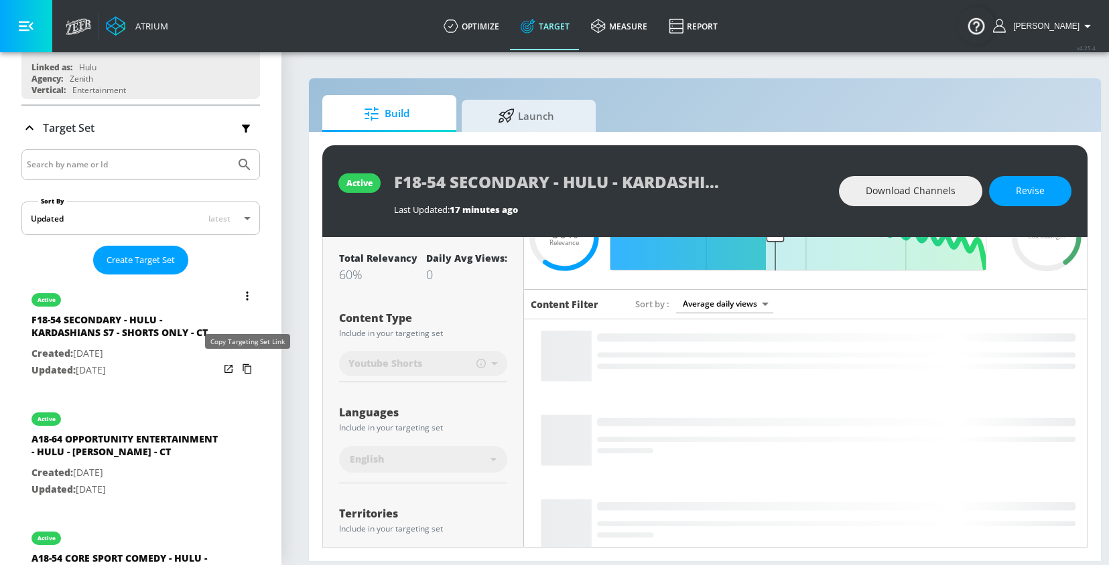
click at [253, 368] on icon "list of Target Set" at bounding box center [246, 368] width 21 height 21
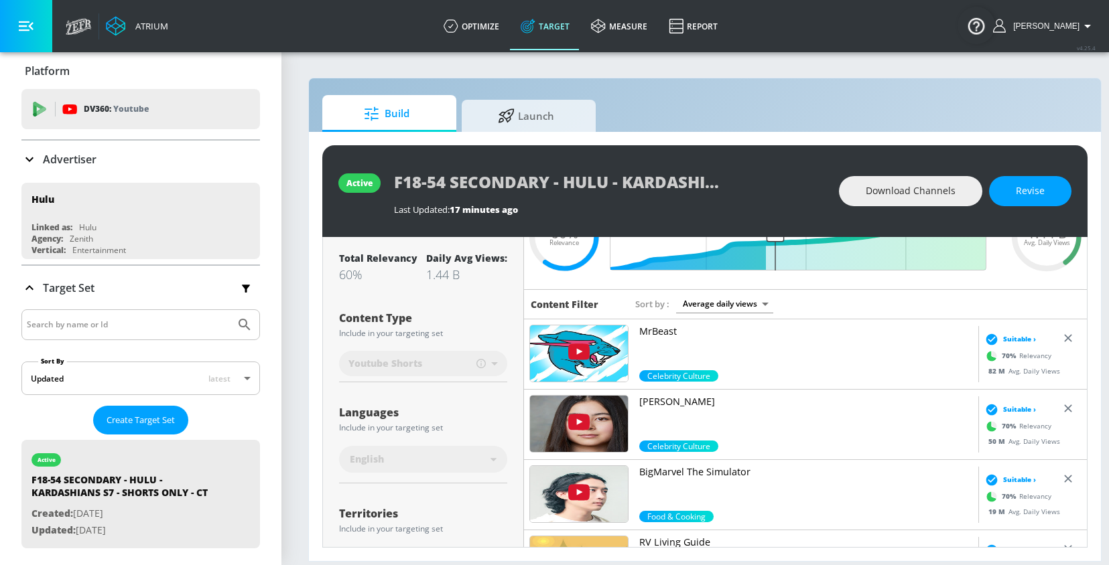
scroll to position [5, 0]
click at [98, 317] on input "Search by name or Id" at bounding box center [128, 325] width 203 height 17
type input "kardashian"
click at [230, 311] on button "Submit Search" at bounding box center [244, 325] width 29 height 29
click at [72, 324] on input "kardashian" at bounding box center [128, 325] width 203 height 17
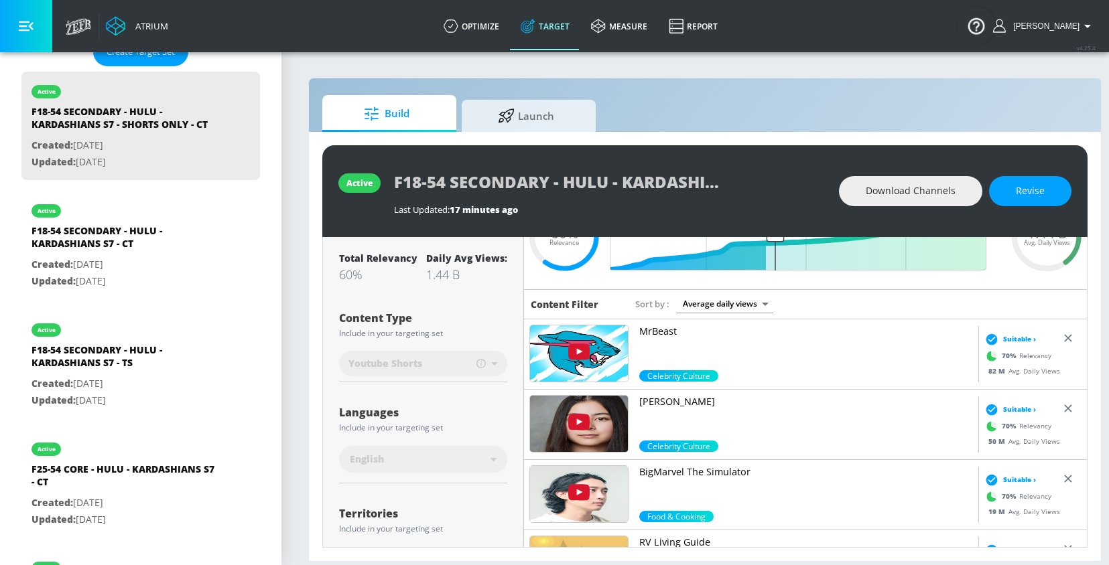
scroll to position [478, 0]
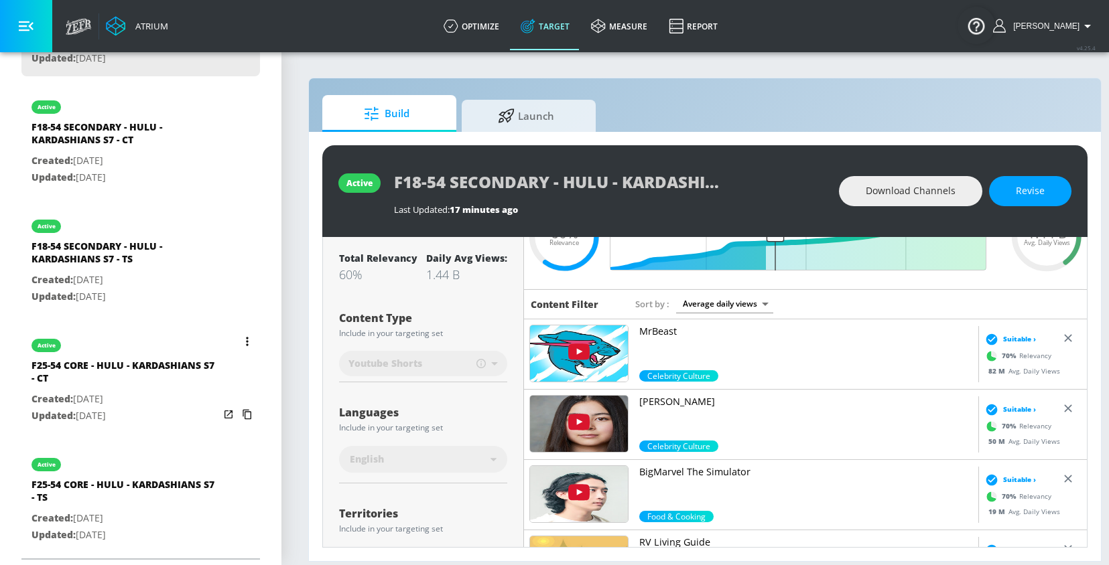
click at [86, 402] on p "Created: Sep. 10, 2025" at bounding box center [125, 399] width 188 height 17
type input "F25-54 CORE - HULU - KARDASHIANS S7 - CT"
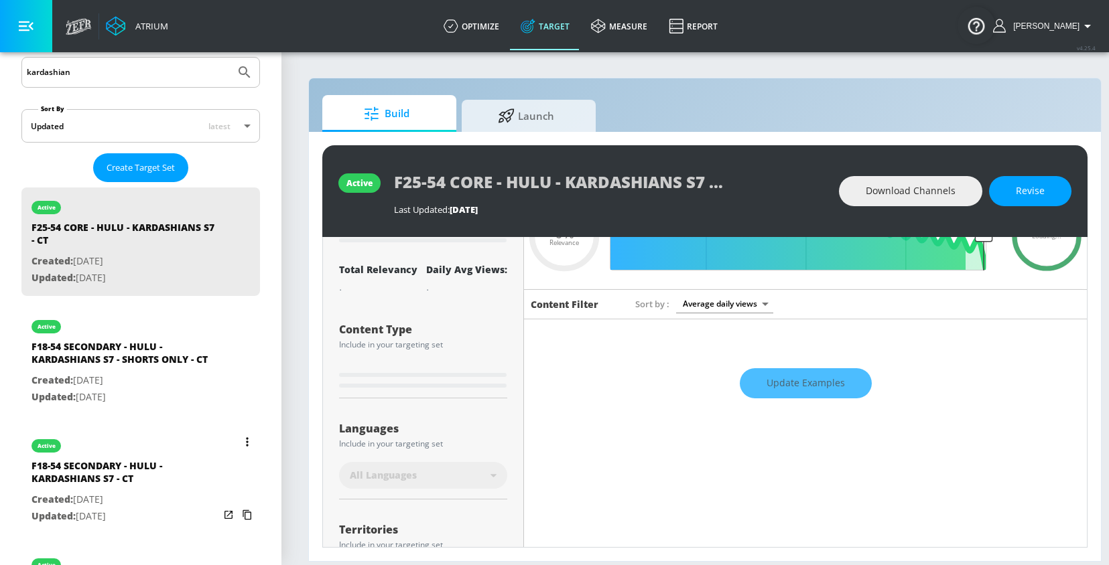
scroll to position [246, 0]
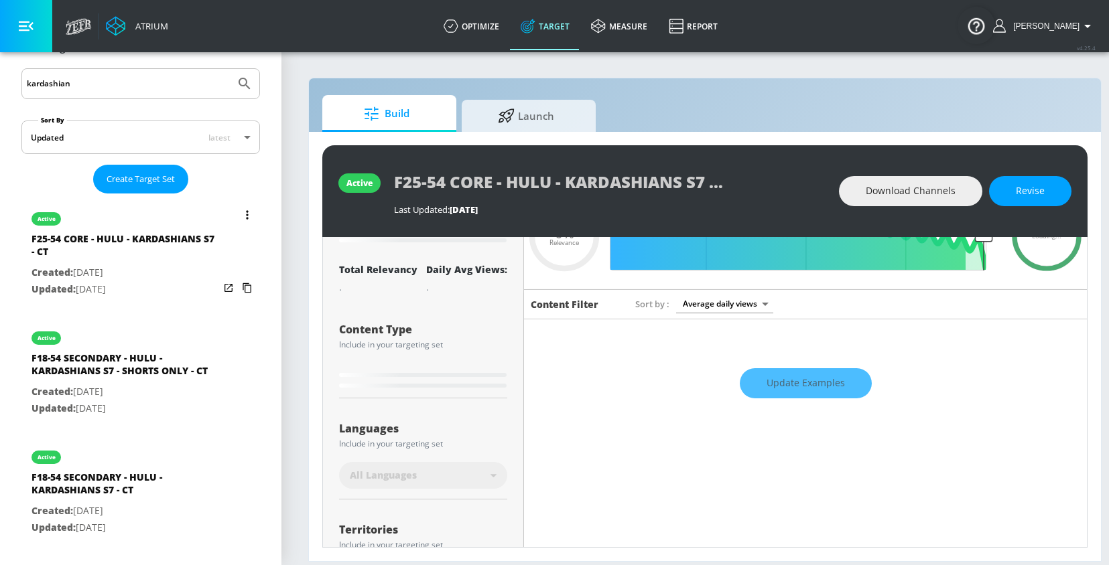
click at [248, 215] on icon "list of Target Set" at bounding box center [247, 214] width 3 height 9
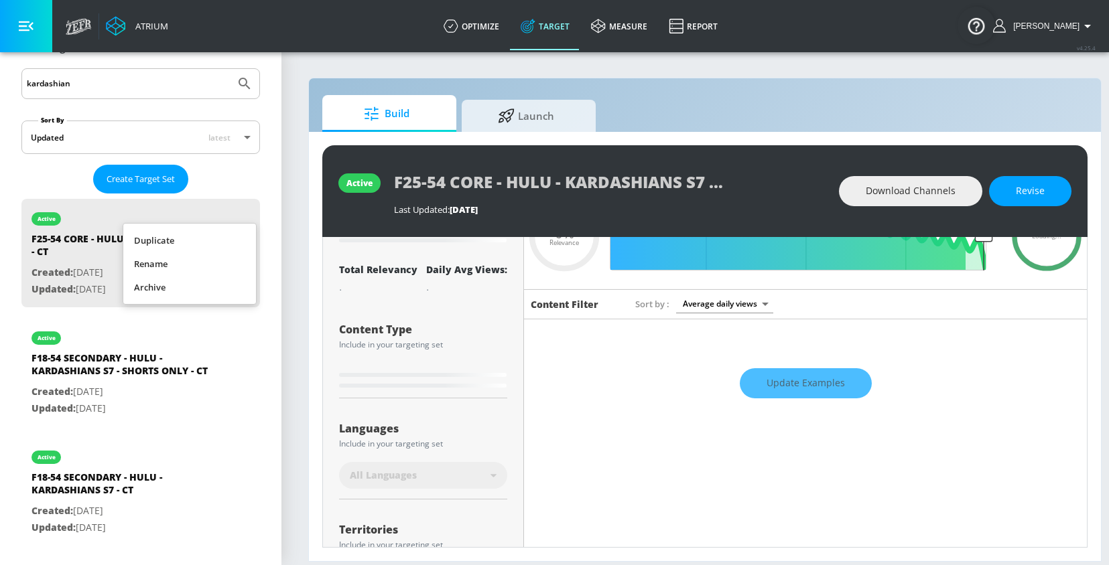
click at [207, 238] on li "Duplicate" at bounding box center [189, 240] width 133 height 23
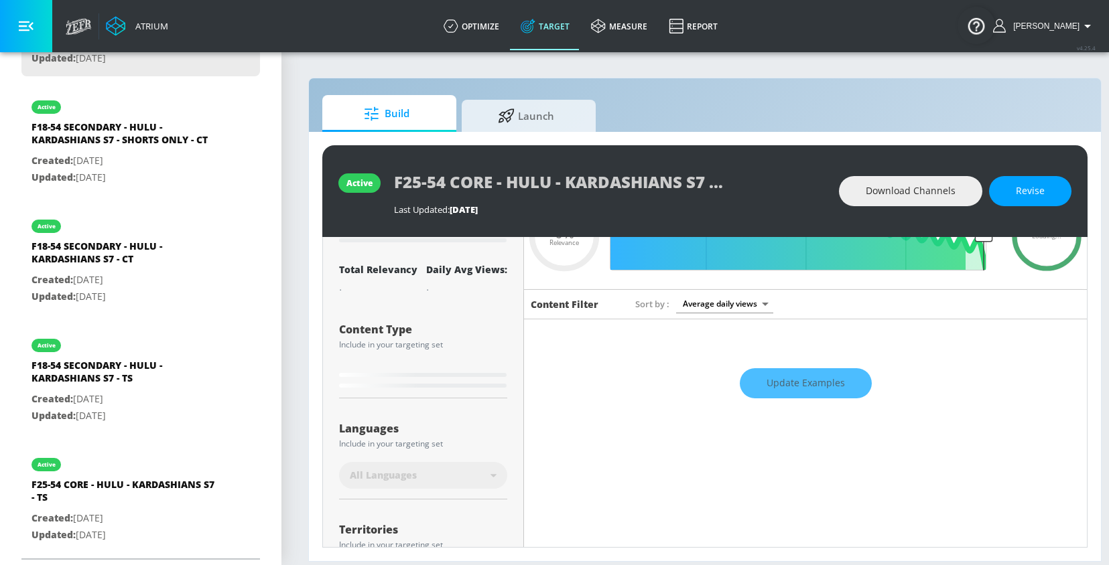
type input "0.05"
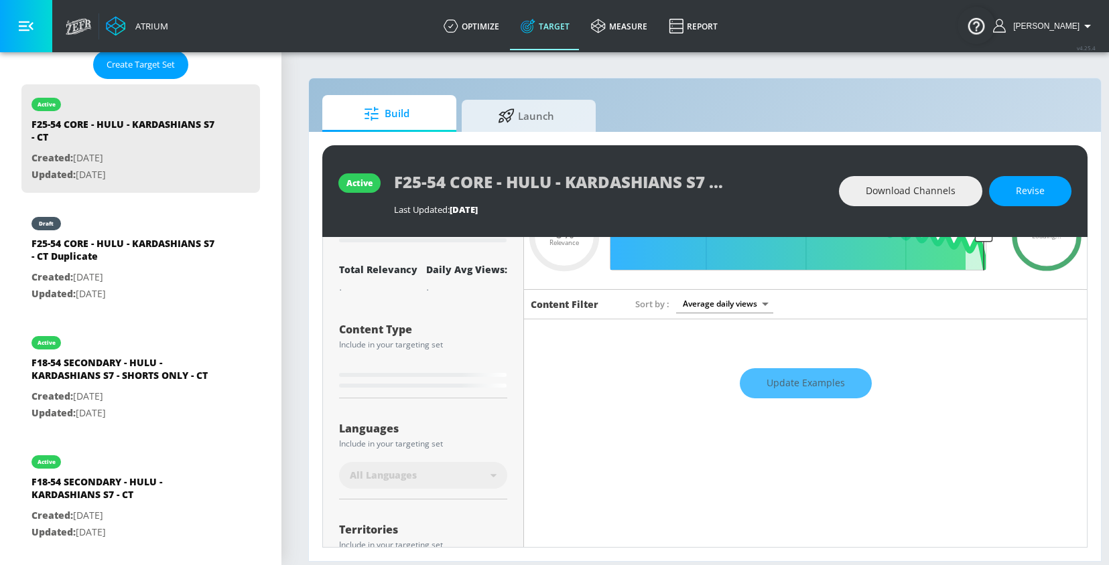
scroll to position [352, 0]
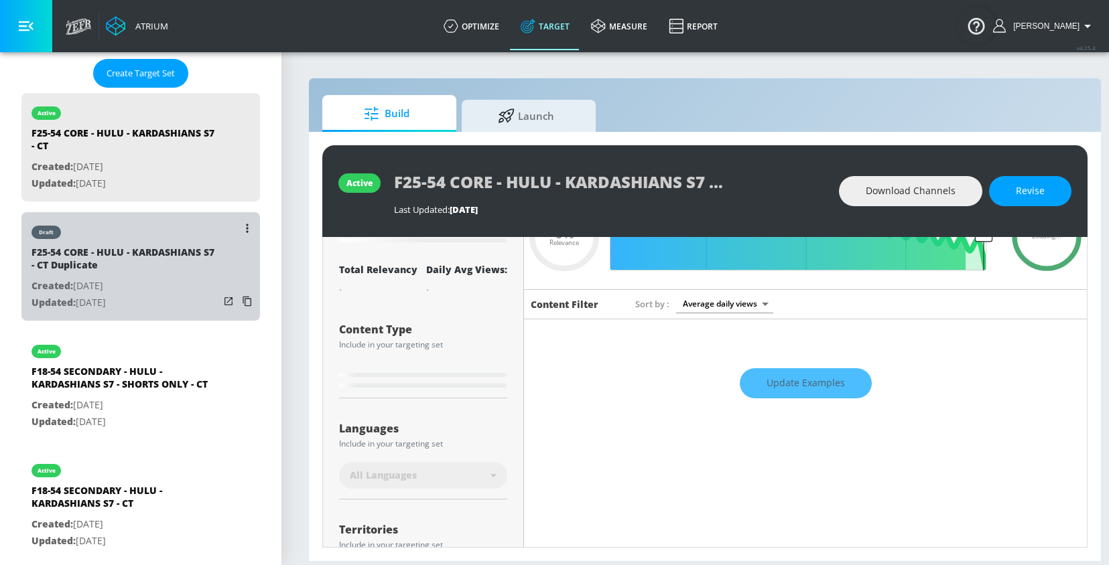
click at [131, 250] on div "F25-54 CORE - HULU - KARDASHIANS S7 - CT Duplicate" at bounding box center [125, 262] width 188 height 32
type input "F25-54 CORE - HULU - KARDASHIANS S7 - CT Duplicate"
type input "0.05"
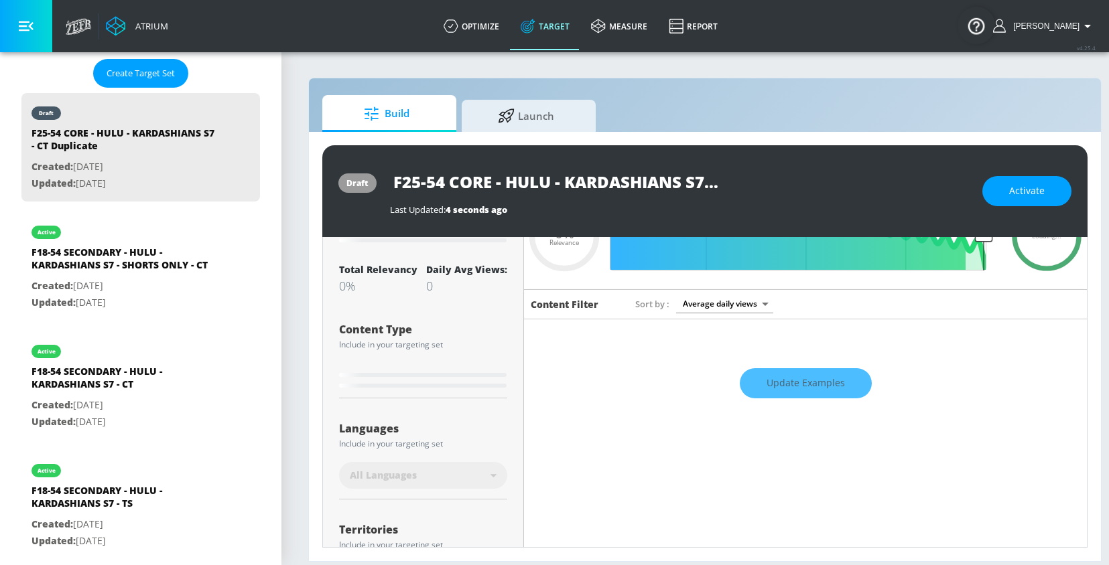
scroll to position [0, 101]
drag, startPoint x: 563, startPoint y: 181, endPoint x: 758, endPoint y: 182, distance: 194.9
click at [758, 182] on div "F25-54 CORE - HULU - KARDASHIANS S7 - CT Duplicate" at bounding box center [679, 182] width 579 height 30
click at [647, 180] on input "F25-54 CORE - HULU - KARDASHIANS S7 - CT Duplicate" at bounding box center [557, 182] width 335 height 30
drag, startPoint x: 643, startPoint y: 182, endPoint x: 752, endPoint y: 182, distance: 108.5
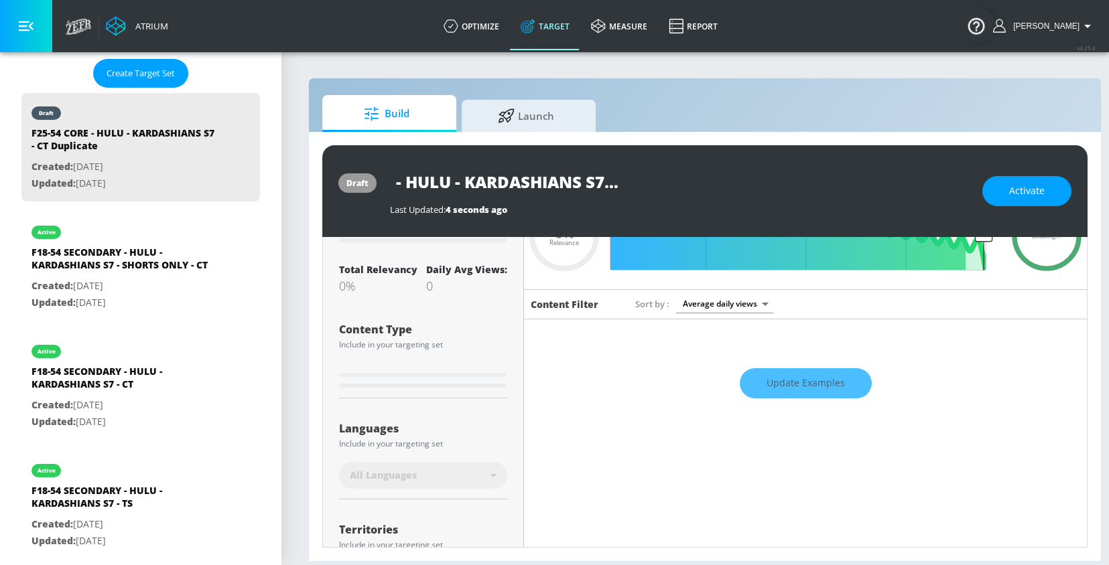
click at [752, 182] on div "F25-54 CORE - HULU - KARDASHIANS S7 - CT Duplicate" at bounding box center [679, 182] width 579 height 30
type input "F25-54 CORE - HULU - KARDASHIANS S7 - CT"
type input "0.05"
type input "F25-54 CORE - HULU - KARDASHIANS S7 - SCT"
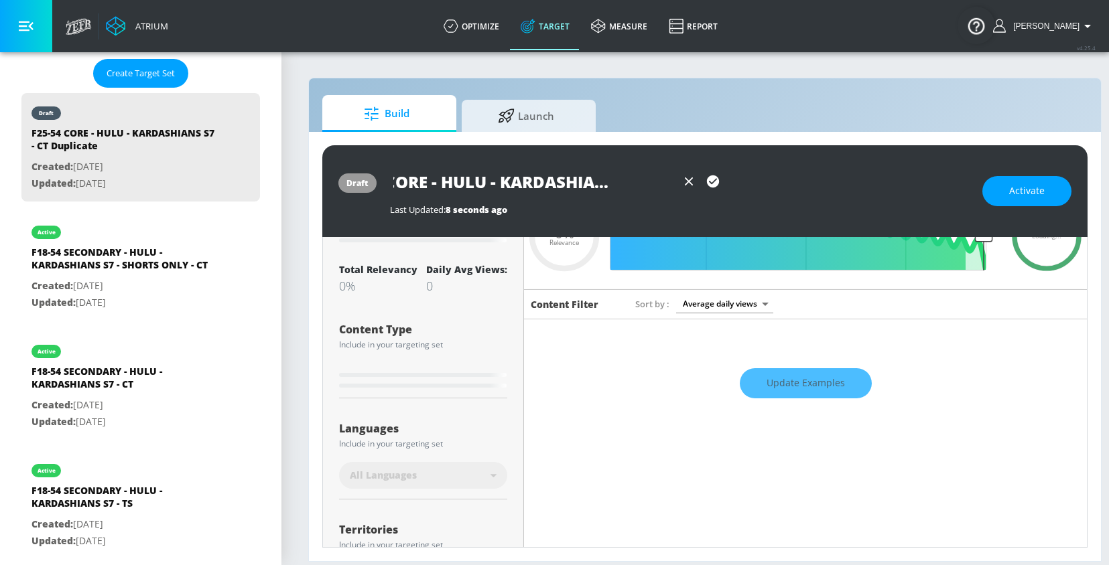
type input "0.05"
type input "F25-54 CORE - HULU - KARDASHIANS S7 - SHORTCT"
type input "0.05"
type input "F25-54 CORE - HULU - KARDASHIANS S7 - SHORTSCT"
type input "0.05"
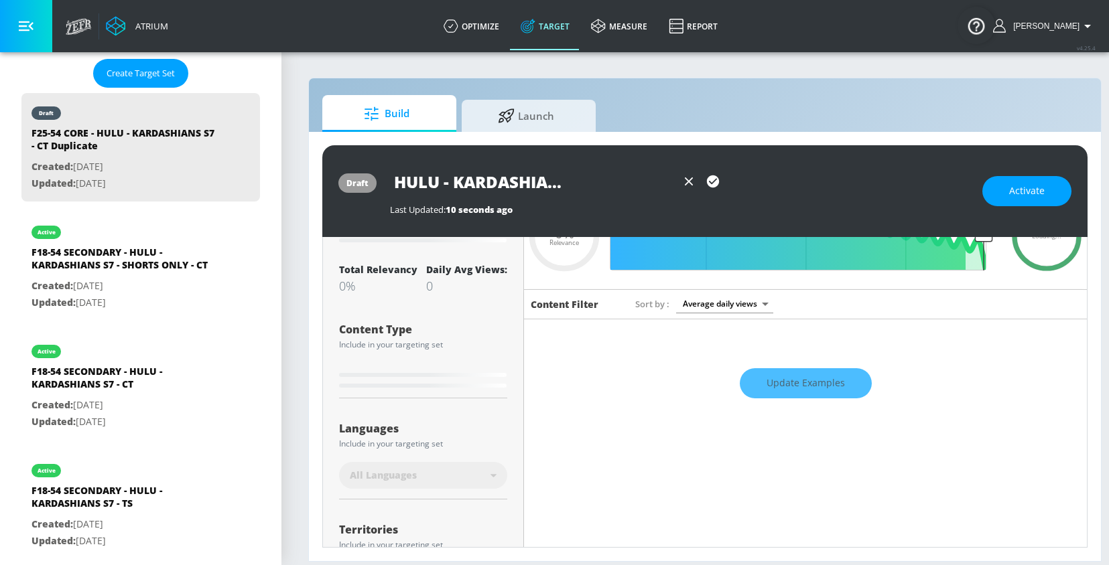
type input "F25-54 CORE - HULU - KARDASHIANS S7 - SHORTS CT"
type input "0.05"
type input "F25-54 CORE - HULU - KARDASHIANS S7 - SHORTS OCT"
type input "0.05"
type input "F25-54 CORE - HULU - KARDASHIANS S7 - SHORTS ONCT"
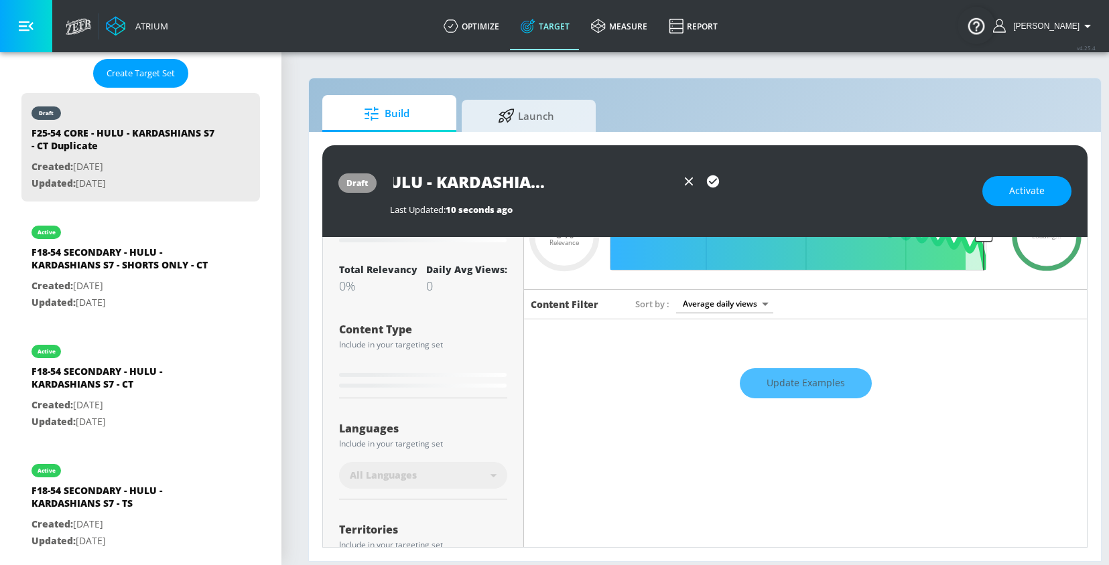
type input "0.05"
type input "F25-54 CORE - HULU - KARDASHIANS S7 - SHORTS ONLCT"
type input "0.05"
type input "F25-54 CORE - HULU - KARDASHIANS S7 - SHORTS ONLYCT"
type input "0.05"
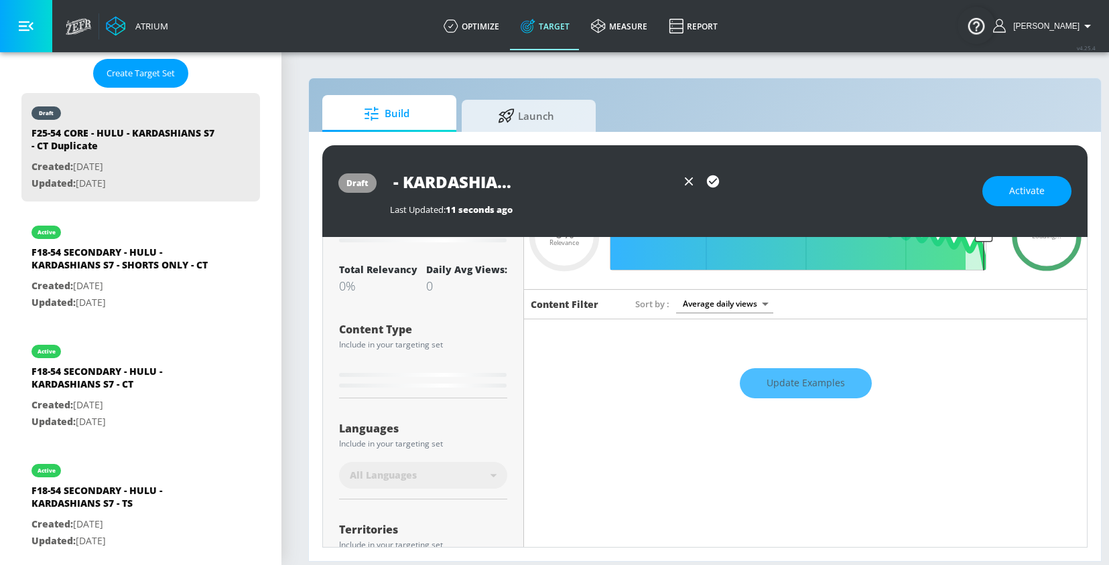
type input "F25-54 CORE - HULU - KARDASHIANS S7 - SHORTS ONLY CT"
type input "0.05"
type input "F25-54 CORE - HULU - KARDASHIANS S7 - SHORTS ONLY -CT"
type input "0.05"
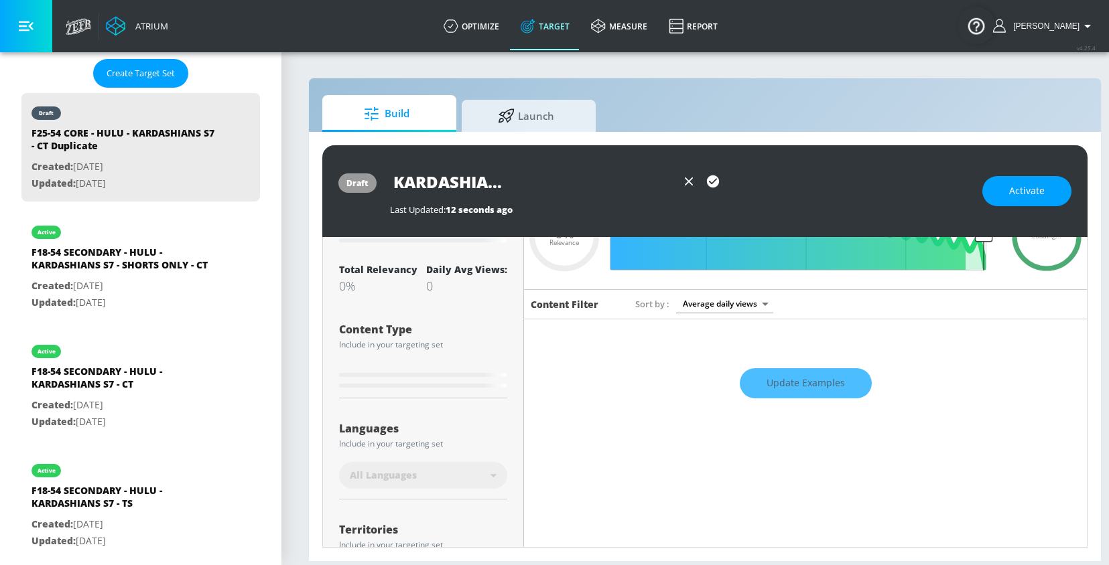
scroll to position [0, 194]
drag, startPoint x: 626, startPoint y: 185, endPoint x: 738, endPoint y: 185, distance: 112.5
click at [738, 185] on div "F25-54 CORE - HULU - KARDASHIANS S7 - SHORTS ONLY -CT" at bounding box center [679, 182] width 579 height 30
click at [648, 186] on input "F25-54 CORE - HULU - KARDASHIANS S7 - SHORTS ONLY -CT" at bounding box center [533, 182] width 287 height 30
type input "F25-54 CORE - HULU - KARDASHIANS S7 - SHORTS ONLY - CT"
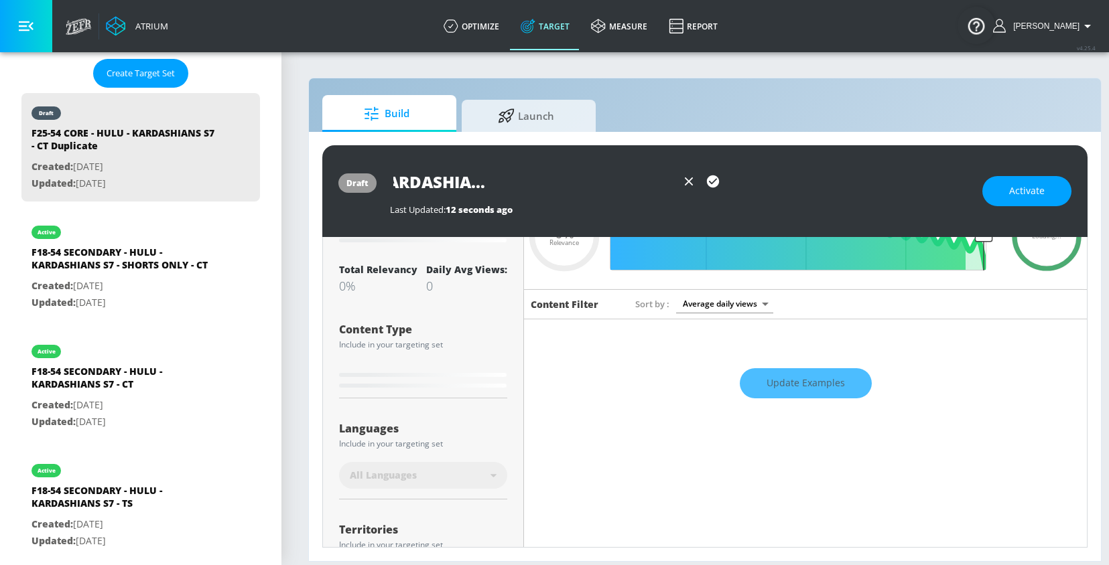
type input "0.05"
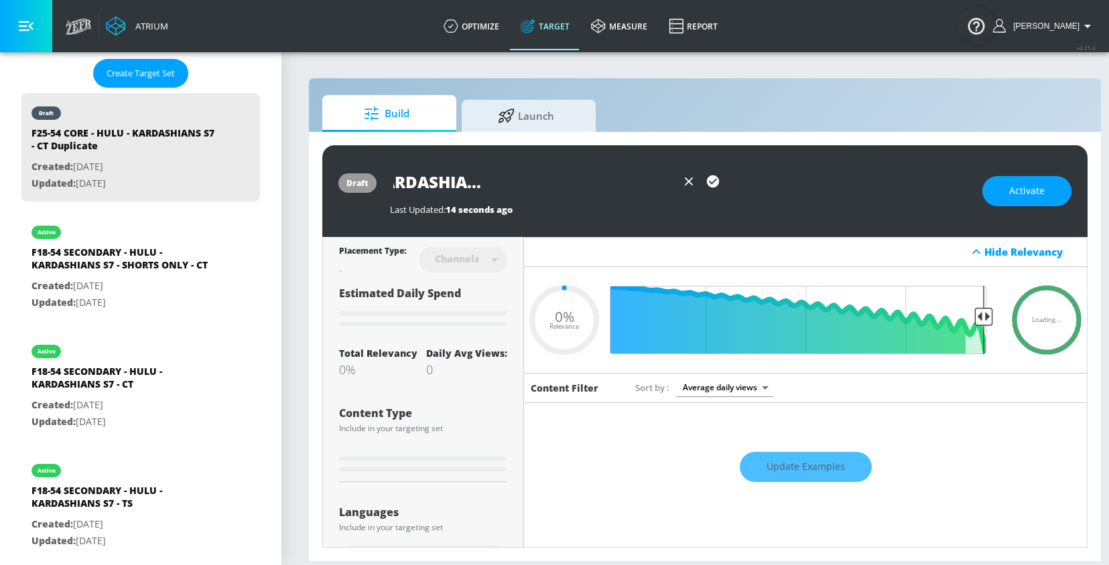
click at [490, 178] on input "F25-54 CORE - HULU - KARDASHIANS S7 - SHORTS ONLY - CT" at bounding box center [533, 182] width 287 height 30
click at [530, 178] on input "F25-54 CORE - HULU - KARDASHIANS S7 - SHORTS ONLY - CT" at bounding box center [533, 182] width 287 height 30
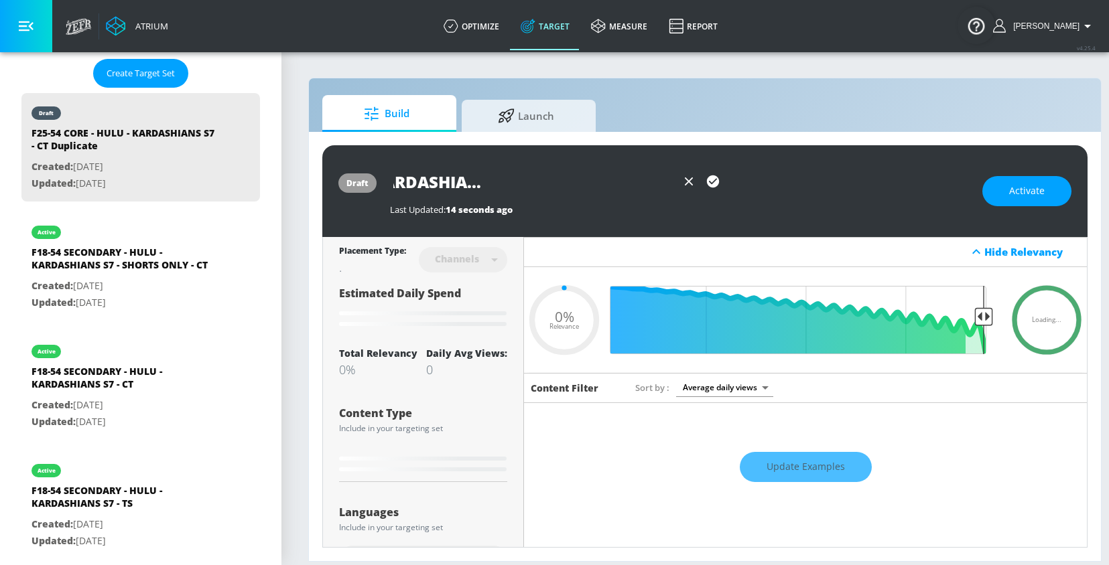
drag, startPoint x: 539, startPoint y: 178, endPoint x: 815, endPoint y: 178, distance: 276.0
click at [815, 178] on div "F25-54 CORE - HULU - KARDASHIANS S7 - SHORTS ONLY - CT" at bounding box center [679, 182] width 579 height 30
click at [707, 178] on icon "button" at bounding box center [713, 181] width 12 height 12
type input "F25-54 CORE - HULU - KARDASHIANS S7 - SHORTS ONLY - CT"
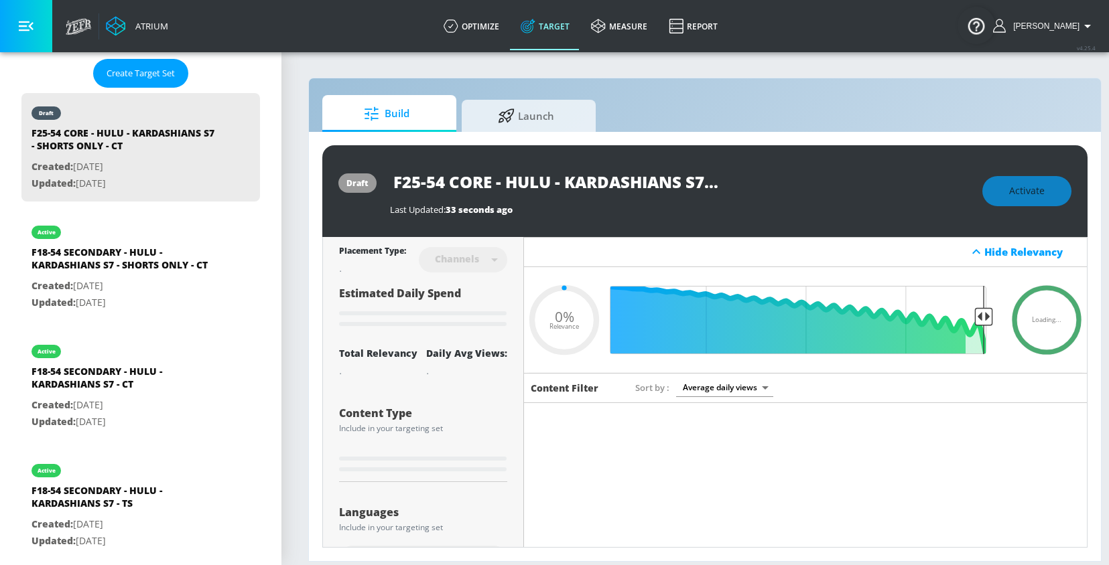
type input "0.05"
type input "F25-54 CORE - HULU - KARDASHIANS S7 - CT Duplicate"
type input "0.6"
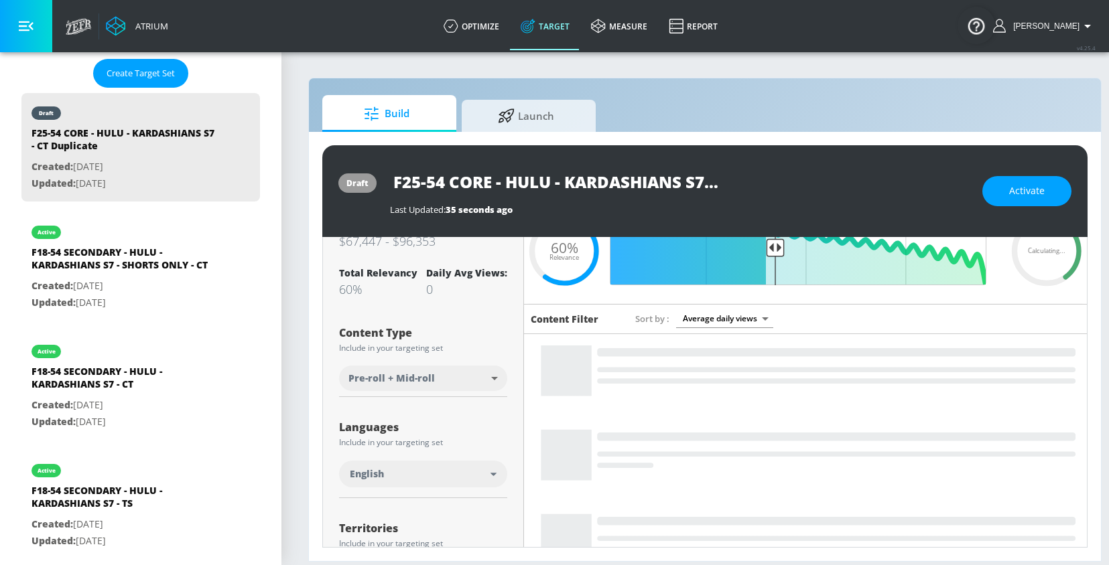
scroll to position [107, 0]
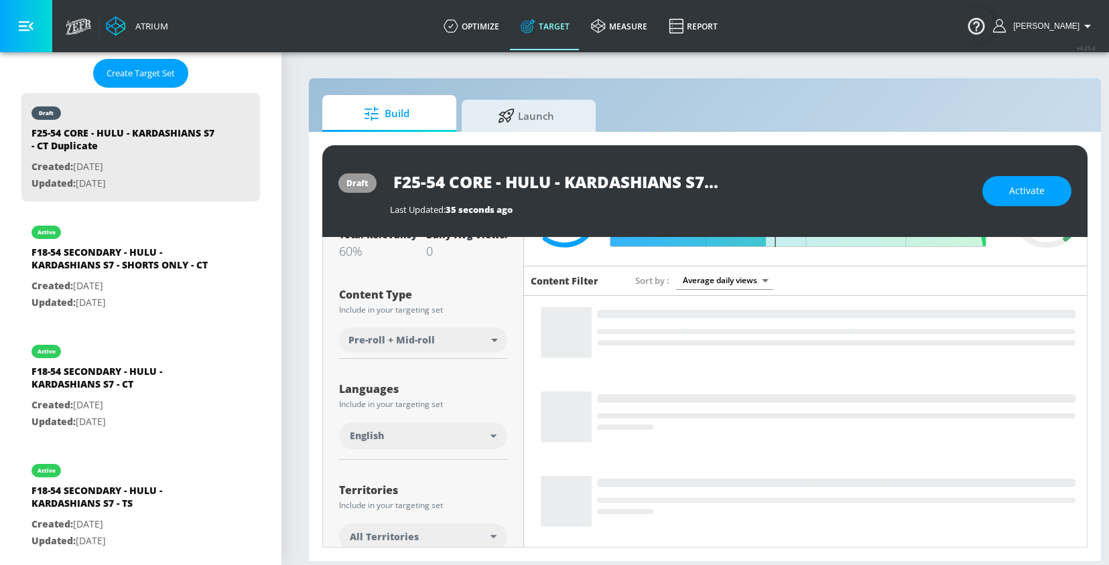
type input "F25-54 CORE - HULU - KARDASHIANS S7 - SHORTS ONLY - CT"
click at [453, 344] on body "Atrium optimize Target measure Report optimize Target measure Report v 4.25.4 R…" at bounding box center [554, 282] width 1109 height 565
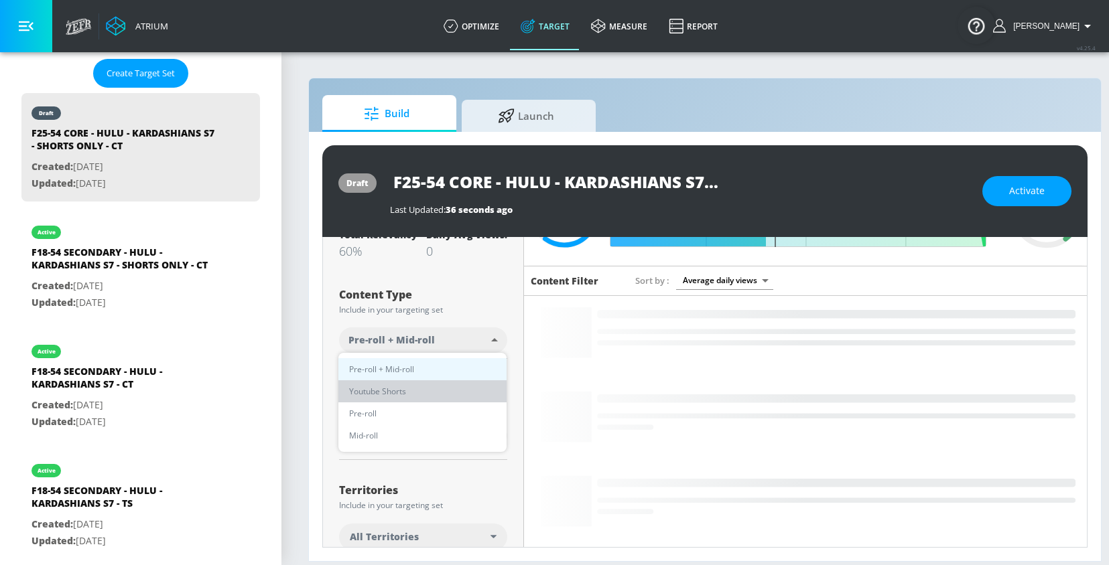
click at [413, 392] on li "Youtube Shorts" at bounding box center [422, 391] width 168 height 22
type input "short_video"
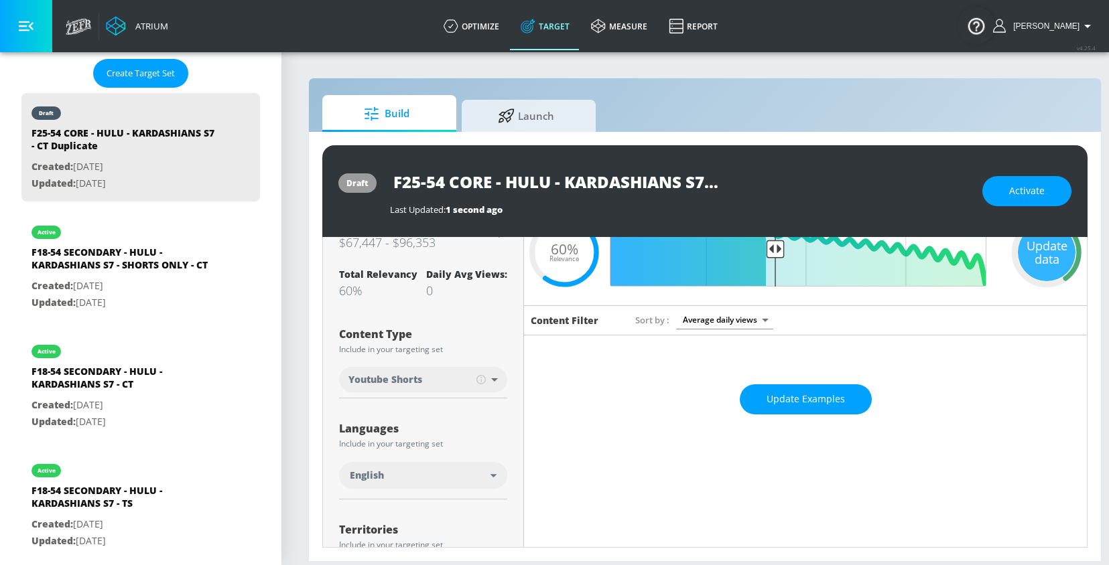
scroll to position [0, 0]
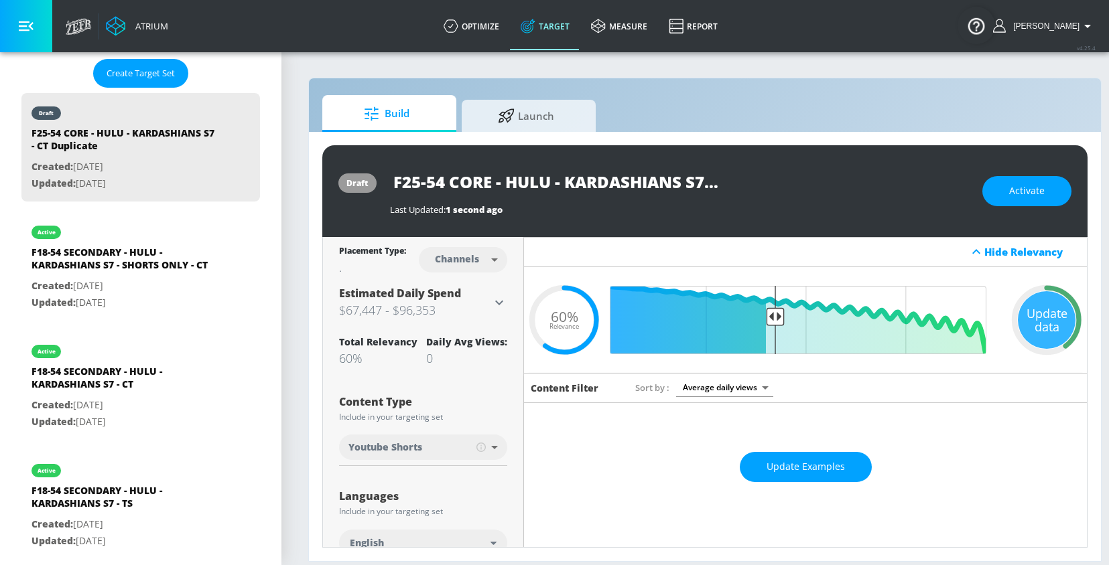
click at [498, 182] on input "F25-54 CORE - HULU - KARDASHIANS S7 - CT Duplicate" at bounding box center [557, 182] width 335 height 30
drag, startPoint x: 603, startPoint y: 180, endPoint x: 793, endPoint y: 180, distance: 190.2
click at [793, 180] on div "F25-54 CORE - HULU - KARDASHIANS S7 - CT Duplicate" at bounding box center [679, 182] width 579 height 30
click at [618, 182] on input "F25-54 CORE - HULU - KARDASHIANS S7 - CT Duplicate" at bounding box center [557, 182] width 335 height 30
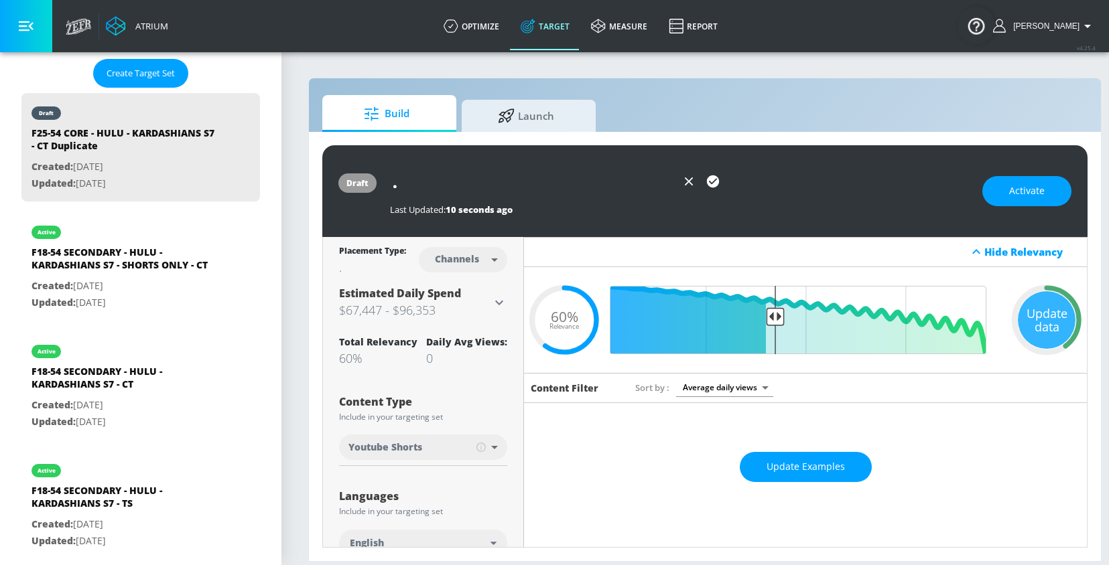
scroll to position [0, 18]
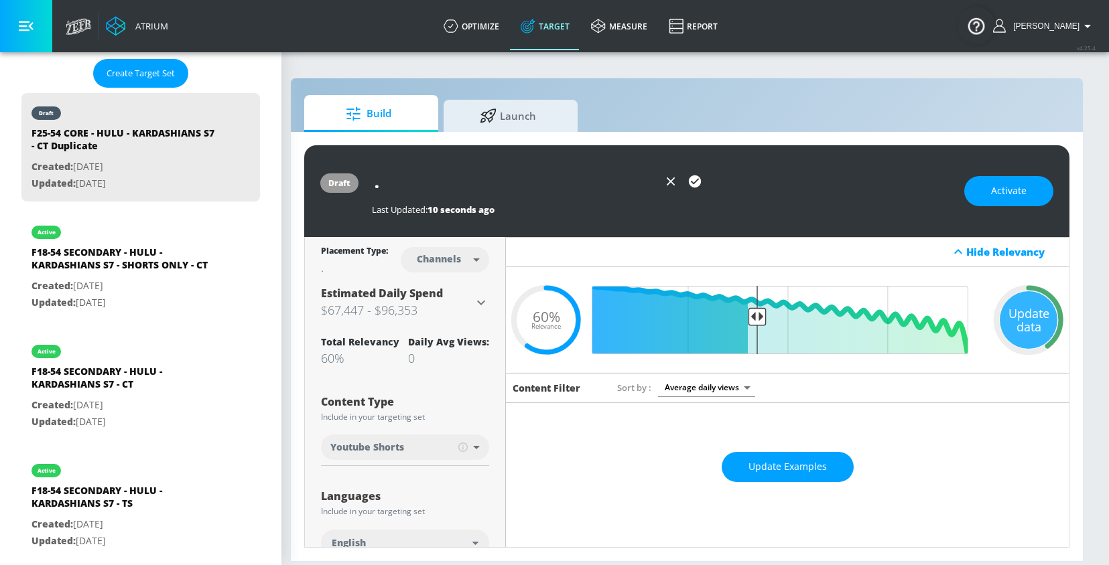
click at [578, 186] on input "F25-54 CORE - HULU - KARDASHIANS S7 - SHORTS ONLY - CT Duplicate" at bounding box center [515, 182] width 287 height 30
type input "F25-54 CORE - HULU - KARDASHIANS S7 - SHORTS ONLY - CT"
click at [694, 181] on icon "button" at bounding box center [694, 181] width 15 height 15
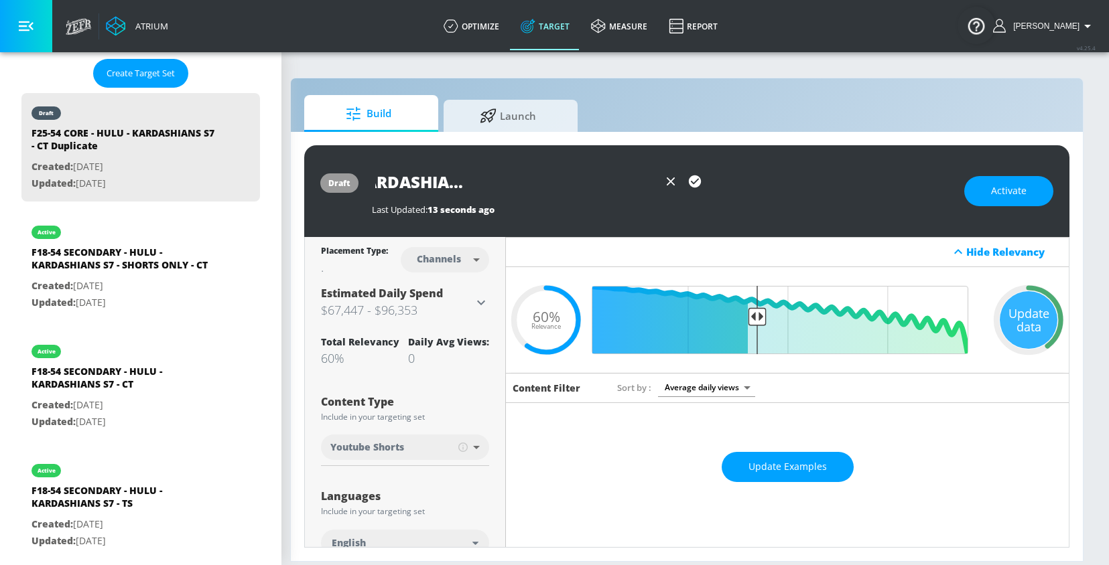
scroll to position [0, 0]
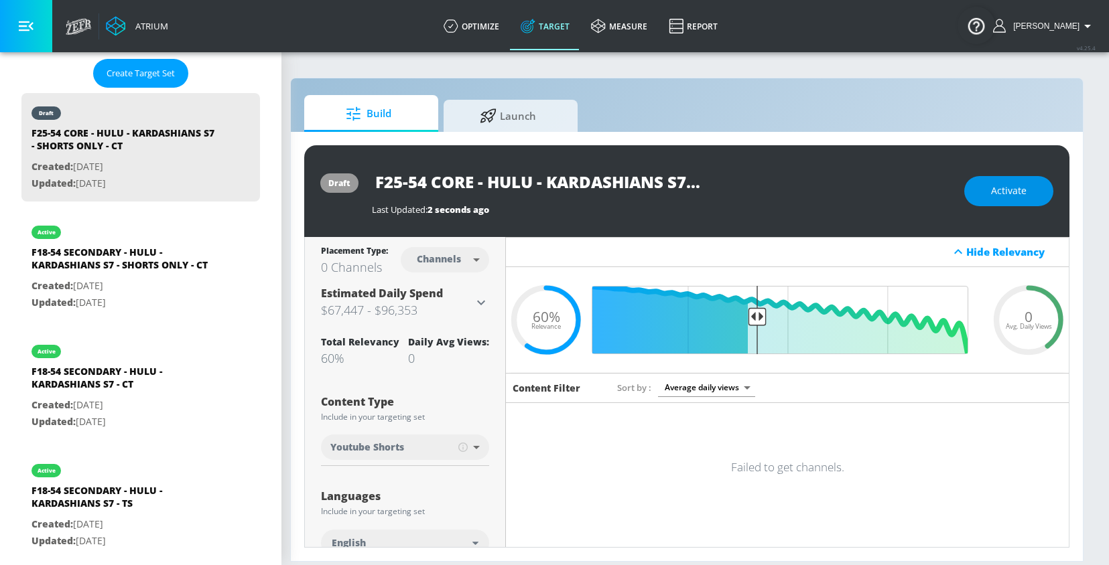
click at [993, 200] on button "Activate" at bounding box center [1008, 191] width 89 height 30
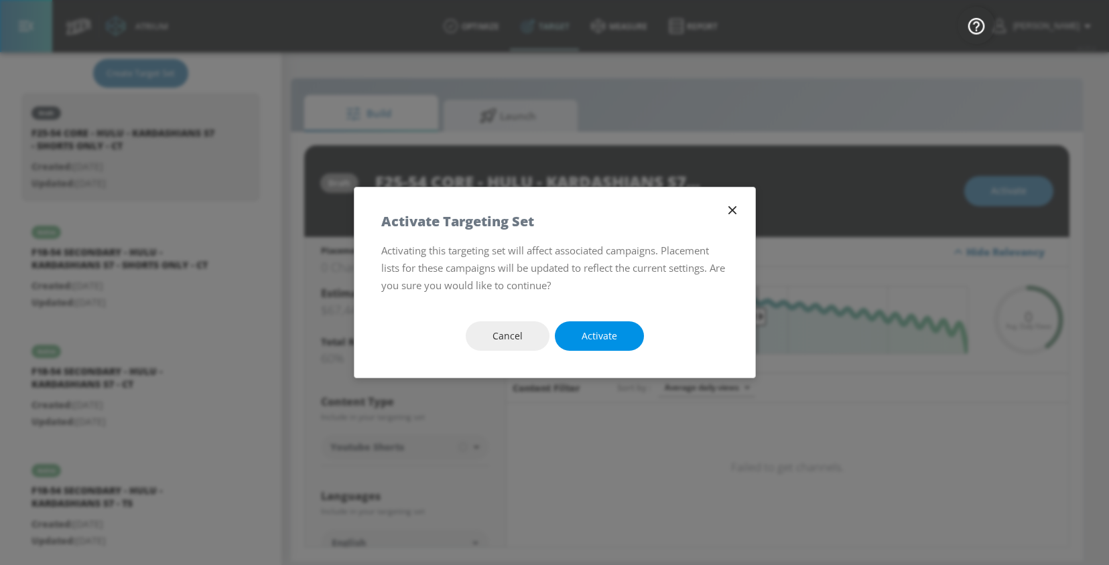
click at [601, 341] on span "Activate" at bounding box center [599, 336] width 36 height 17
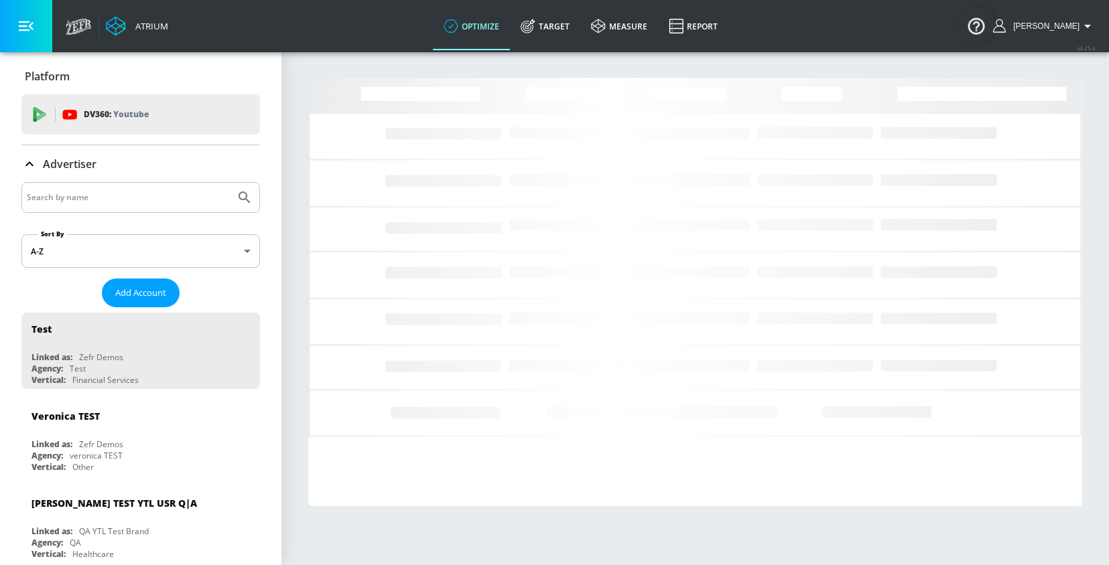
click at [71, 201] on input "Search by name" at bounding box center [128, 197] width 203 height 17
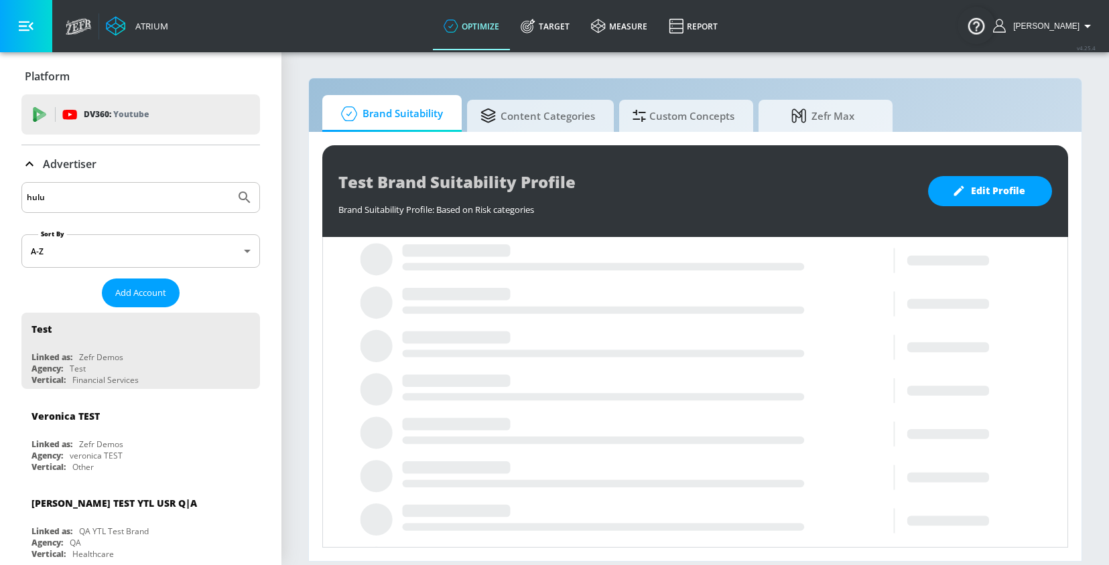
type input "hulu"
click at [230, 183] on button "Submit Search" at bounding box center [244, 197] width 29 height 29
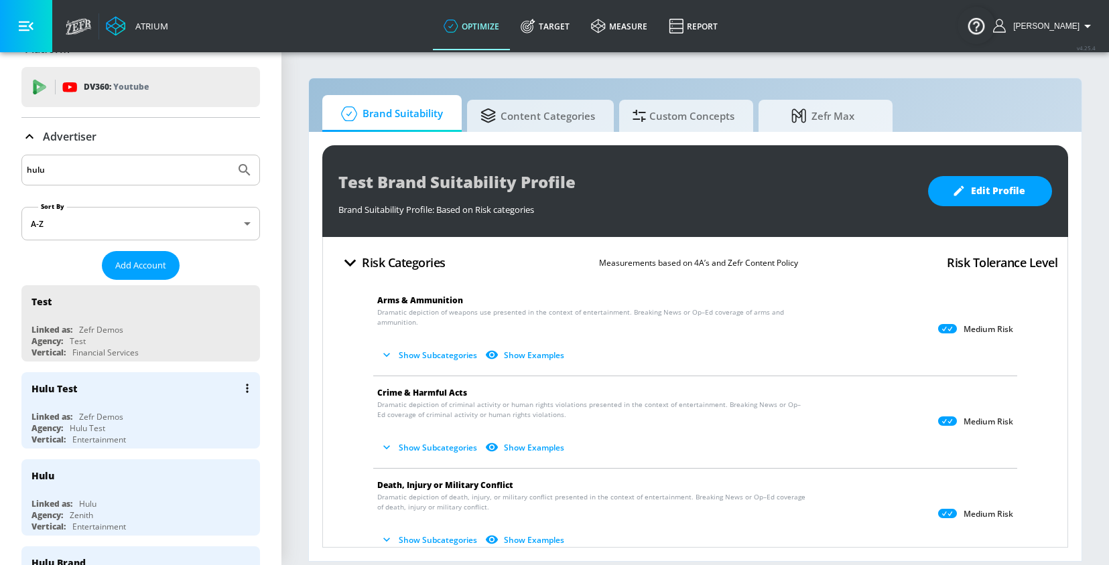
scroll to position [57, 0]
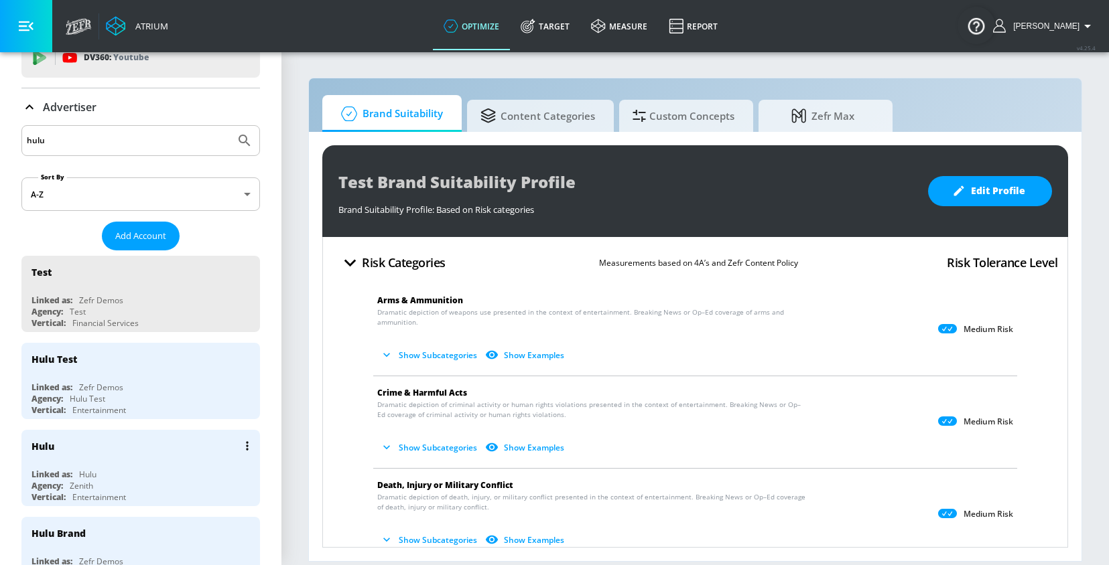
click at [63, 460] on div "Hulu" at bounding box center [143, 446] width 225 height 32
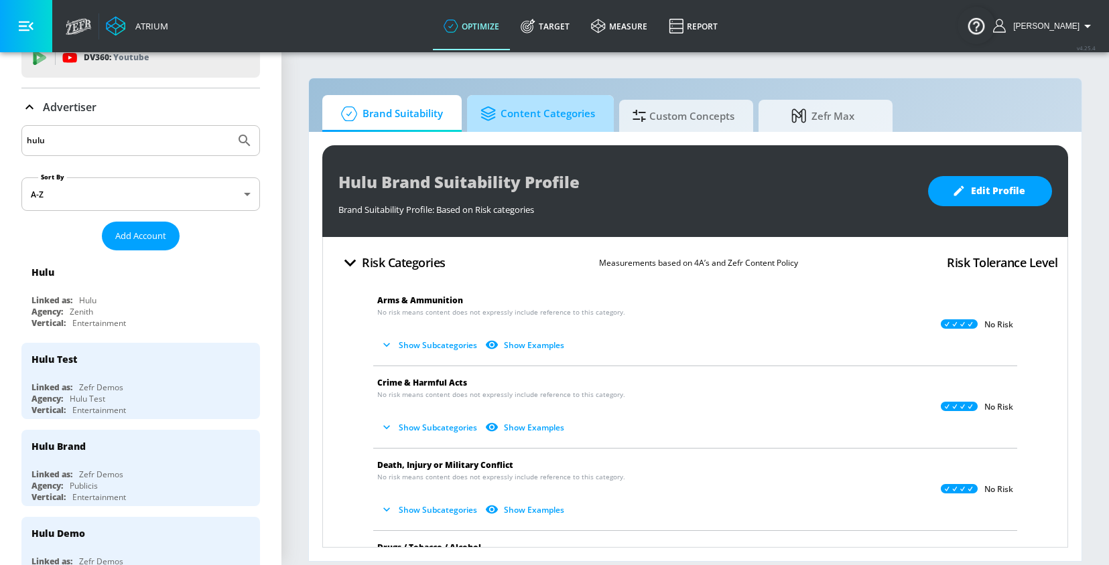
click at [513, 120] on span "Content Categories" at bounding box center [537, 114] width 115 height 32
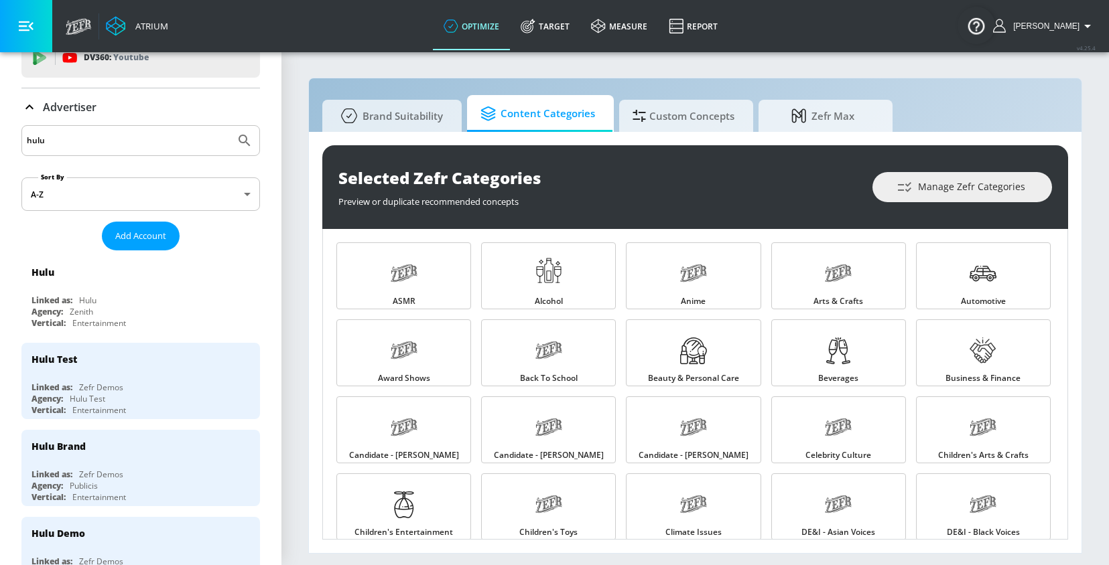
click at [558, 25] on link "Target" at bounding box center [545, 26] width 70 height 48
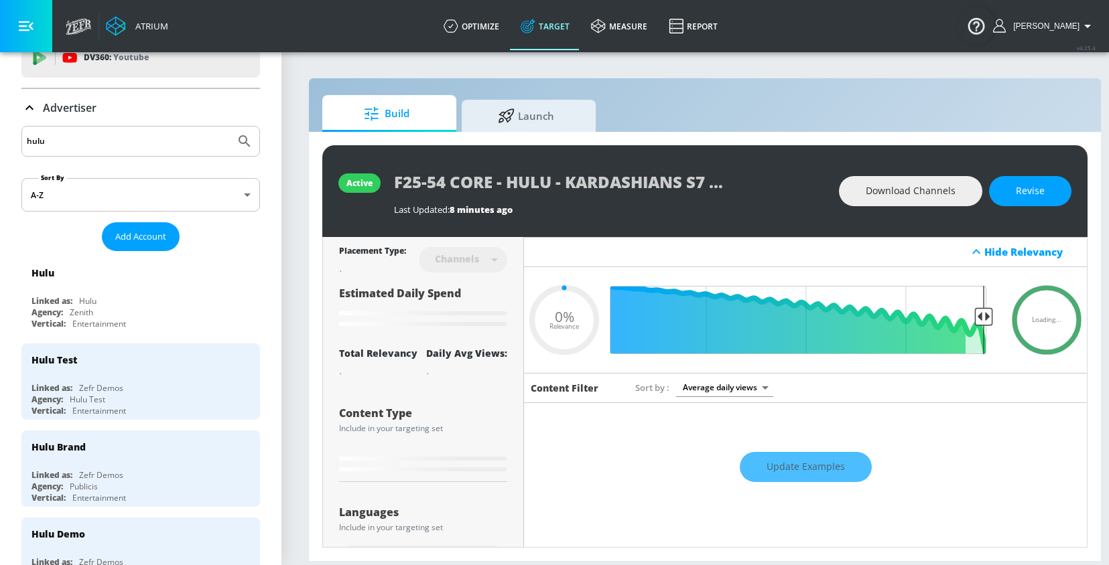
type input "0.05"
click at [31, 116] on div "Advertiser" at bounding box center [140, 108] width 238 height 38
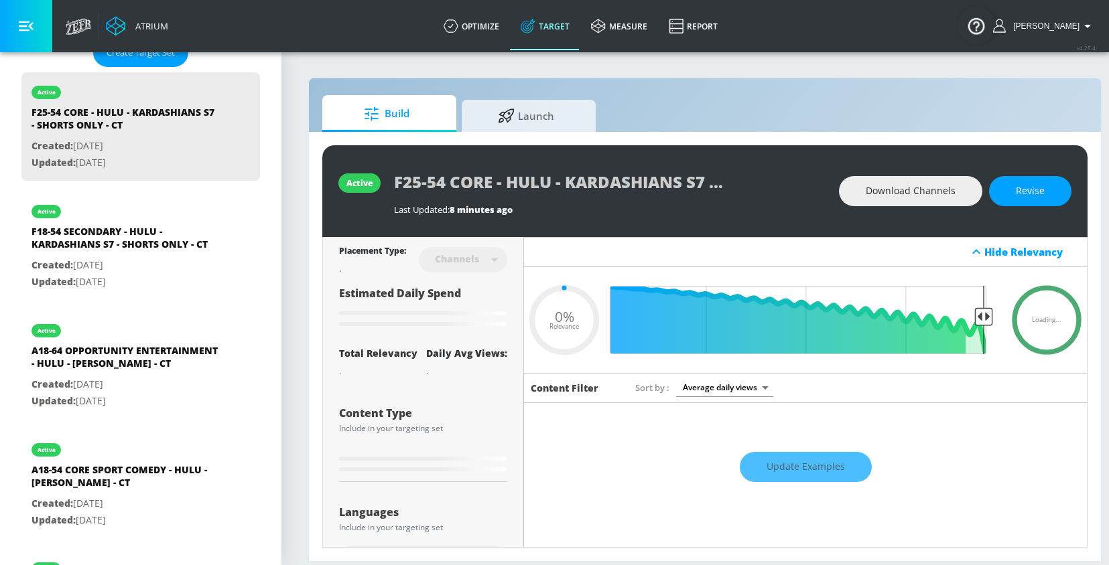
scroll to position [257, 0]
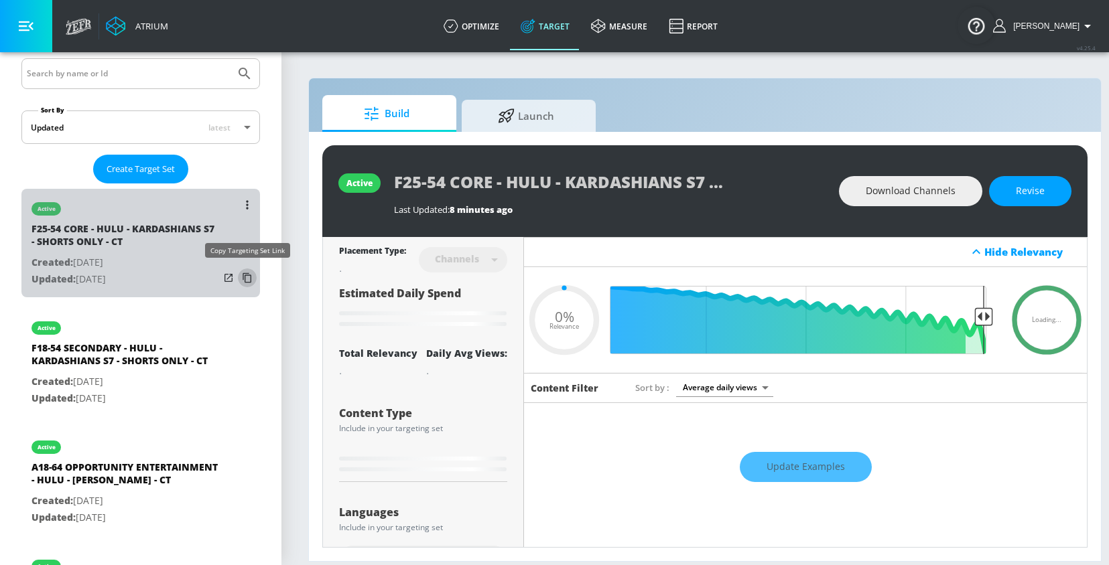
click at [253, 273] on icon "list of Target Set" at bounding box center [246, 277] width 21 height 21
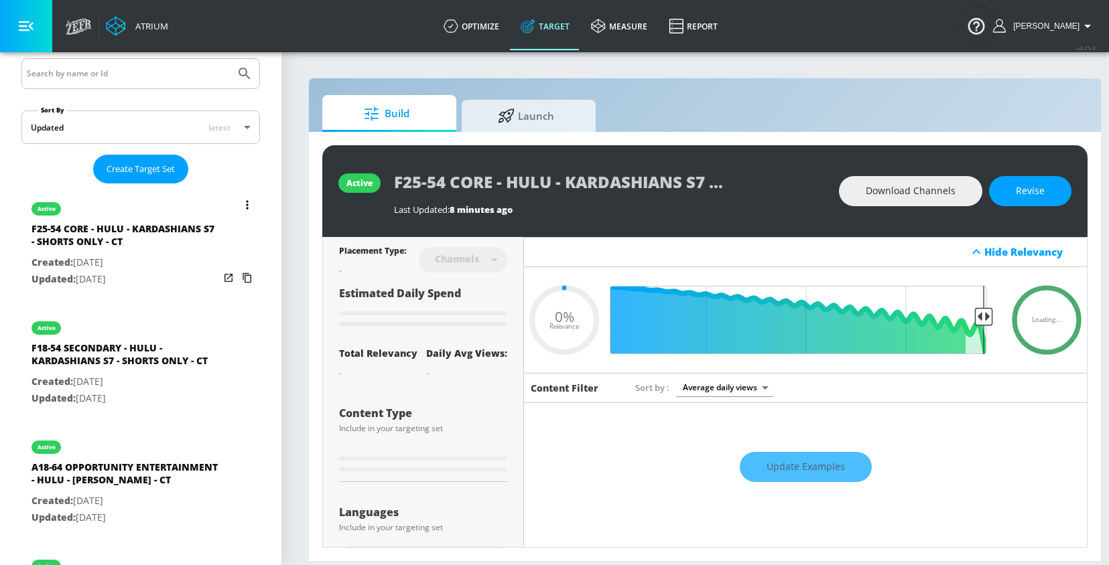
click at [248, 274] on icon "list of Target Set" at bounding box center [246, 277] width 21 height 21
